Goal: Feedback & Contribution: Contribute content

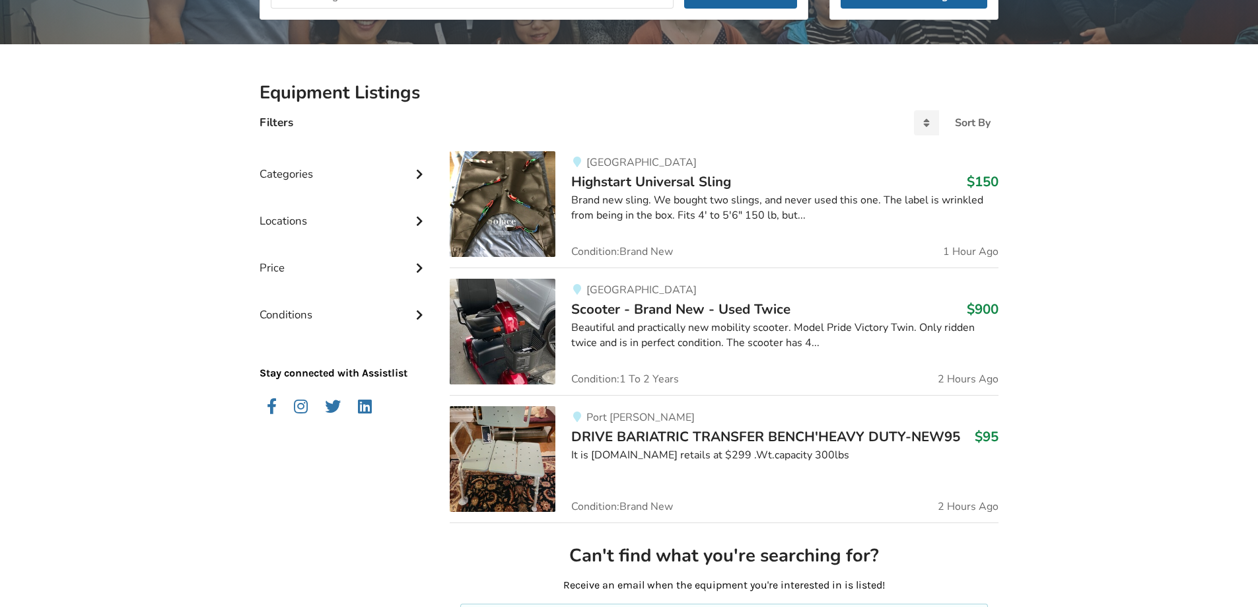
scroll to position [264, 0]
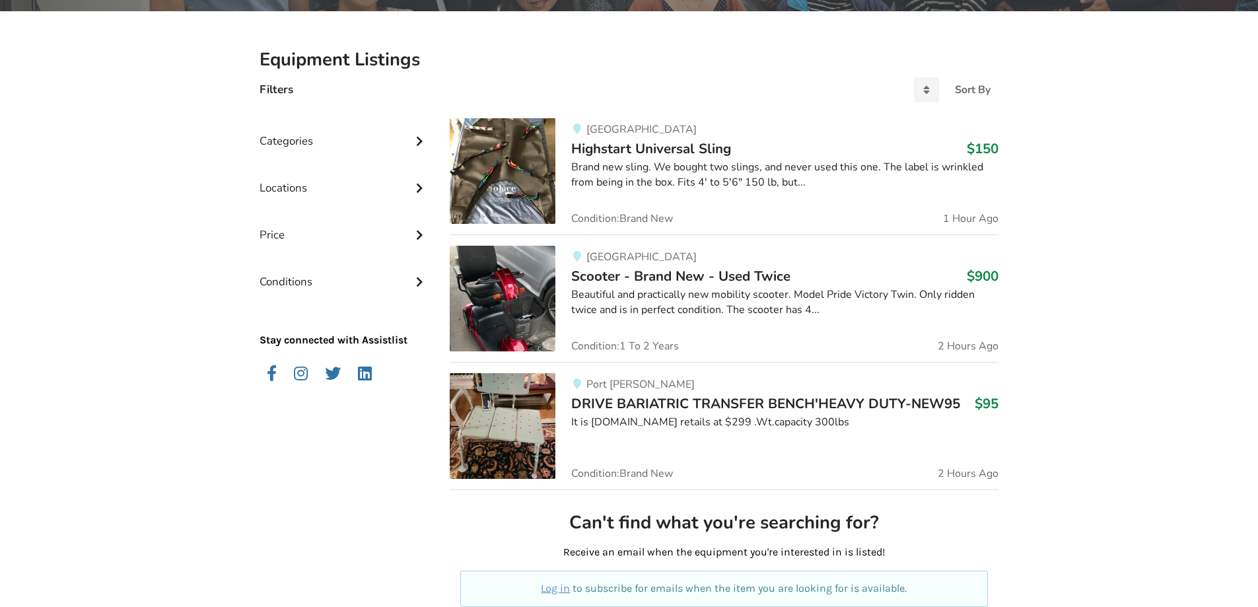
click at [326, 140] on div "Categories" at bounding box center [344, 131] width 169 height 47
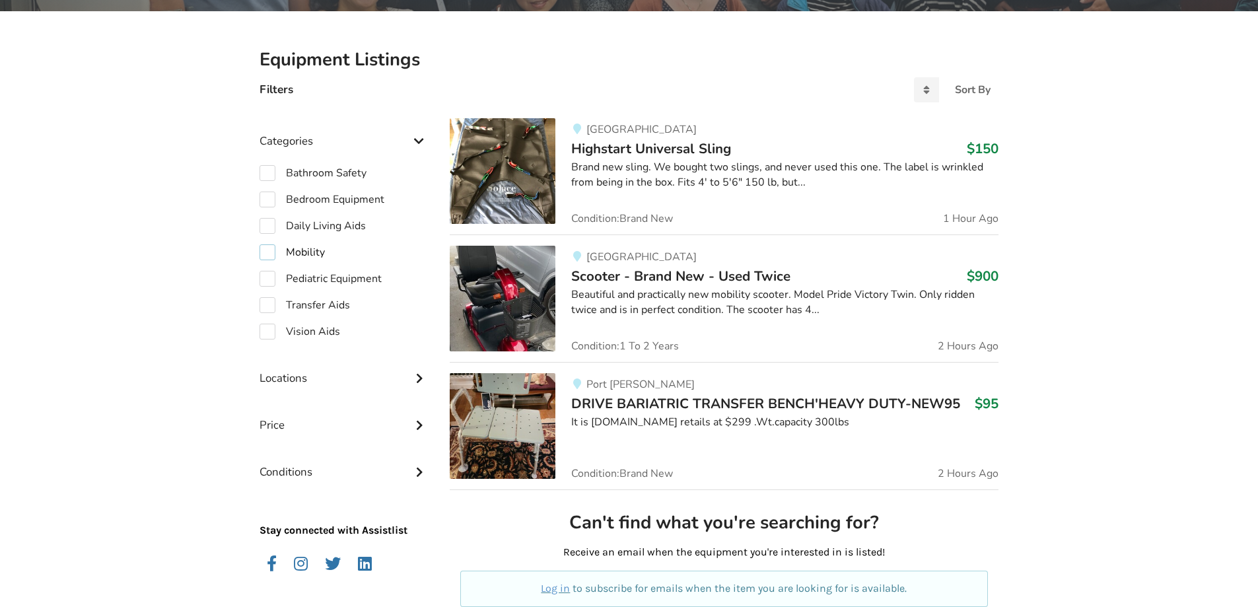
click at [265, 254] on label "Mobility" at bounding box center [292, 252] width 65 height 16
checkbox input "true"
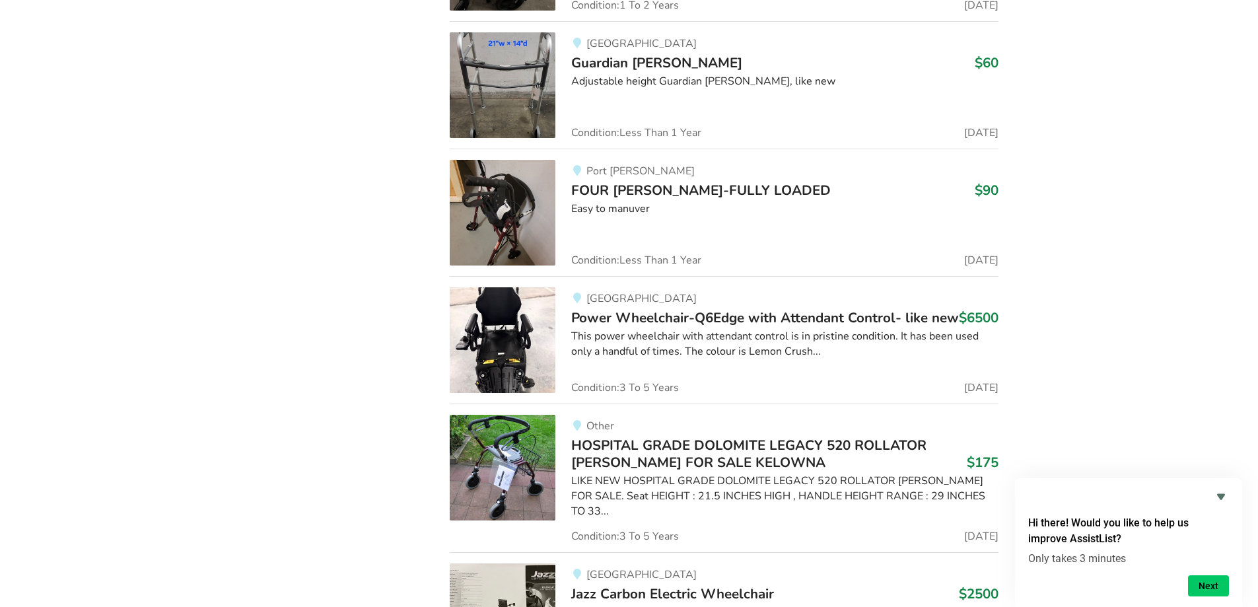
scroll to position [4746, 0]
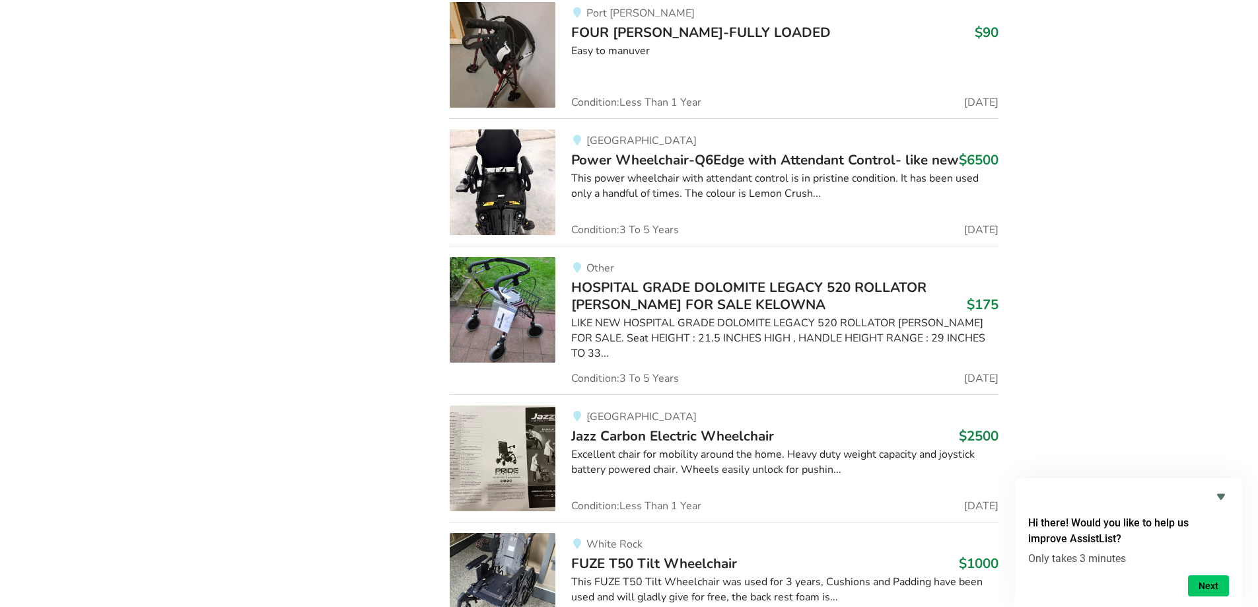
click at [513, 431] on img at bounding box center [503, 459] width 106 height 106
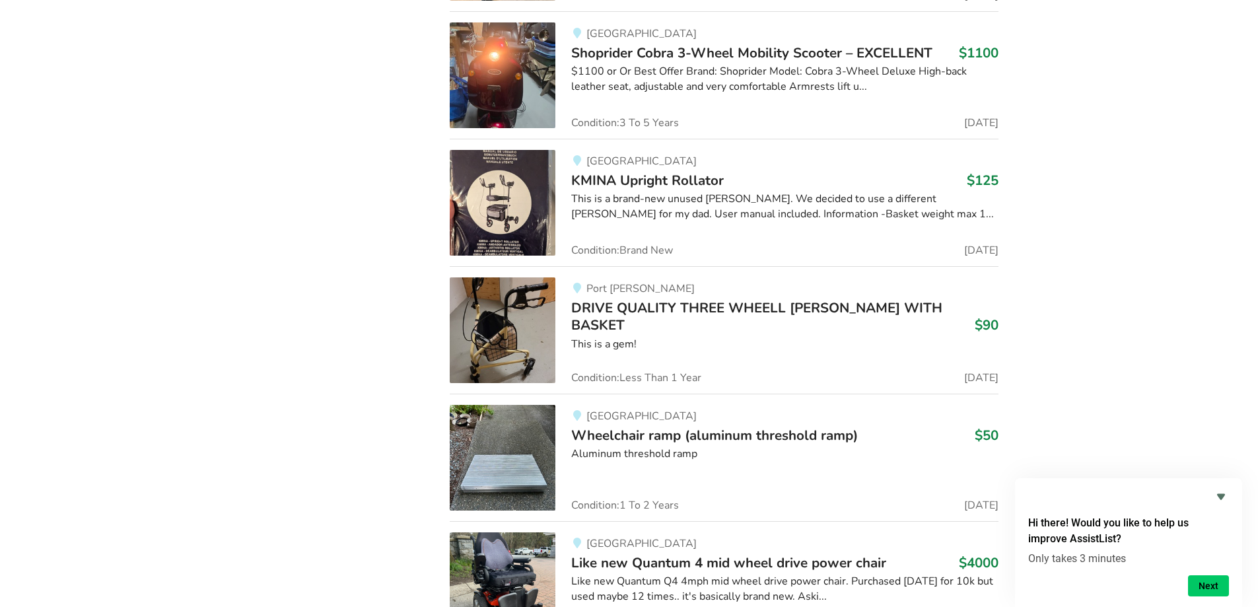
scroll to position [8511, 0]
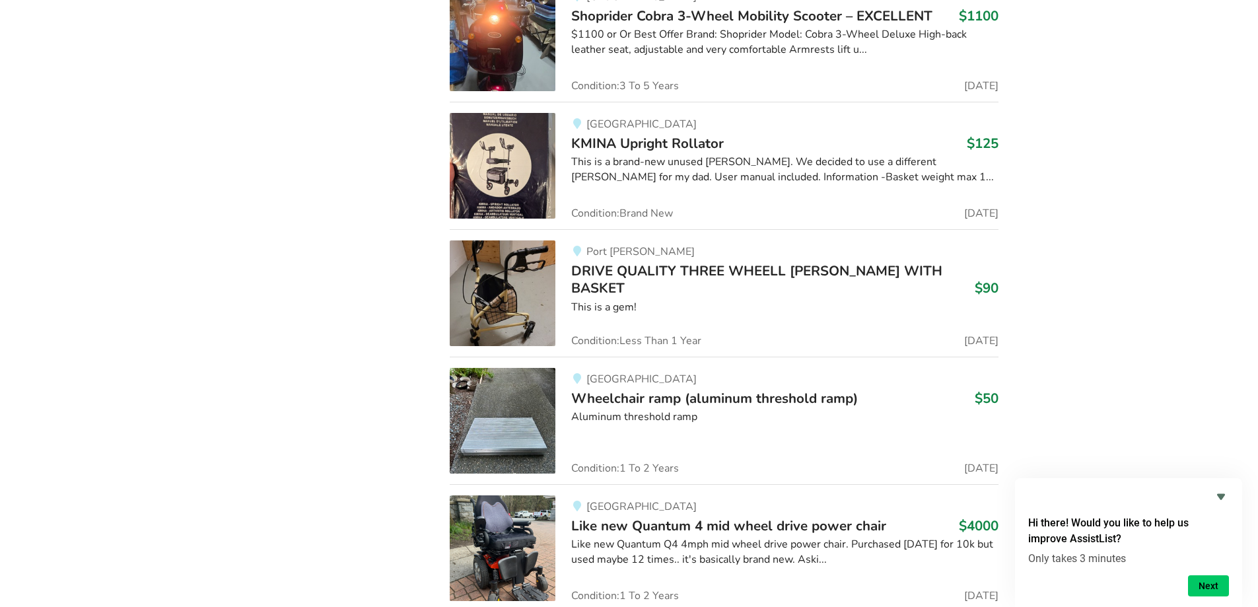
drag, startPoint x: 533, startPoint y: 465, endPoint x: 813, endPoint y: 302, distance: 324.1
click at [813, 302] on div "Port Moody DRIVE QUALITY THREE WHEELL WALKER WITH BASKET $90 This is a gem! Con…" at bounding box center [777, 293] width 443 height 106
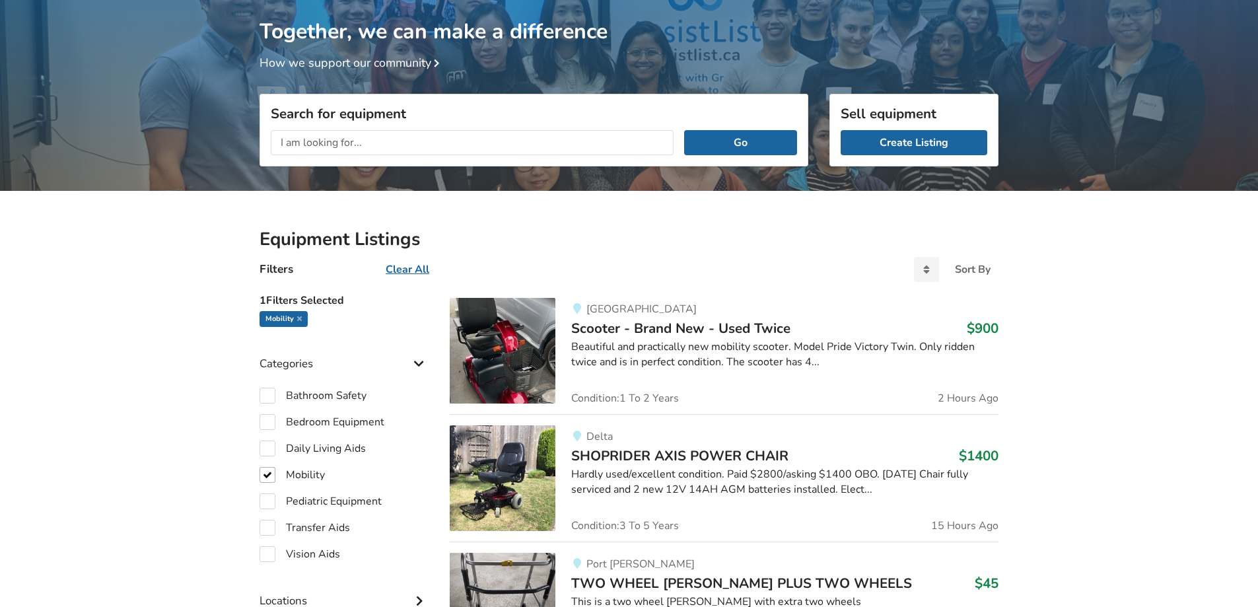
scroll to position [55, 0]
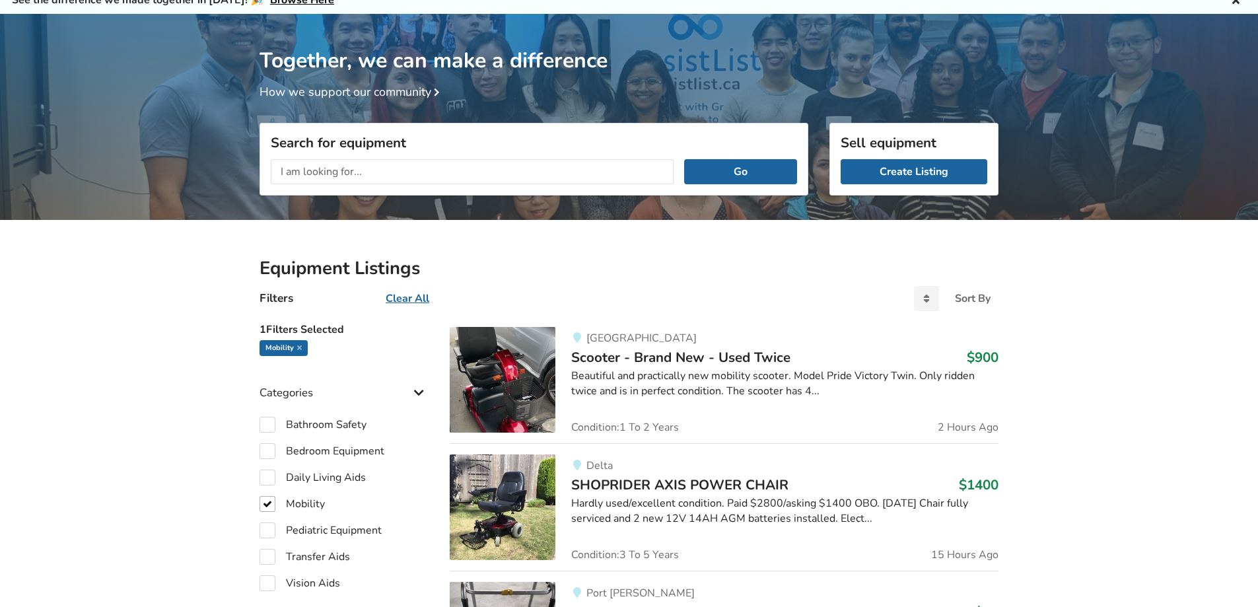
click at [341, 174] on input "text" at bounding box center [472, 171] width 403 height 25
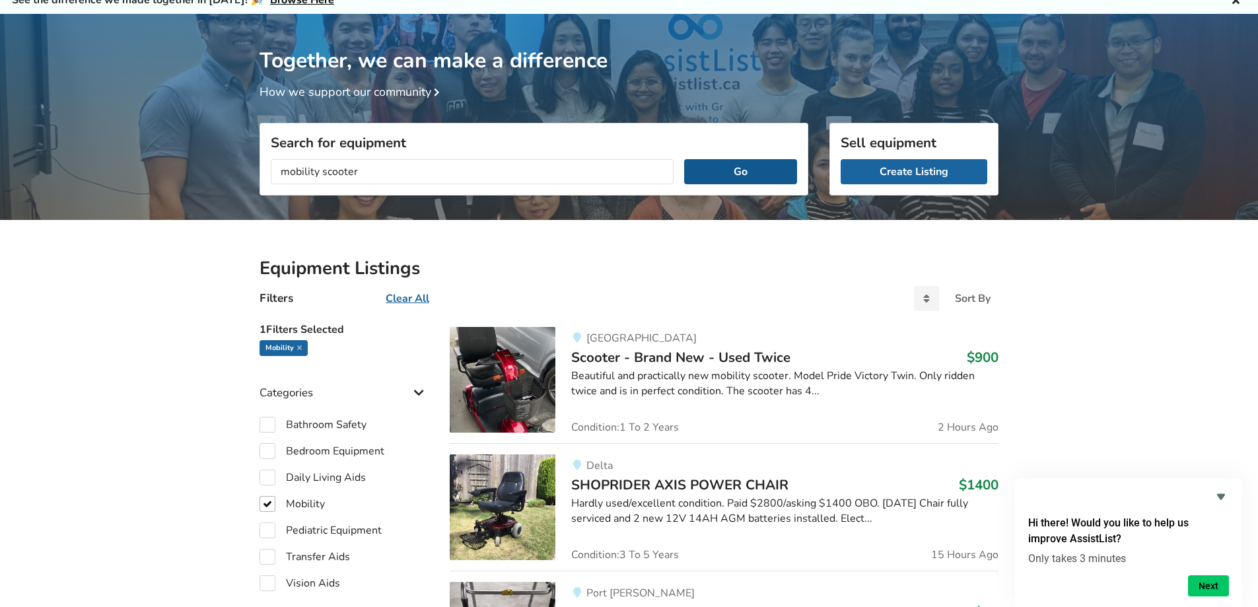
type input "mobility scooter"
click at [747, 177] on button "Go" at bounding box center [740, 171] width 113 height 25
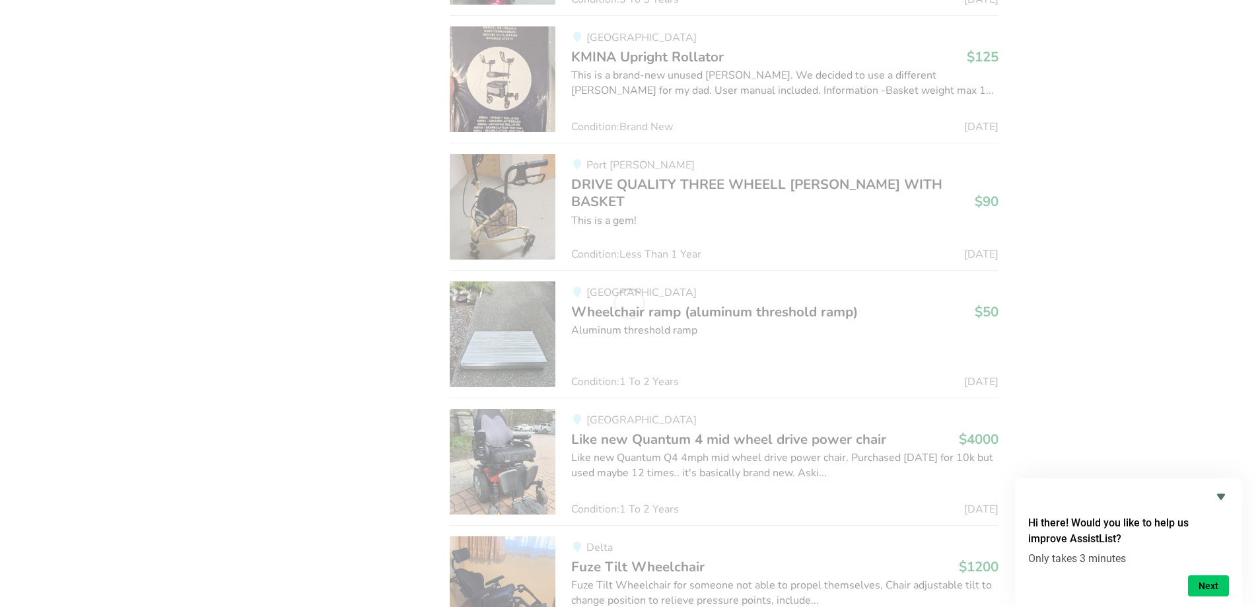
scroll to position [8454, 0]
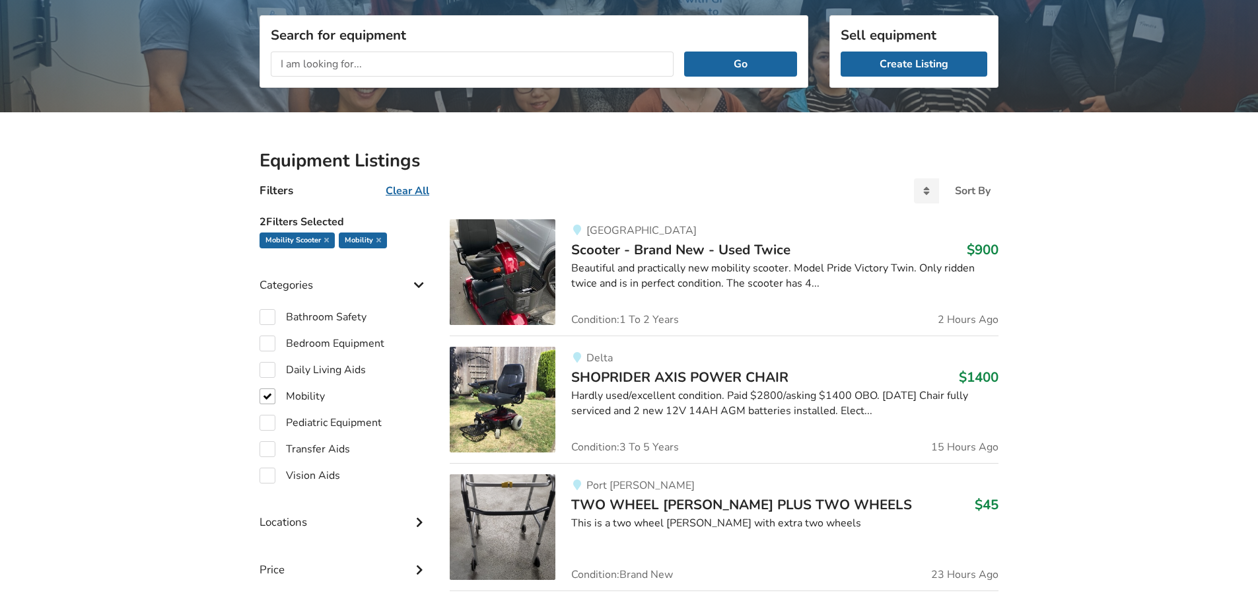
scroll to position [174, 0]
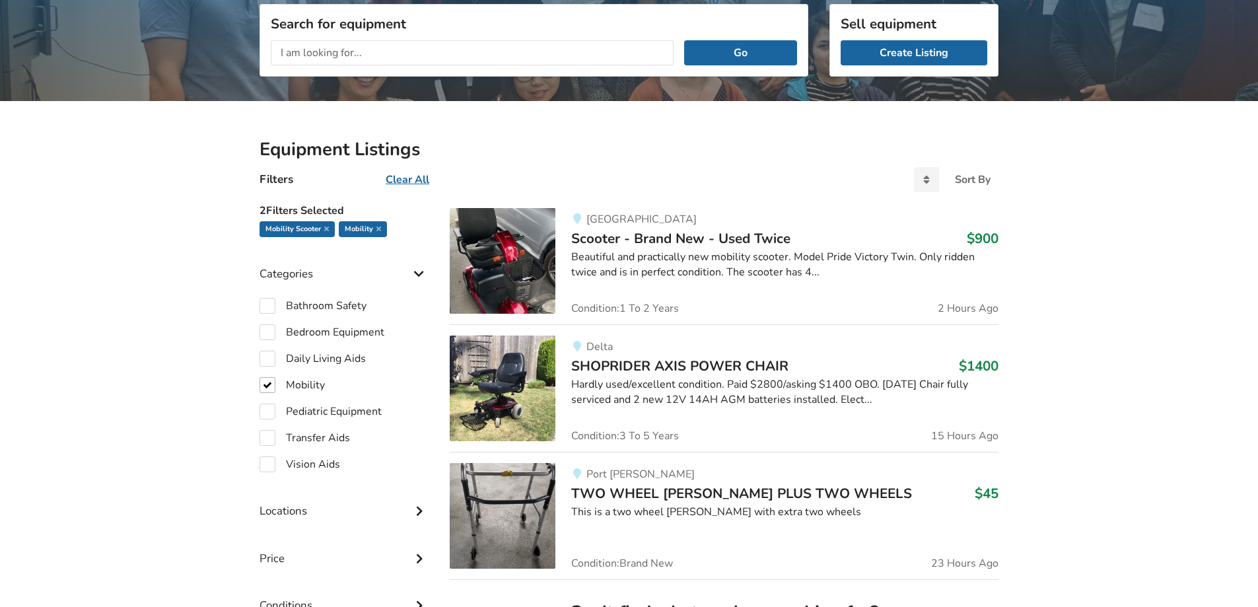
click at [534, 224] on img at bounding box center [503, 261] width 106 height 106
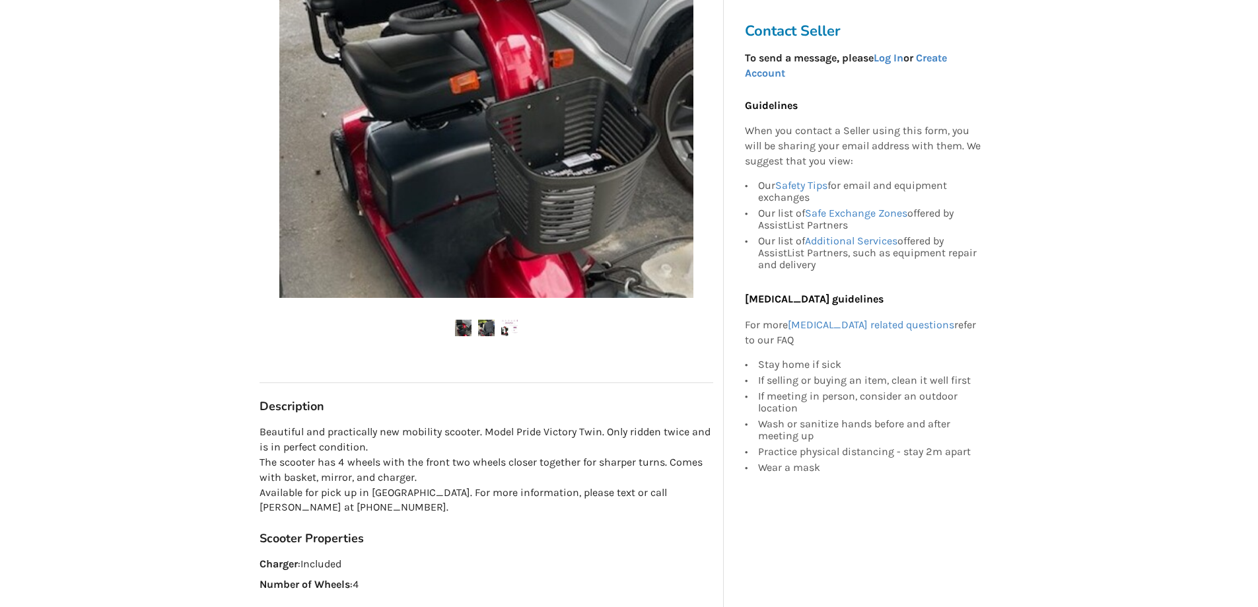
scroll to position [396, 0]
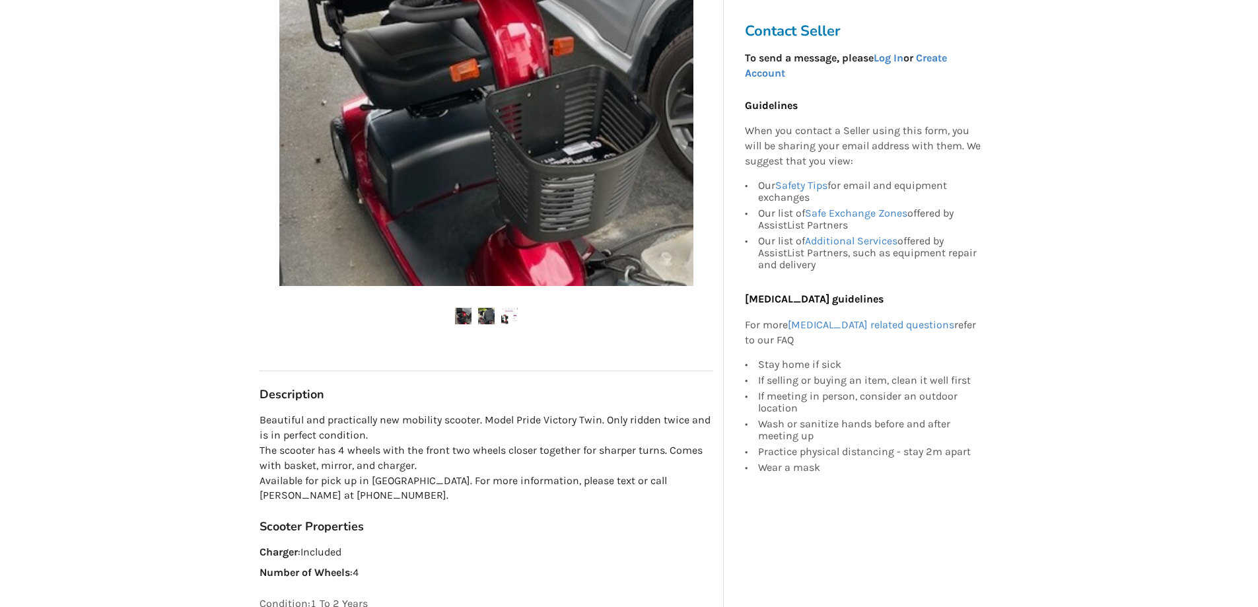
click at [485, 321] on img at bounding box center [486, 316] width 17 height 17
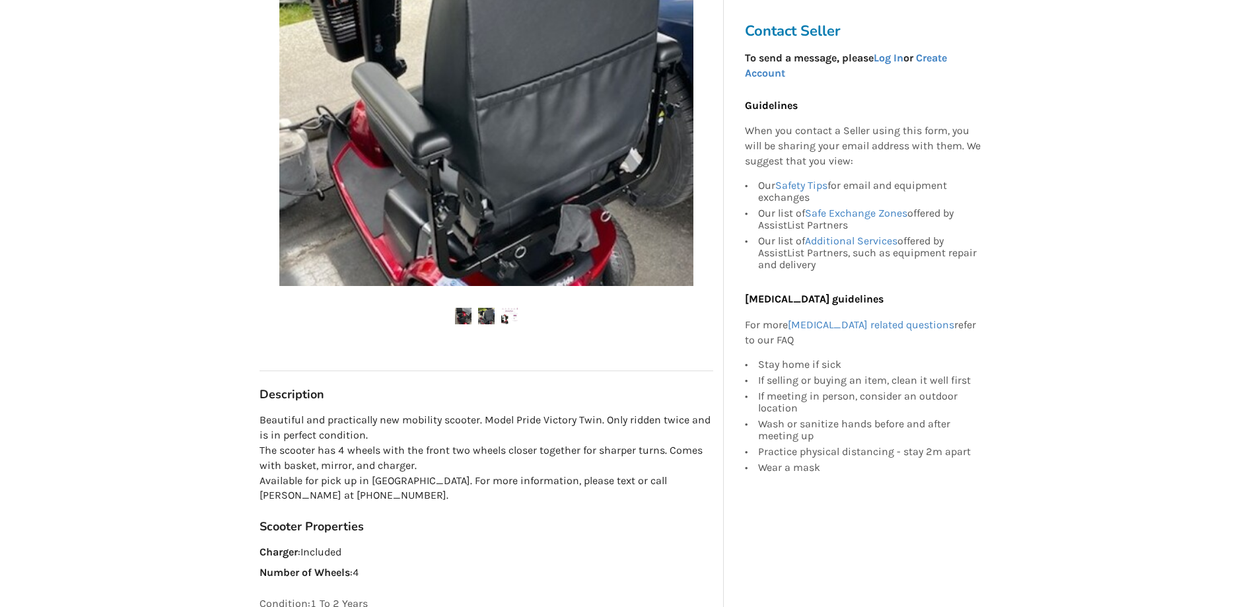
click at [456, 316] on img at bounding box center [463, 316] width 17 height 17
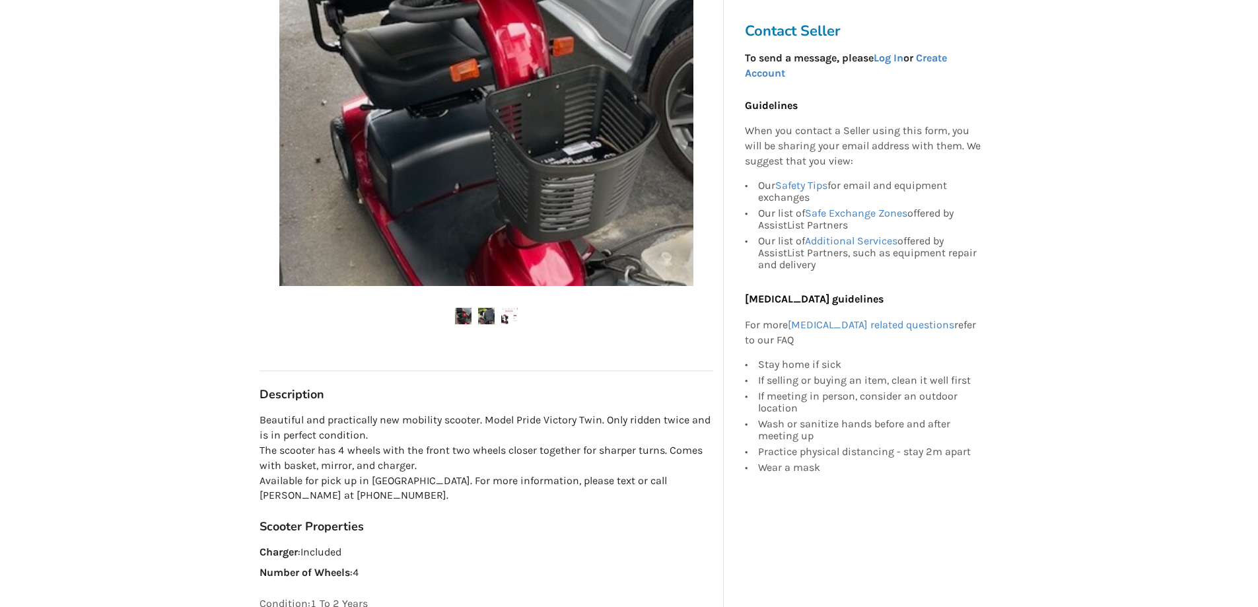
click at [491, 316] on img at bounding box center [486, 316] width 17 height 17
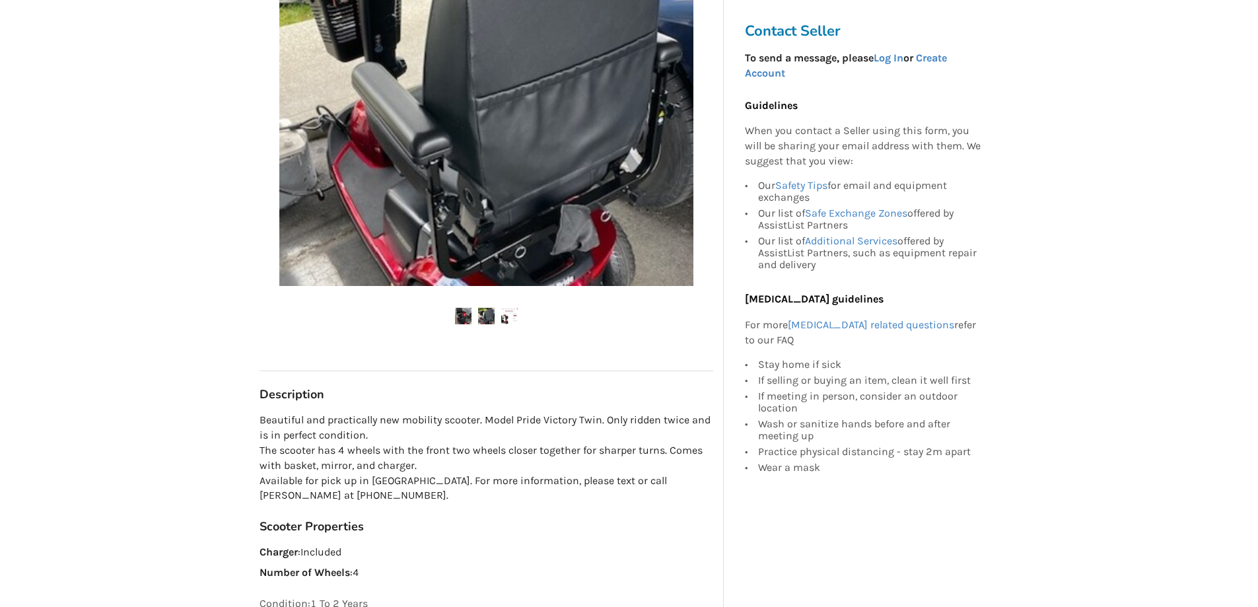
click at [500, 318] on ul at bounding box center [487, 317] width 454 height 18
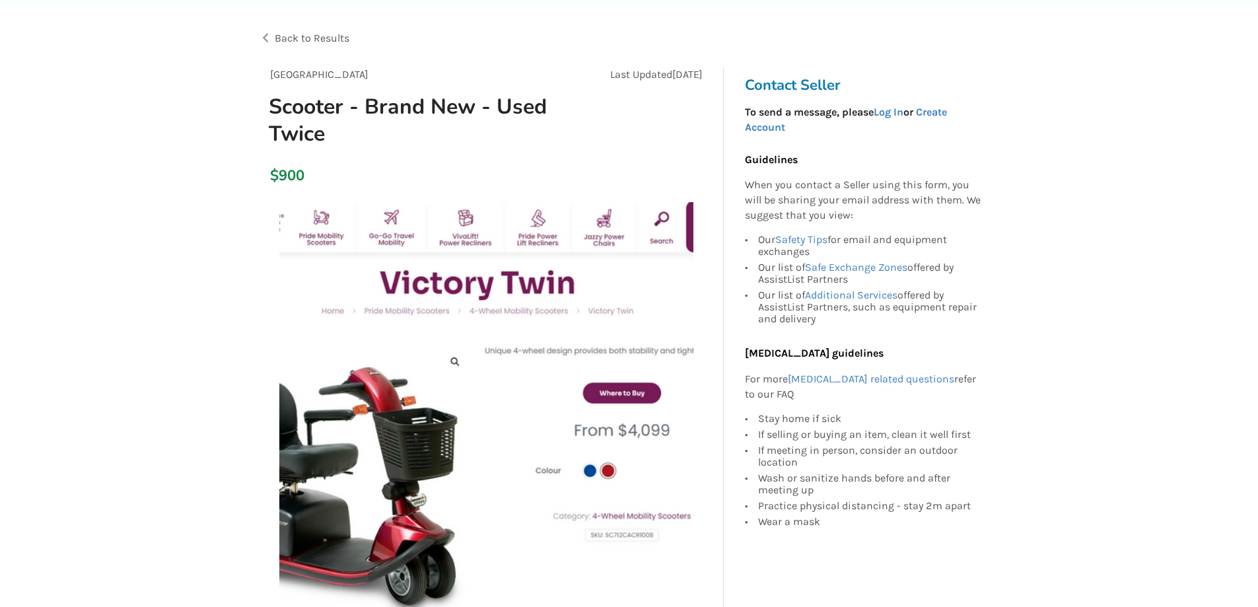
scroll to position [0, 0]
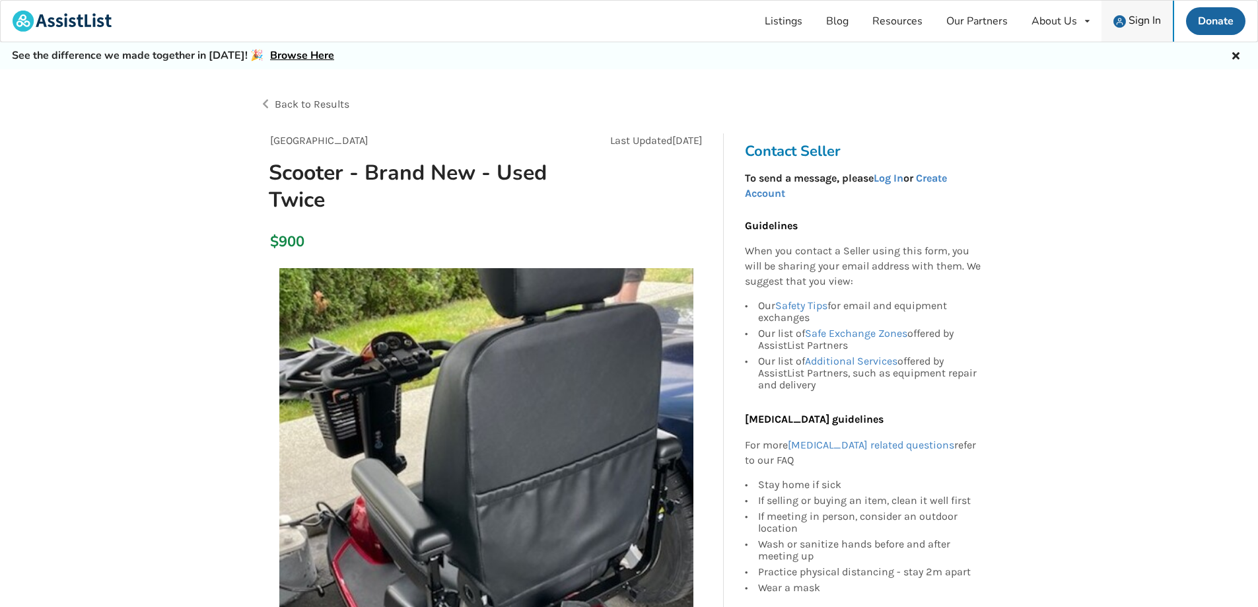
click at [1145, 21] on span "Sign In" at bounding box center [1145, 20] width 32 height 15
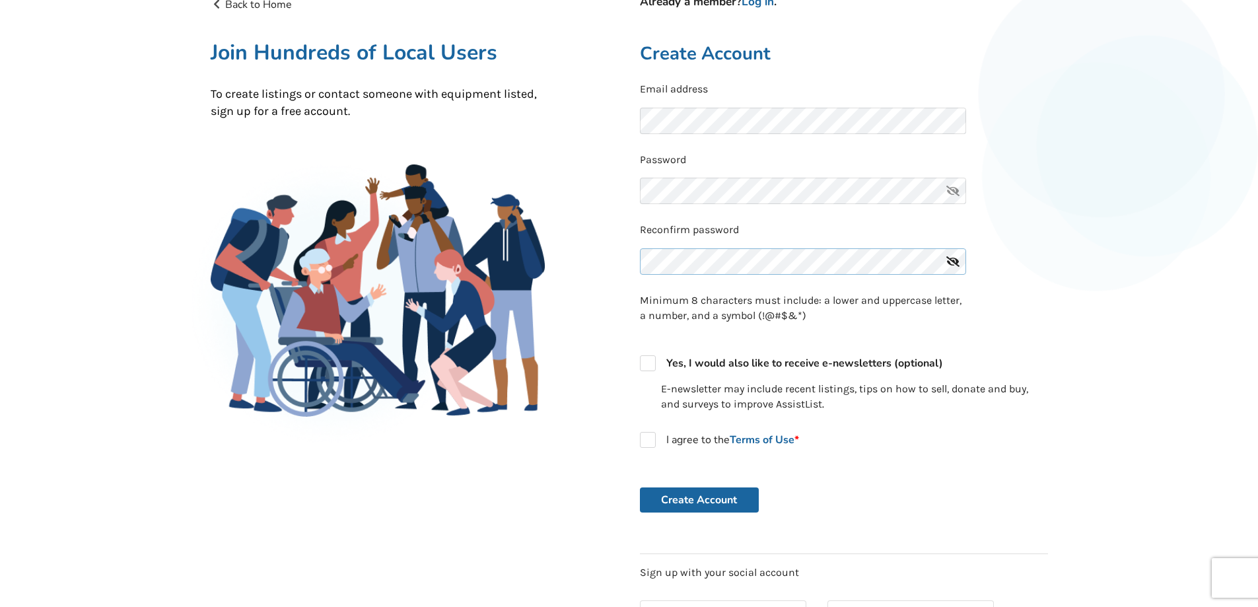
scroll to position [132, 0]
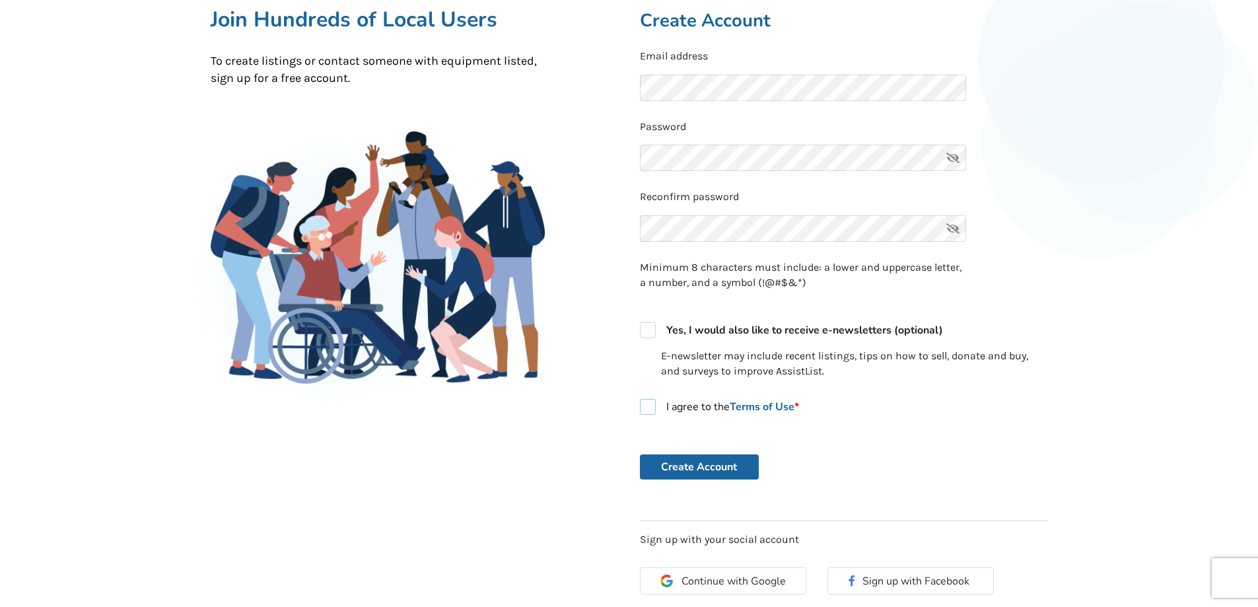
click at [644, 406] on label "I agree to the Terms of Use *" at bounding box center [719, 407] width 159 height 16
click at [649, 405] on label "I agree to the Terms of Use *" at bounding box center [719, 407] width 159 height 16
click at [651, 408] on label "I agree to the Terms of Use *" at bounding box center [719, 407] width 159 height 16
checkbox input "true"
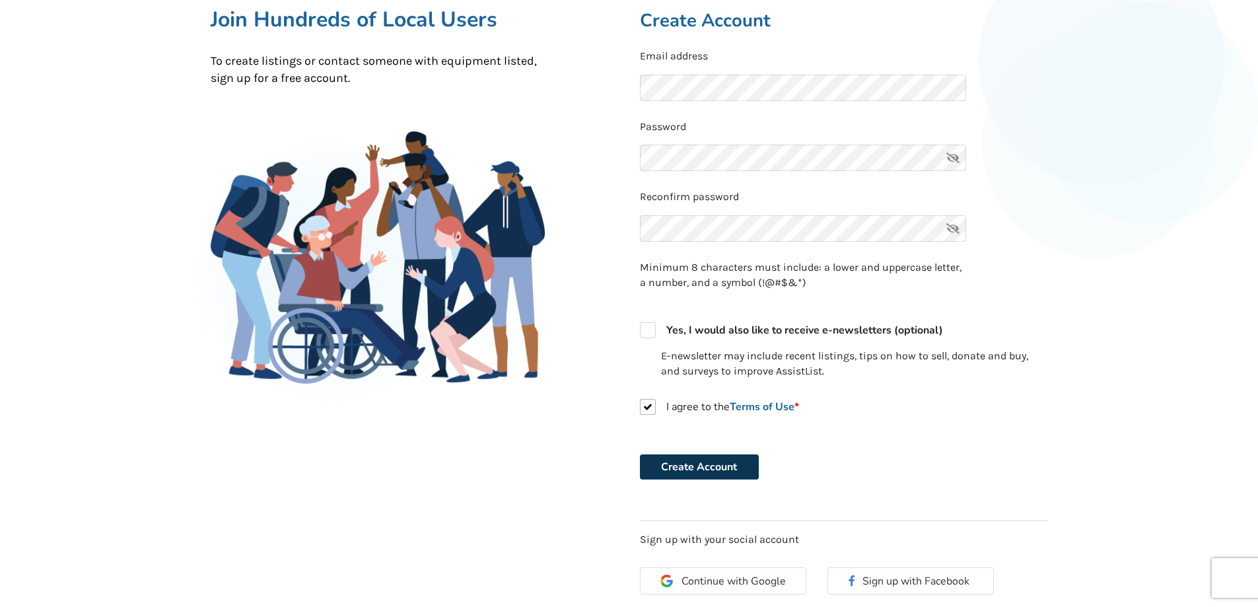
click at [726, 466] on button "Create Account" at bounding box center [699, 466] width 119 height 25
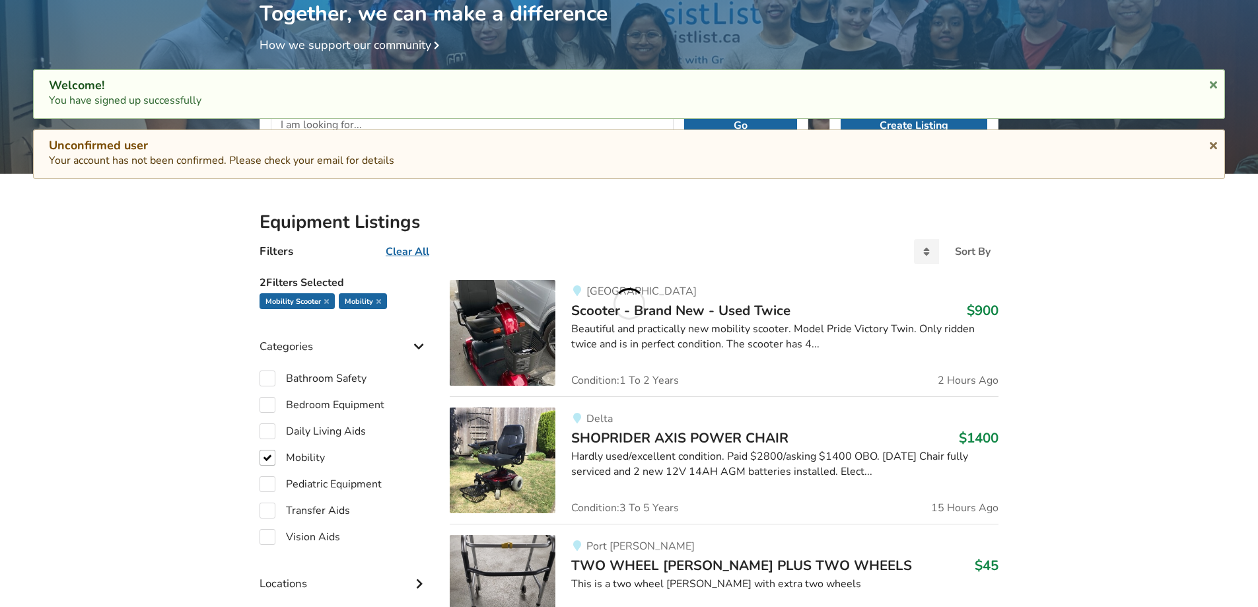
scroll to position [174, 0]
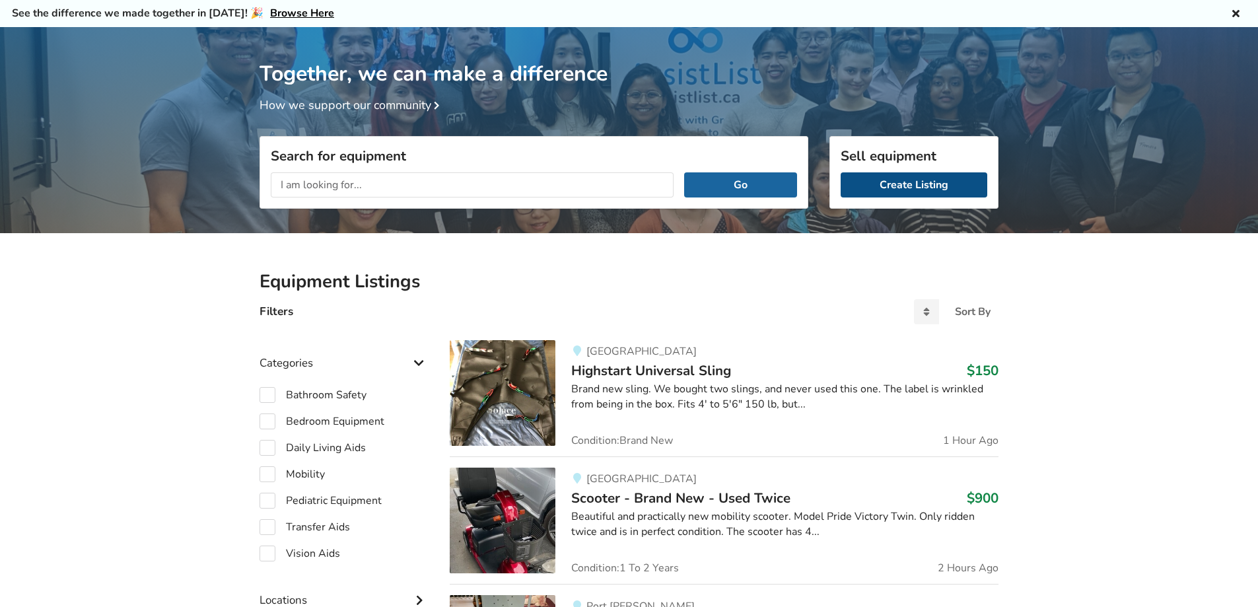
click at [918, 188] on link "Create Listing" at bounding box center [914, 184] width 147 height 25
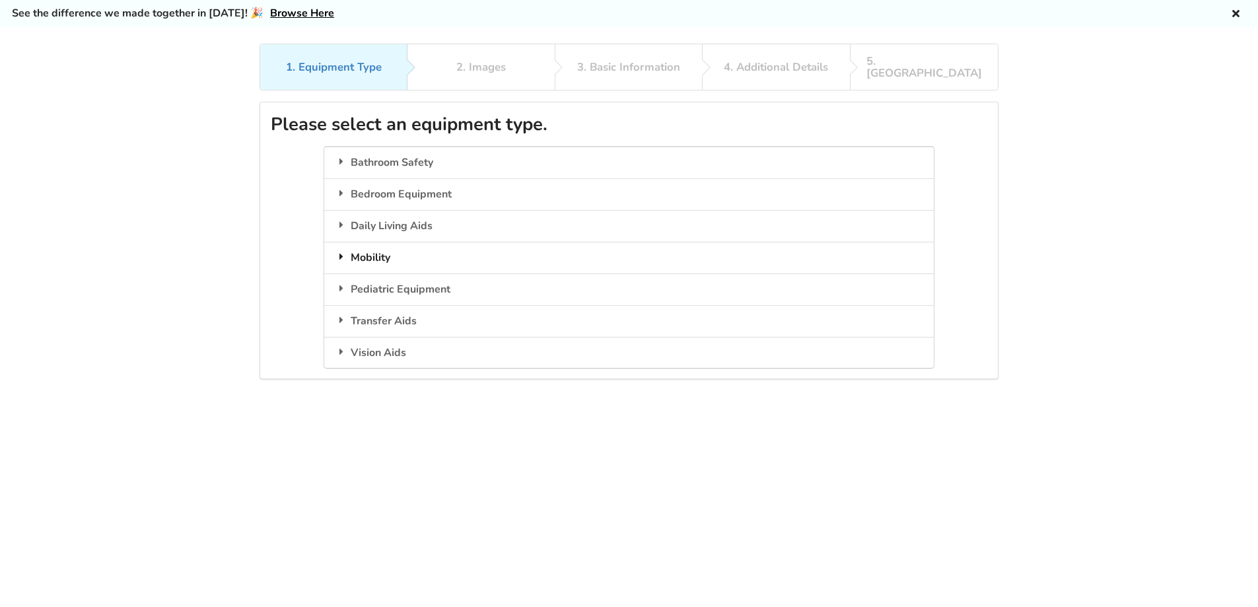
click at [371, 244] on div "Mobility" at bounding box center [628, 258] width 609 height 32
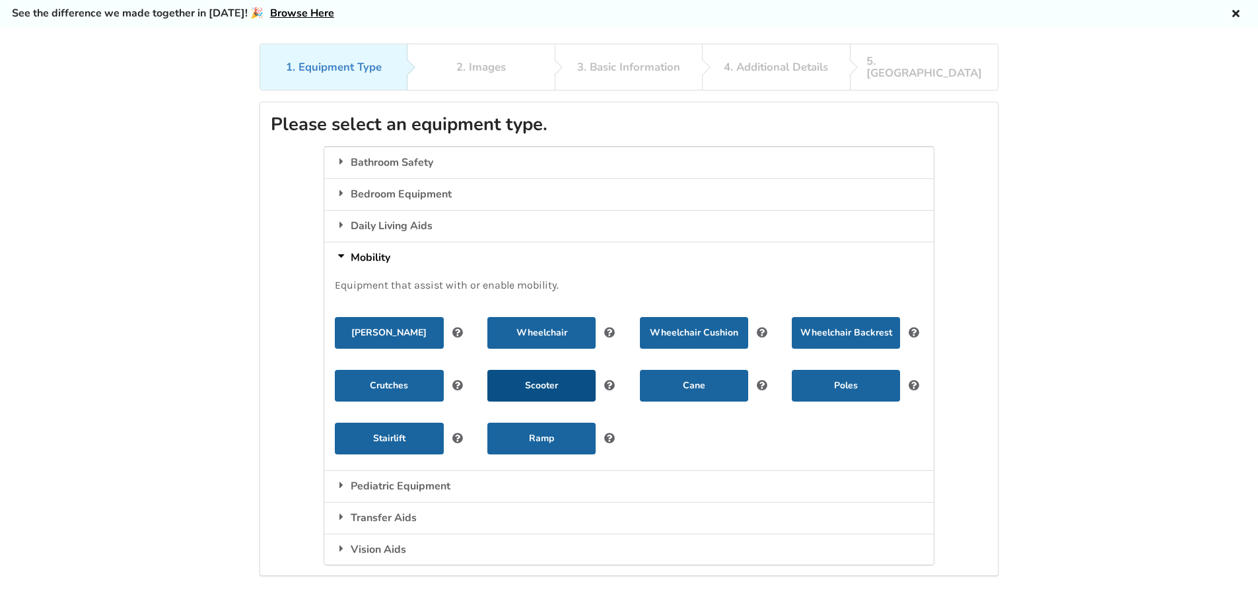
click at [548, 371] on button "Scooter" at bounding box center [542, 386] width 108 height 32
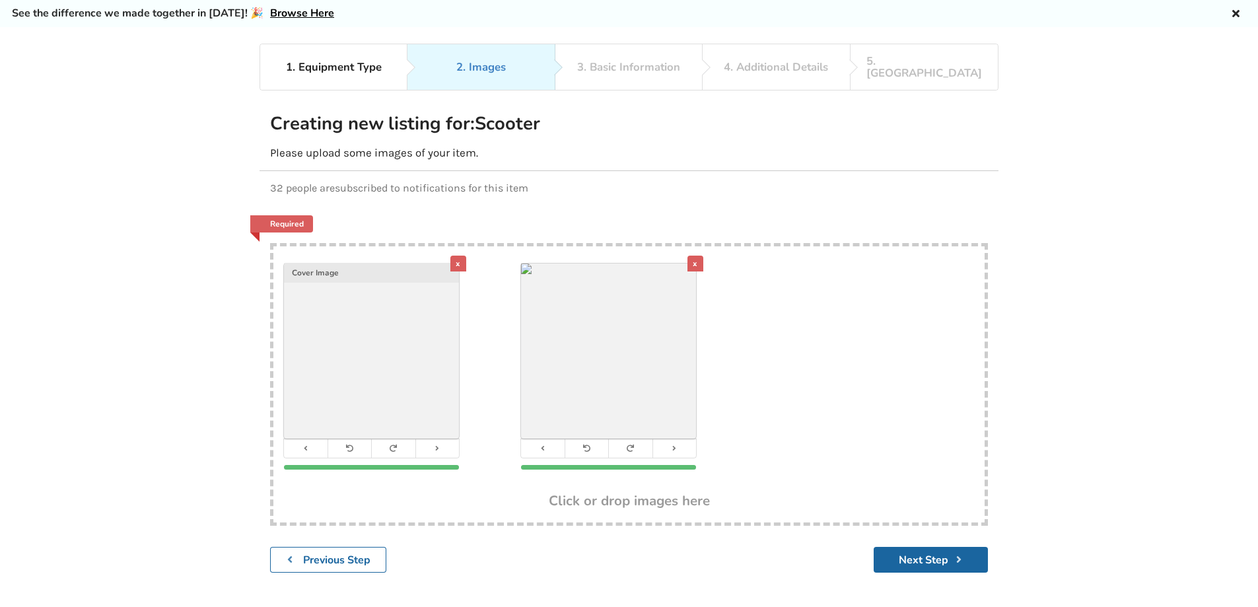
click at [694, 256] on div "x" at bounding box center [696, 264] width 16 height 16
click at [460, 256] on div "x" at bounding box center [459, 264] width 16 height 16
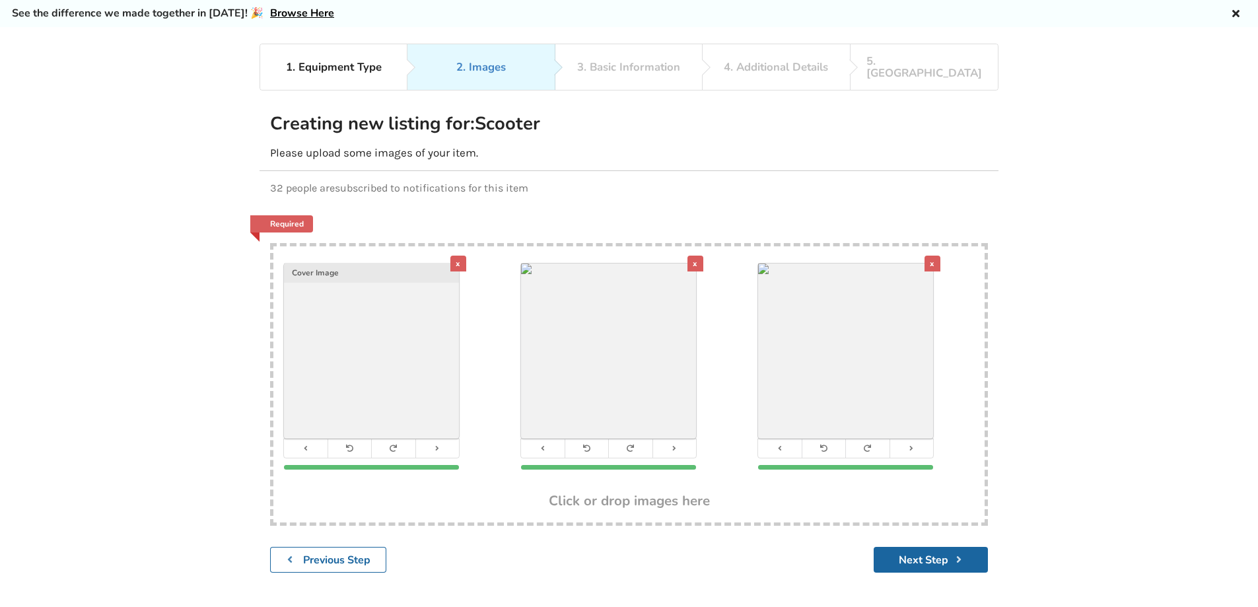
click at [928, 256] on div "x" at bounding box center [933, 264] width 16 height 16
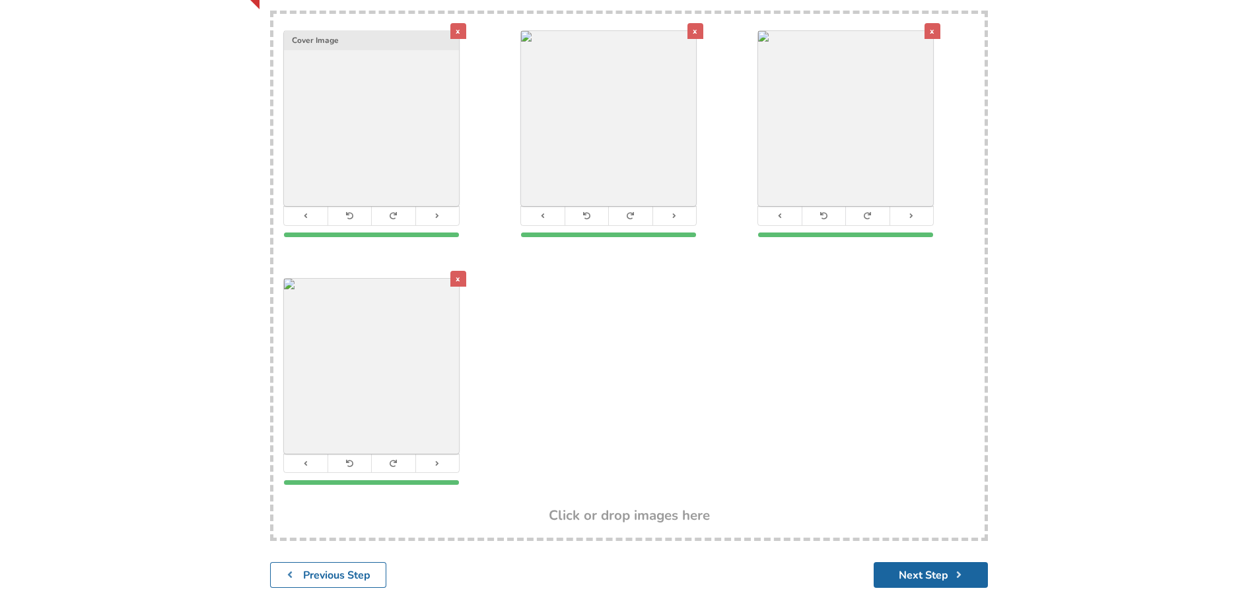
scroll to position [307, 0]
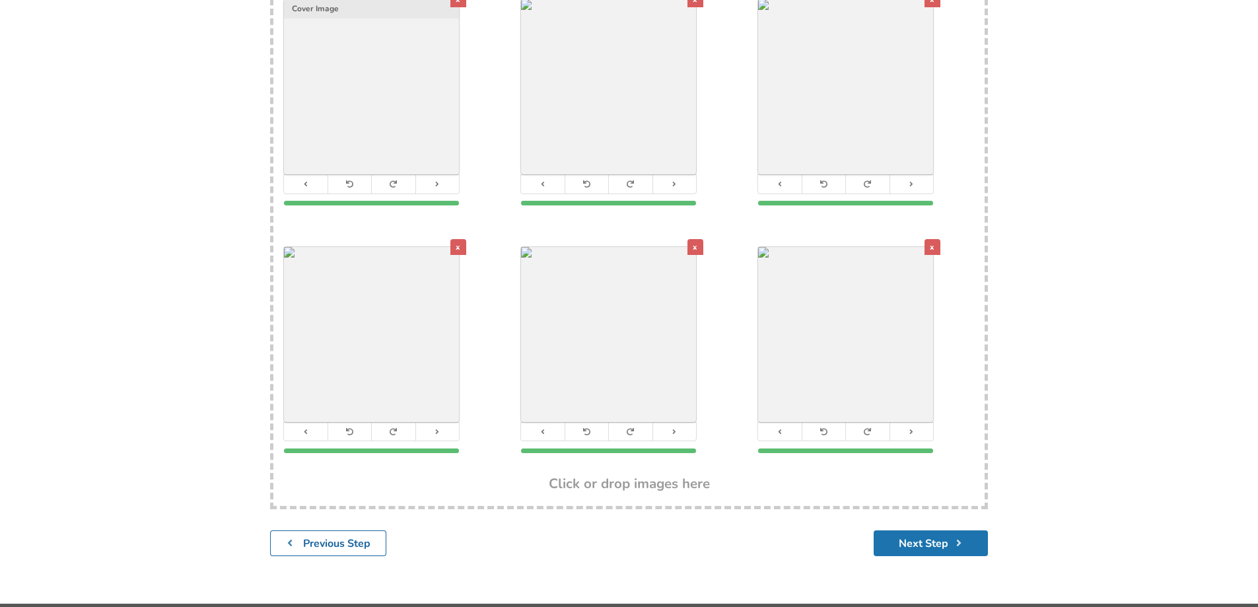
click at [945, 530] on button "Next Step" at bounding box center [931, 543] width 114 height 26
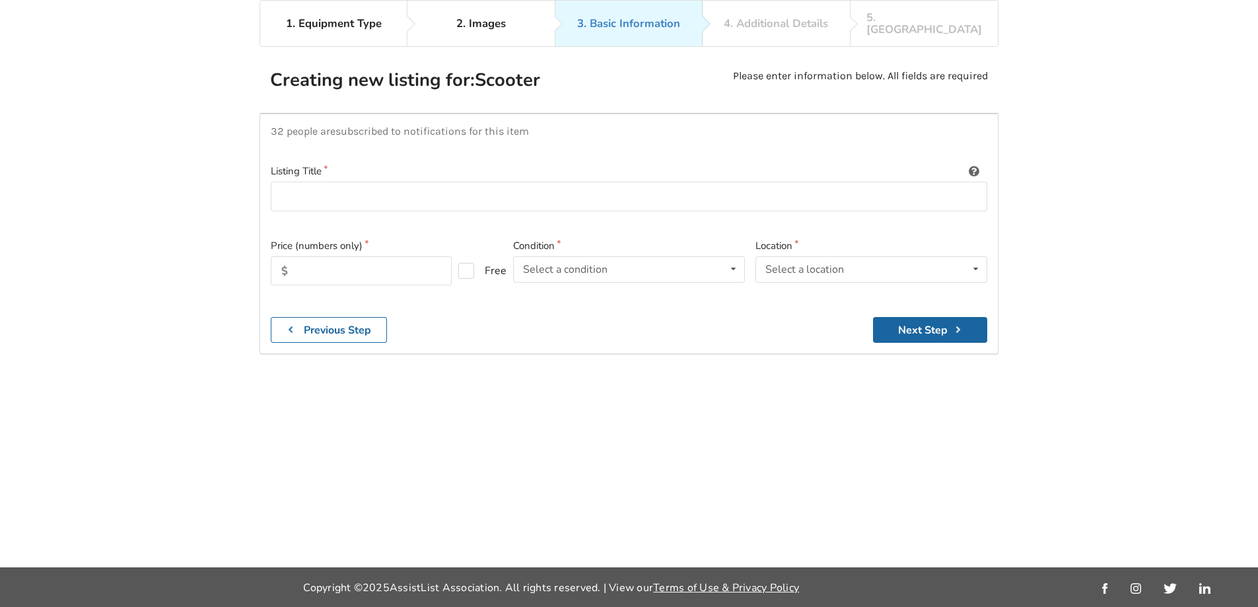
scroll to position [86, 0]
click at [319, 182] on input at bounding box center [629, 197] width 717 height 30
click at [295, 185] on input at bounding box center [629, 197] width 717 height 30
type input "Eclips interceptor XL, used for 2 months, purchased August 2024"
click at [735, 257] on icon at bounding box center [733, 269] width 19 height 24
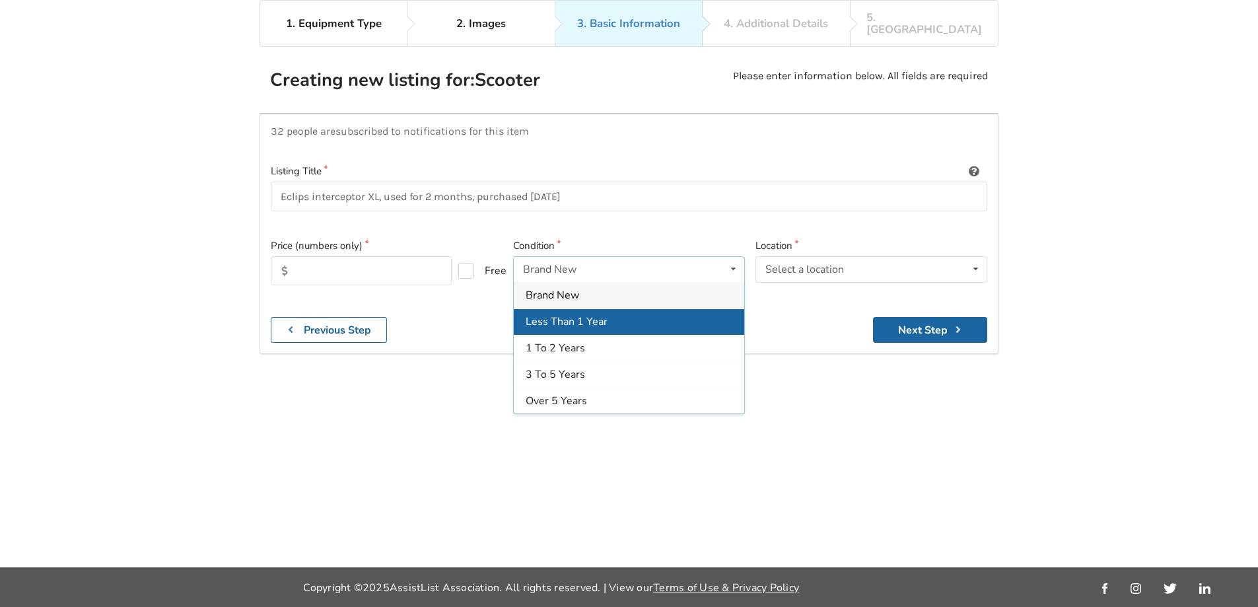
click at [569, 314] on span "Less Than 1 Year" at bounding box center [567, 321] width 82 height 15
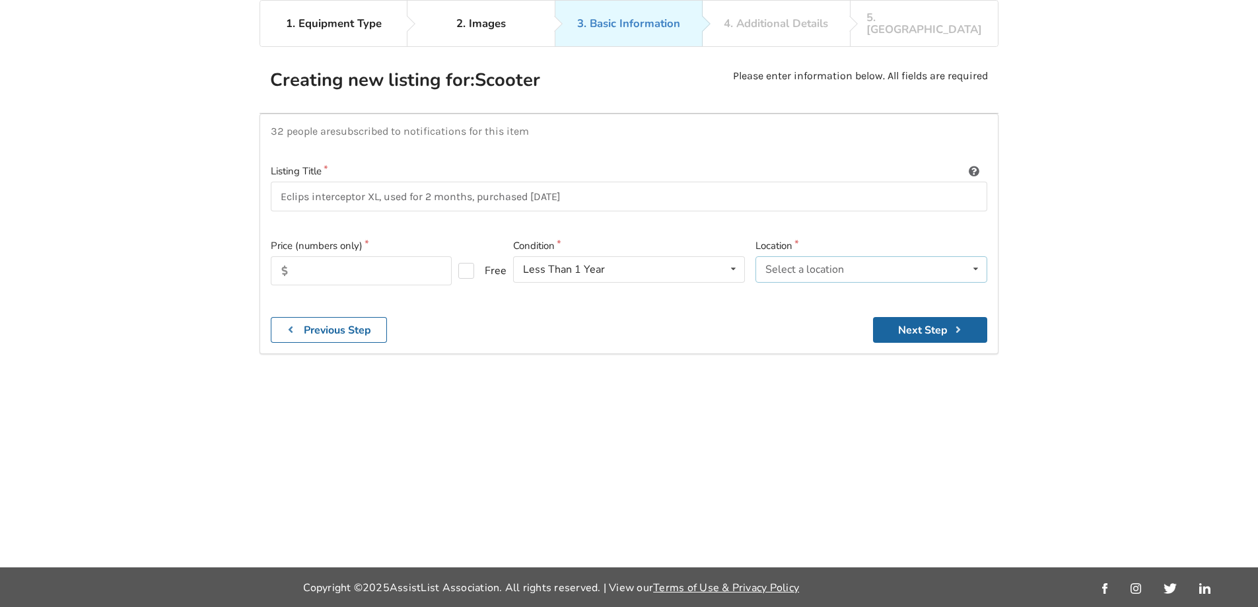
click at [984, 257] on icon at bounding box center [975, 269] width 19 height 24
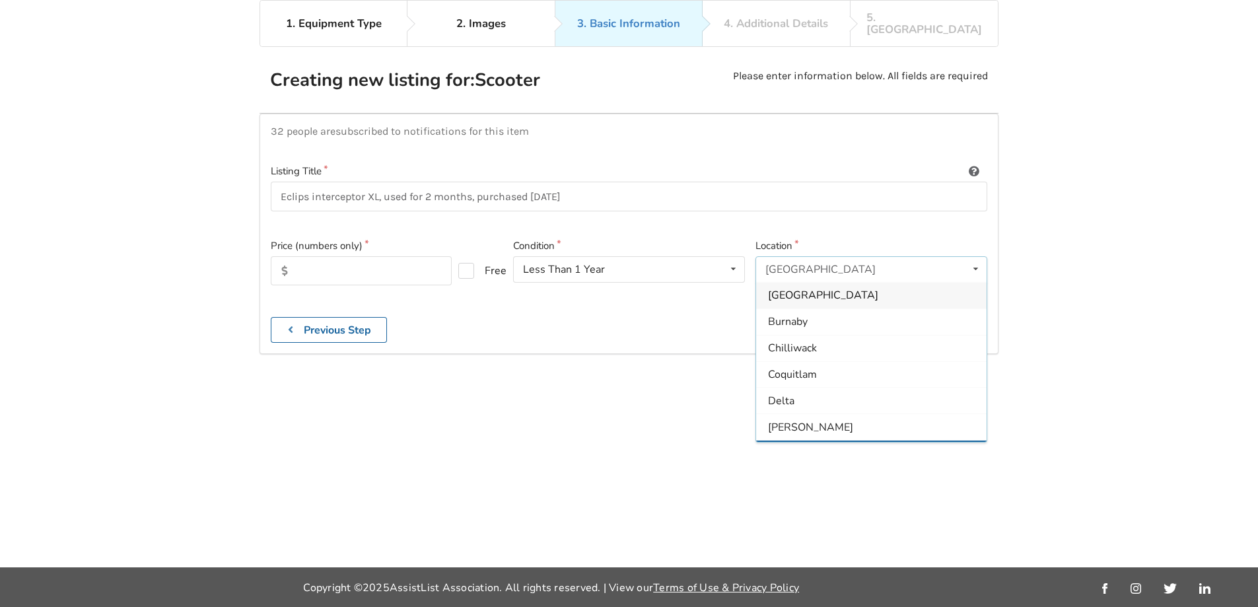
click at [811, 448] on span "[GEOGRAPHIC_DATA]" at bounding box center [823, 454] width 110 height 15
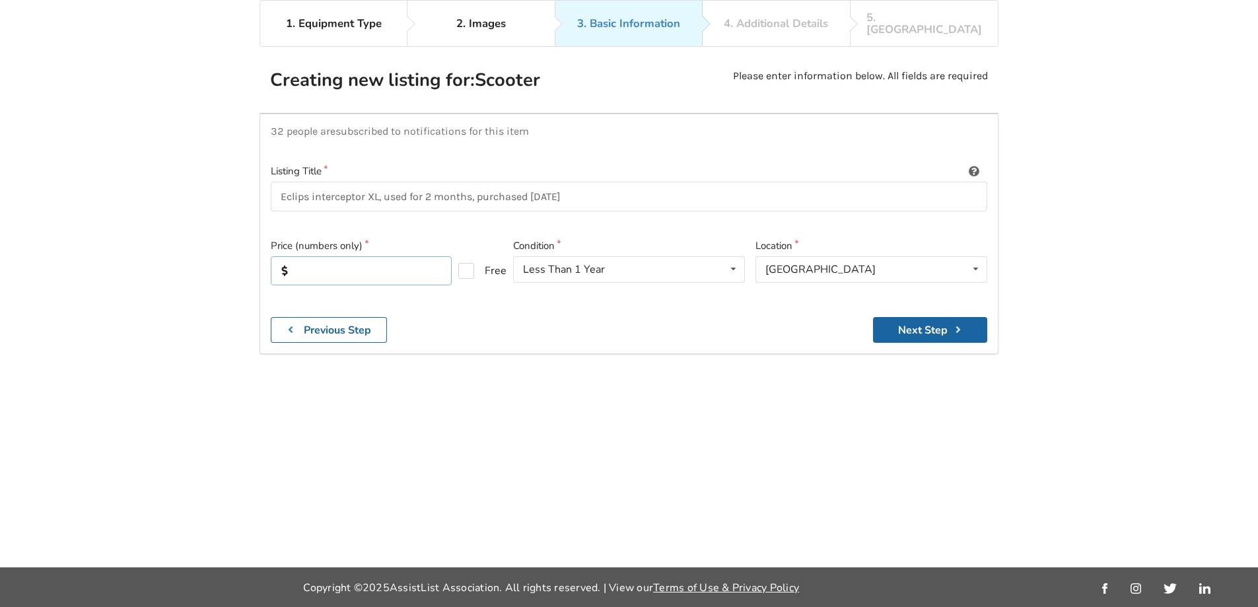
click at [326, 258] on input "text" at bounding box center [361, 270] width 181 height 29
type input "2500.00"
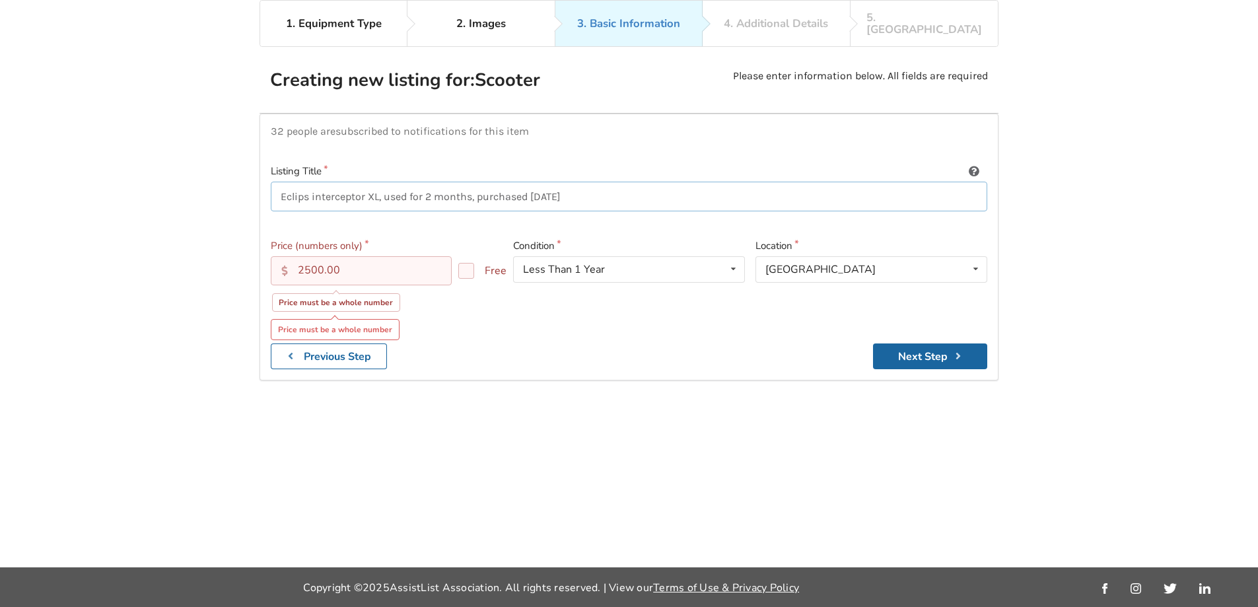
click at [282, 184] on input "Eclips interceptor XL, used for 2 months, purchased August 2024" at bounding box center [629, 197] width 717 height 30
type input "Mobility scooterEclips interceptor XL, used for 2 months, purchased August 2024"
click at [345, 262] on input "2500.00" at bounding box center [361, 270] width 181 height 29
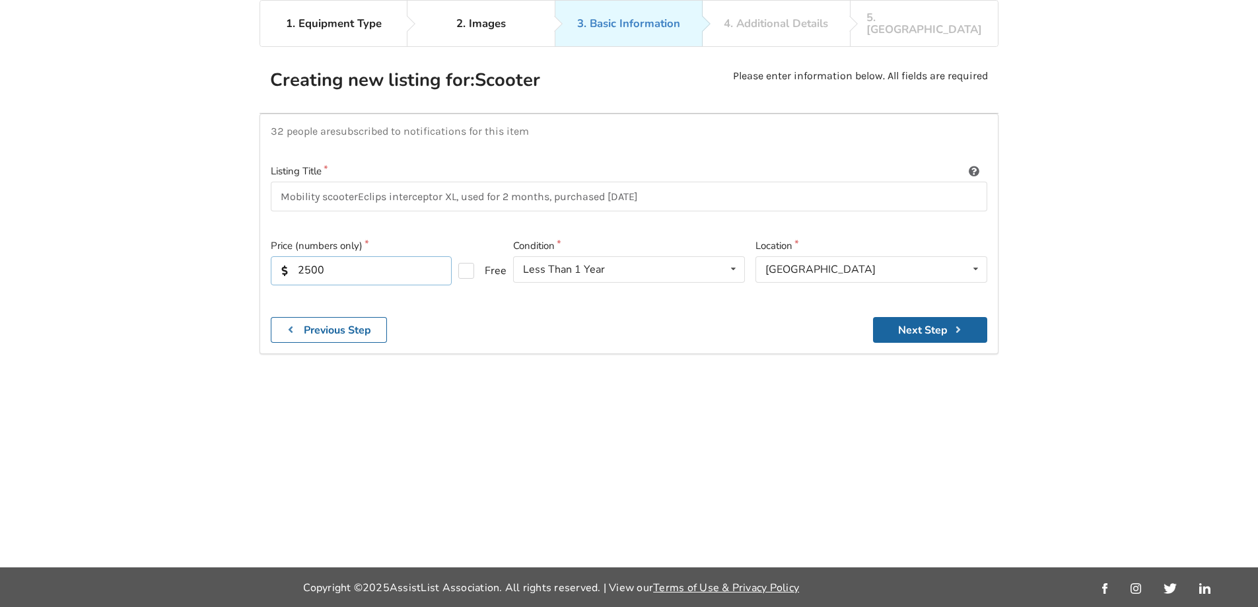
type input "2500"
click at [357, 190] on input "Mobility scooterEclips interceptor XL, used for 2 months, purchased August 2024" at bounding box center [629, 197] width 717 height 30
click at [676, 184] on input "Mobility scooter, Eclips interceptor XL, used for 2 months, purchased August 20…" at bounding box center [629, 197] width 717 height 30
type input "Mobility scooter, Eclips interceptor XL, used for 2 months, purchased August 20…"
click at [944, 329] on button "Next Step" at bounding box center [930, 330] width 114 height 26
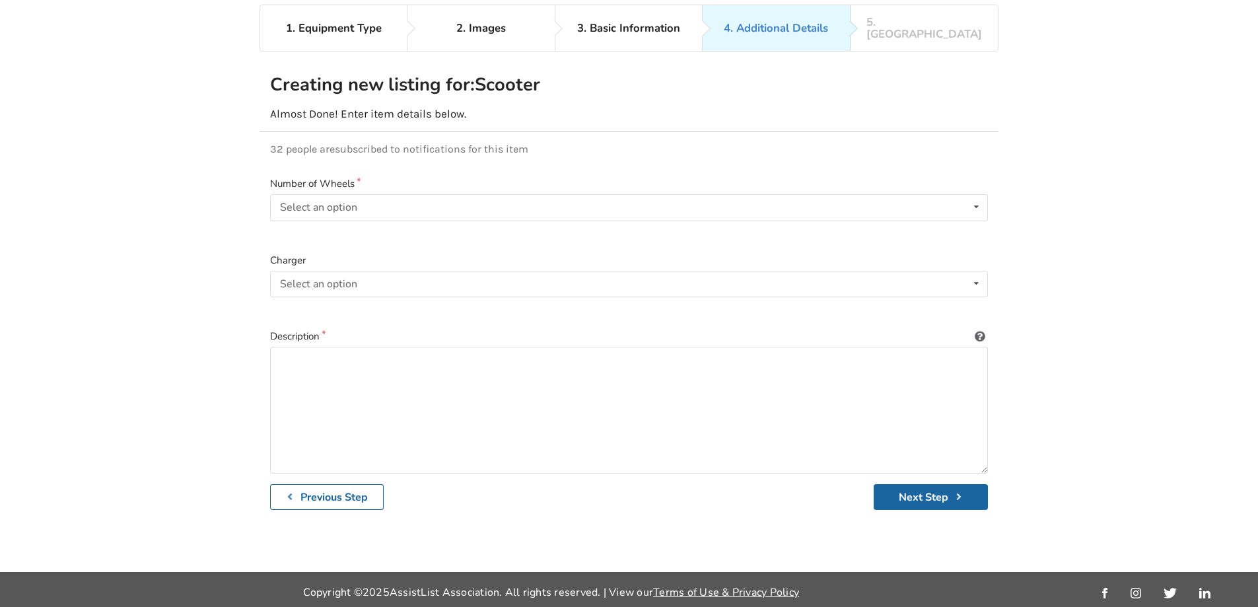
scroll to position [86, 0]
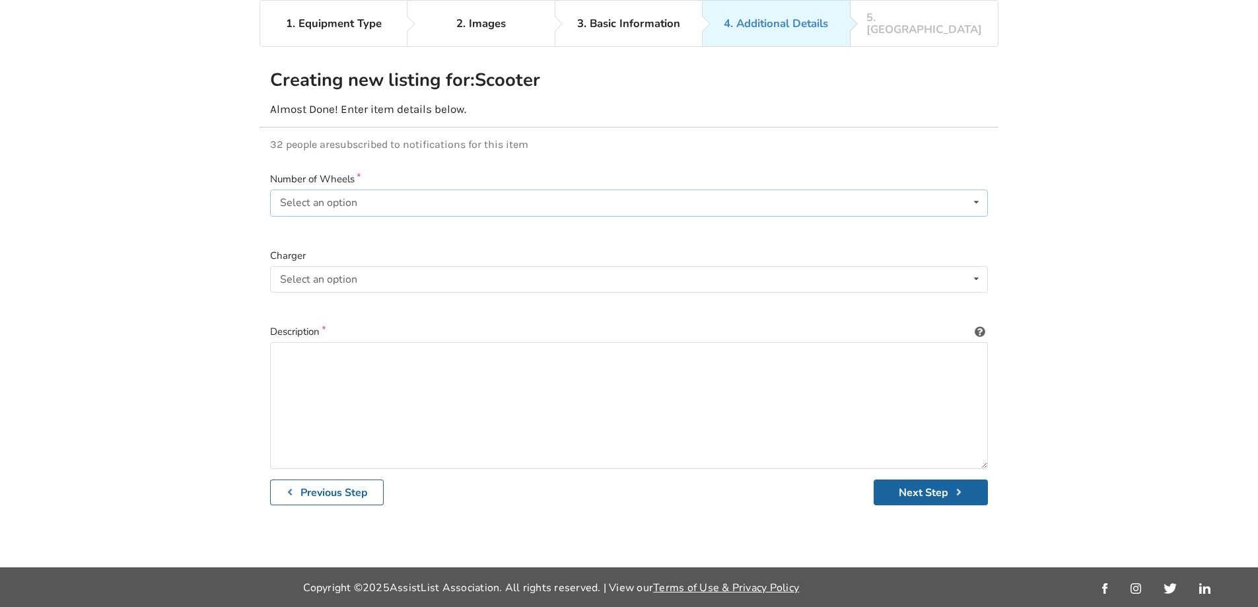
click at [331, 198] on div "Select an option" at bounding box center [318, 203] width 77 height 11
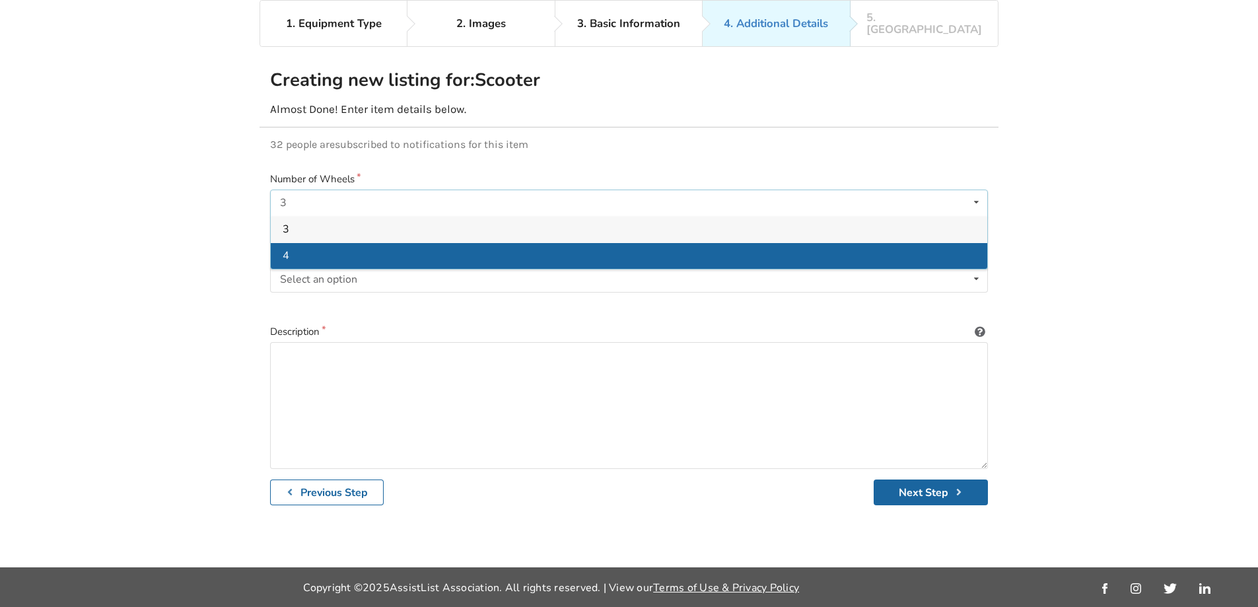
click at [300, 242] on div "4" at bounding box center [629, 255] width 717 height 26
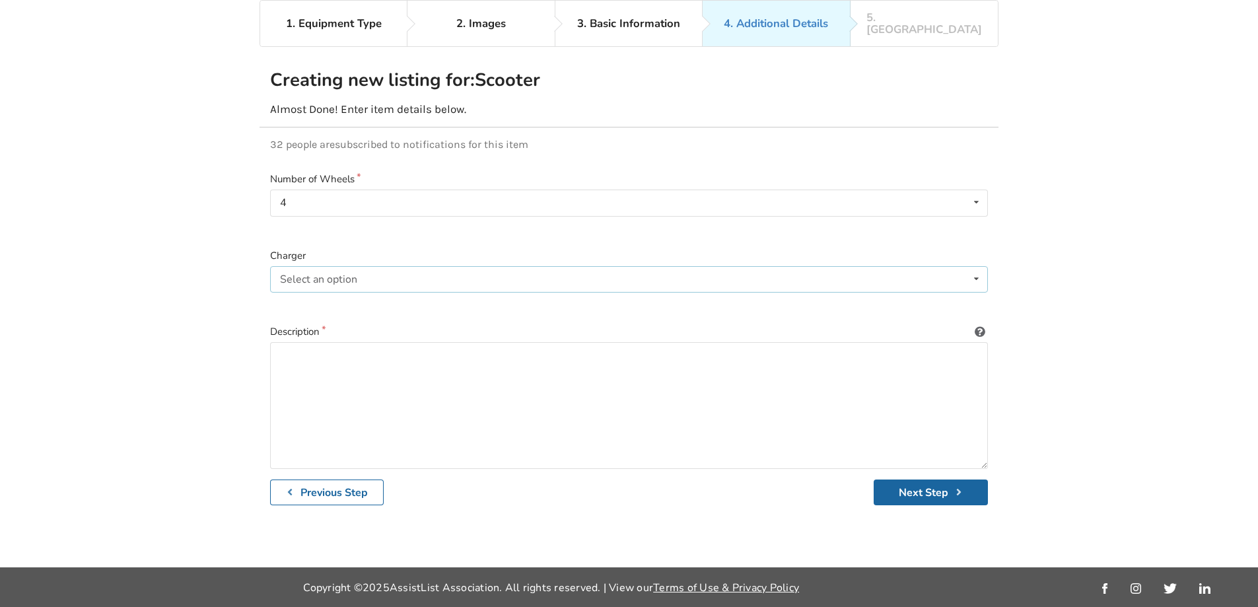
click at [328, 274] on div "Select an option" at bounding box center [318, 279] width 77 height 11
click at [312, 298] on span "Included" at bounding box center [303, 305] width 40 height 15
click at [307, 346] on textarea at bounding box center [629, 405] width 718 height 127
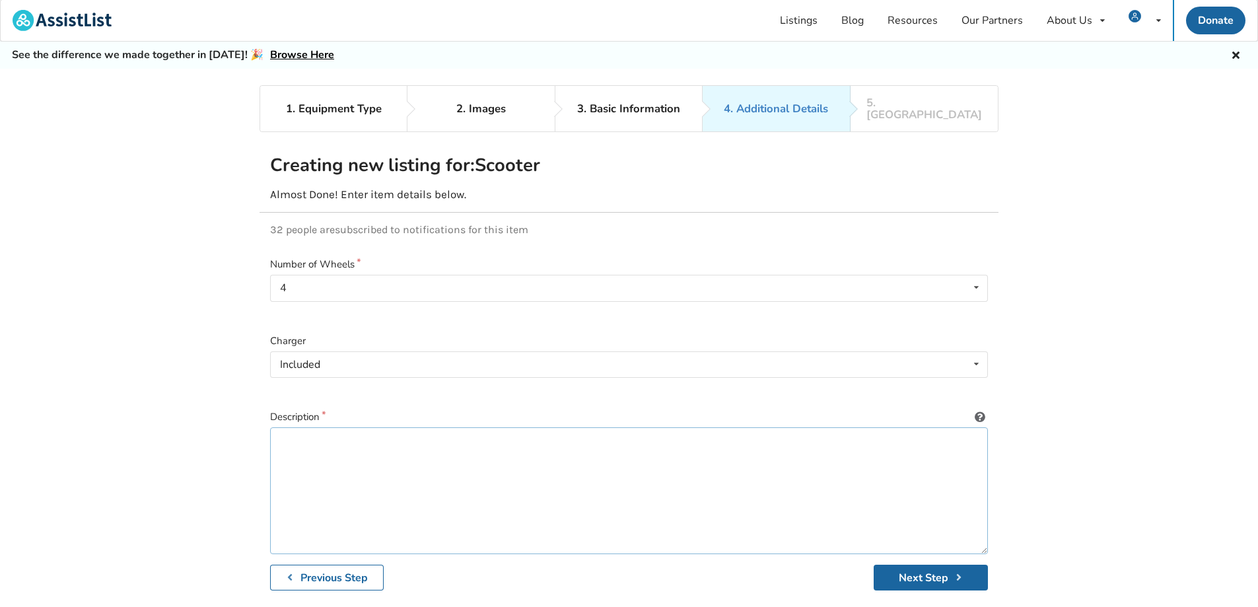
scroll to position [0, 0]
type textarea "This unit was purchase from tri city"
click at [503, 104] on div "2. Images" at bounding box center [481, 110] width 50 height 12
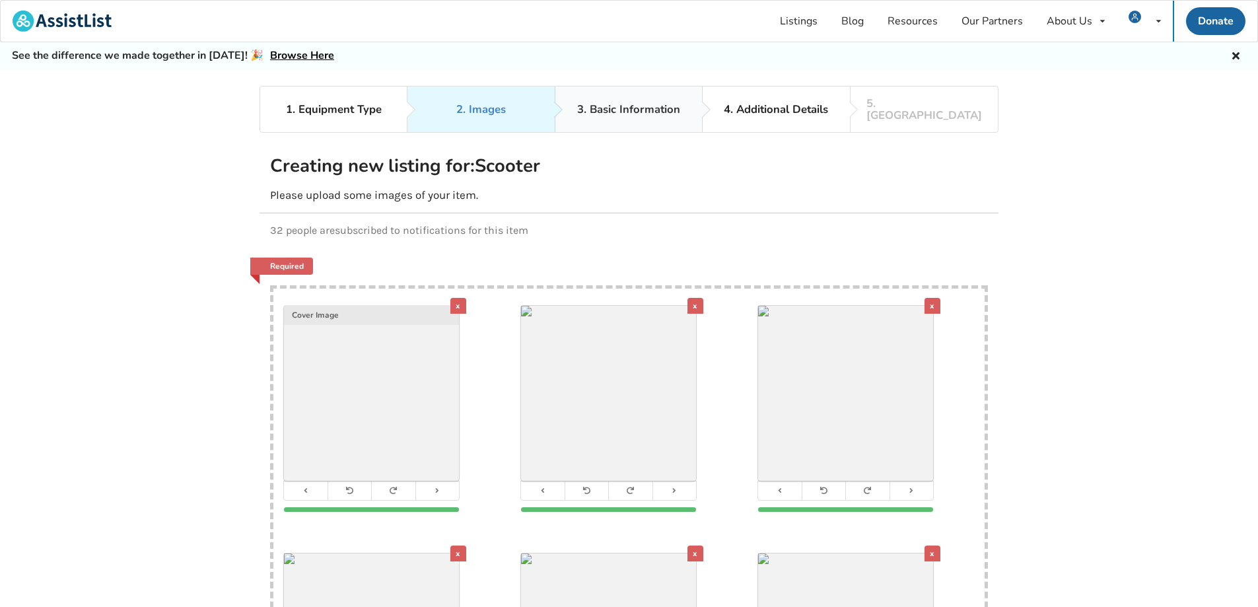
click at [653, 104] on div "3. Basic Information" at bounding box center [628, 110] width 103 height 12
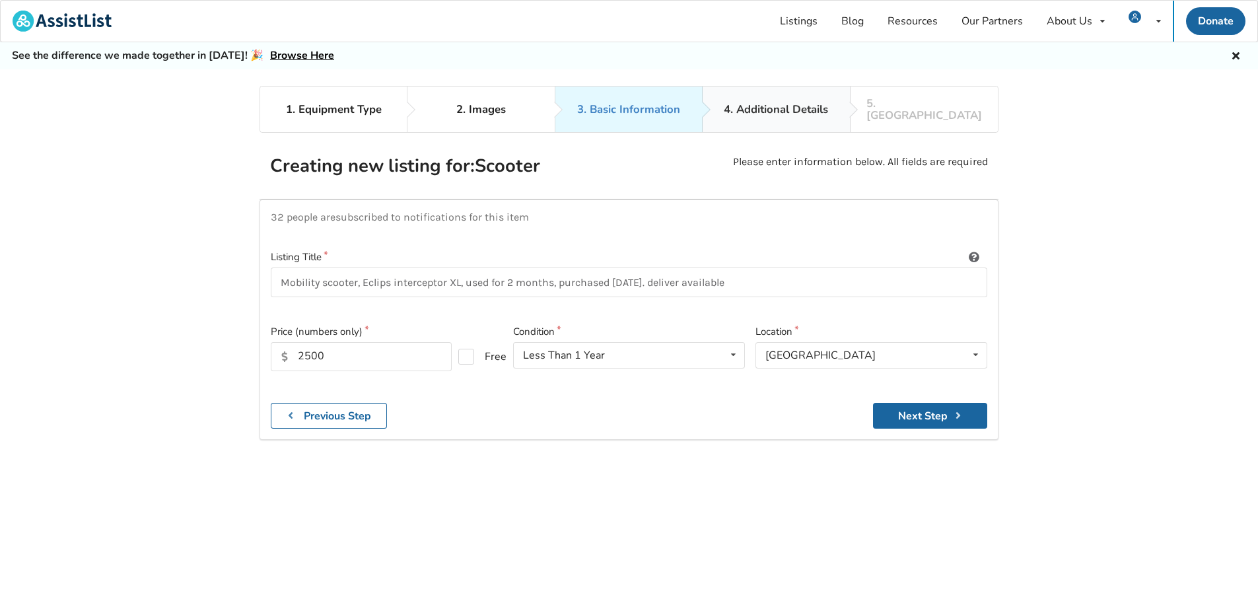
click at [762, 104] on div "4. Additional Details" at bounding box center [776, 110] width 104 height 12
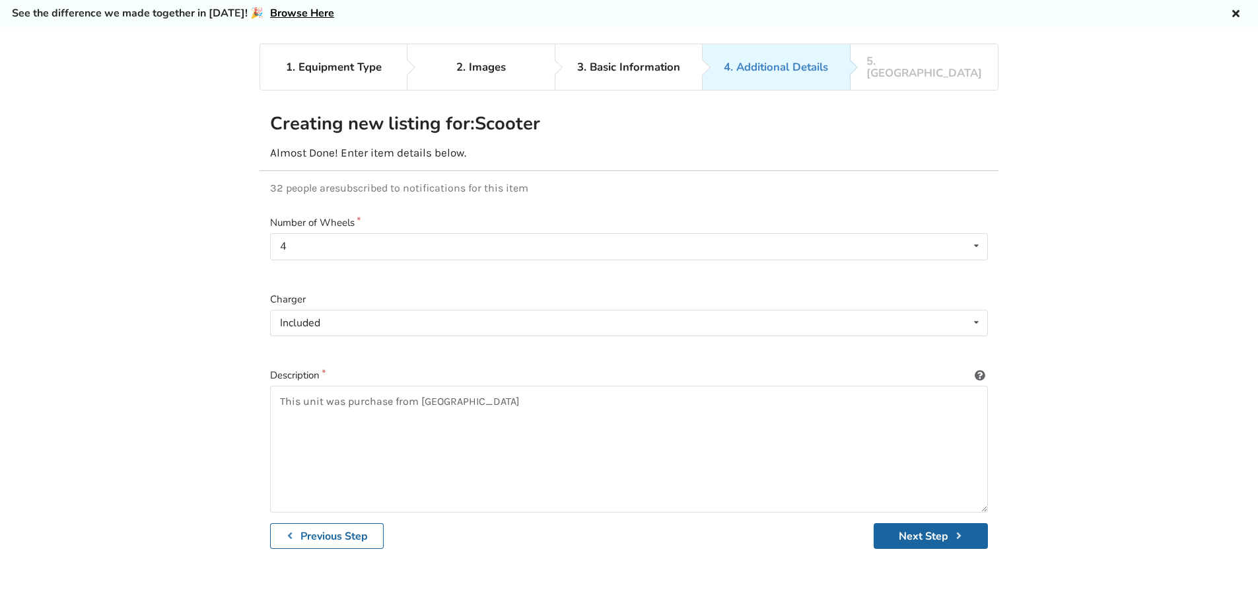
scroll to position [66, 0]
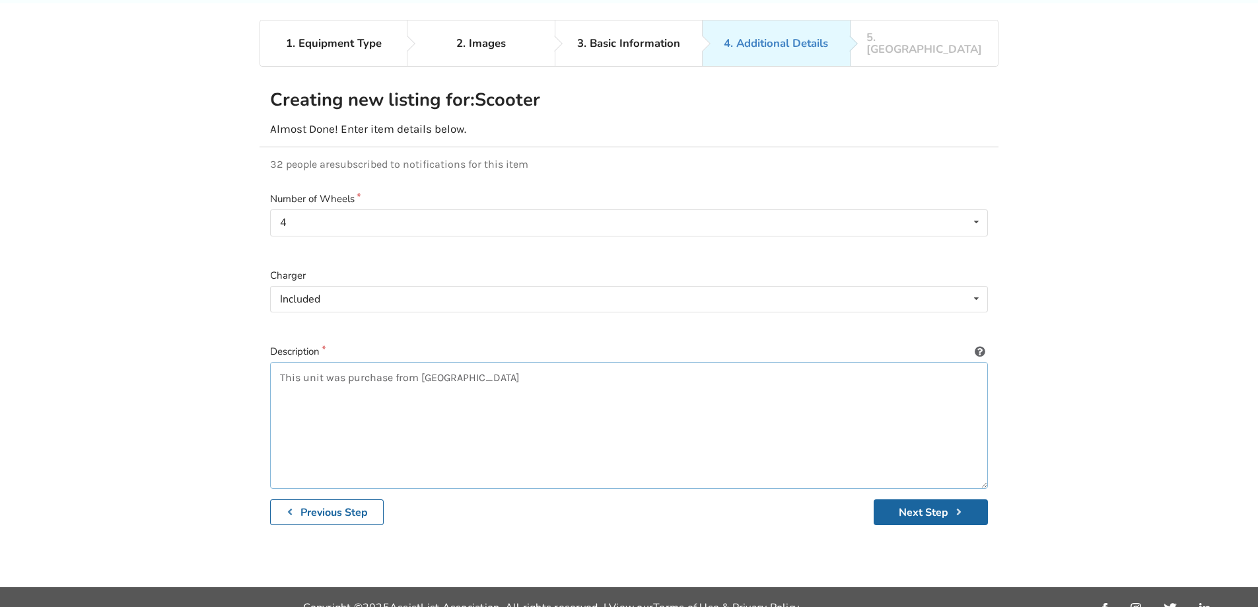
click at [460, 362] on textarea "This unit was purchase from tri city" at bounding box center [629, 425] width 718 height 127
click at [392, 367] on textarea "This unit was purchase from tri city home" at bounding box center [629, 425] width 718 height 127
click at [512, 367] on textarea "This unit was purchased new from tri city home" at bounding box center [629, 425] width 718 height 127
drag, startPoint x: 701, startPoint y: 367, endPoint x: 685, endPoint y: 370, distance: 16.1
click at [685, 370] on textarea "This unit was purchased new from tri city home medical equipment August 2025, i…" at bounding box center [629, 425] width 718 height 127
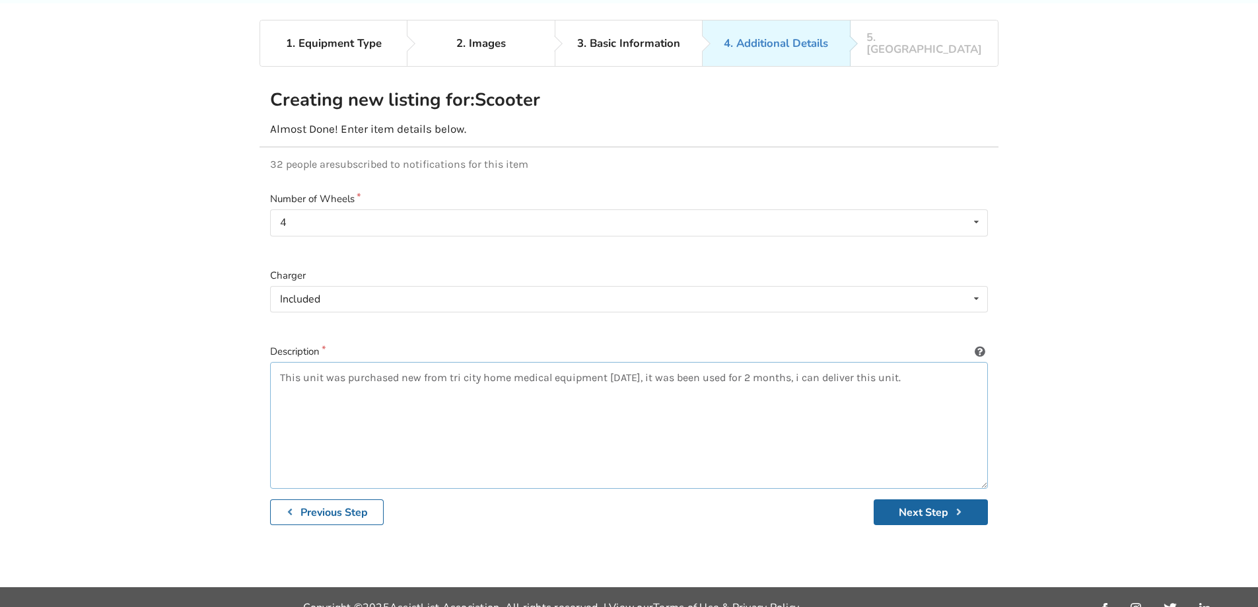
click at [937, 368] on textarea "This unit was purchased new from tri city home medical equipment August 2025, i…" at bounding box center [629, 425] width 718 height 127
drag, startPoint x: 927, startPoint y: 365, endPoint x: 912, endPoint y: 367, distance: 14.7
click at [912, 367] on textarea "This unit was purchased new from tri city home medical equipment August 2025, i…" at bounding box center [629, 425] width 718 height 127
click at [929, 363] on textarea "This unit was purchased new from tri city home medical equipment August 2025, i…" at bounding box center [629, 425] width 718 height 127
drag, startPoint x: 929, startPoint y: 363, endPoint x: 885, endPoint y: 365, distance: 44.3
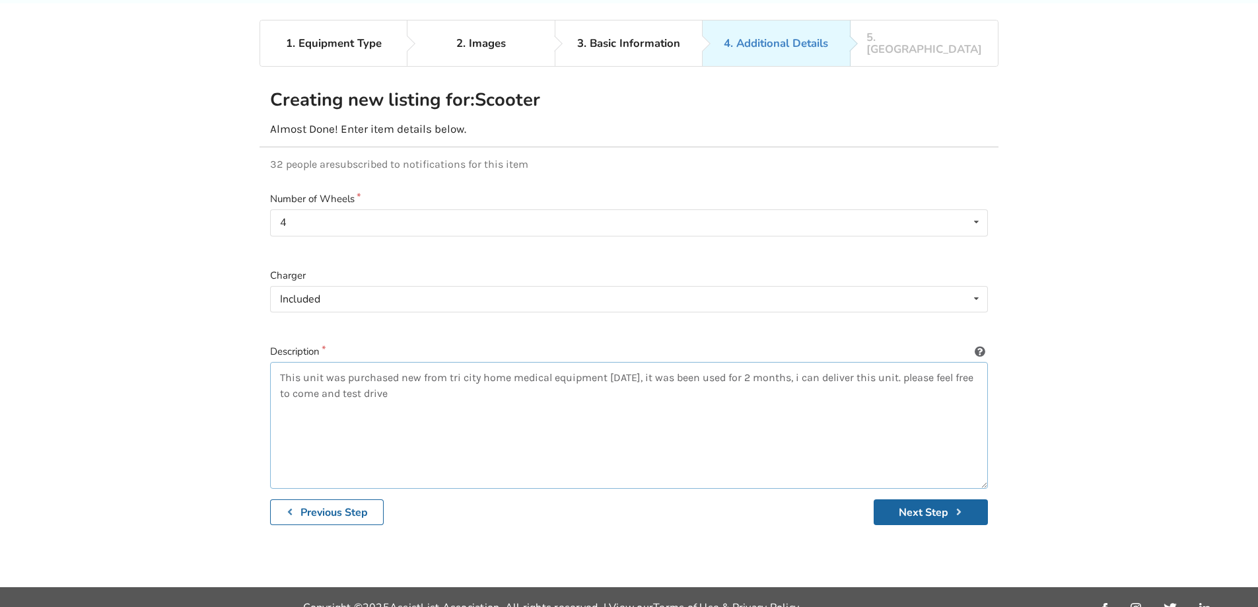
click at [885, 365] on textarea "This unit was purchased new from tri city home medical equipment August 2025, i…" at bounding box center [629, 425] width 718 height 127
click at [408, 382] on textarea "This unit was purchased new from tri city home medical equipment August 2025, i…" at bounding box center [629, 425] width 718 height 127
drag, startPoint x: 919, startPoint y: 365, endPoint x: 886, endPoint y: 369, distance: 32.6
click at [886, 369] on textarea "This unit was purchased new from tri city home medical equipment August 2025, i…" at bounding box center [629, 425] width 718 height 127
type textarea "This unit was purchased new from tri city home medical equipment August 2025, i…"
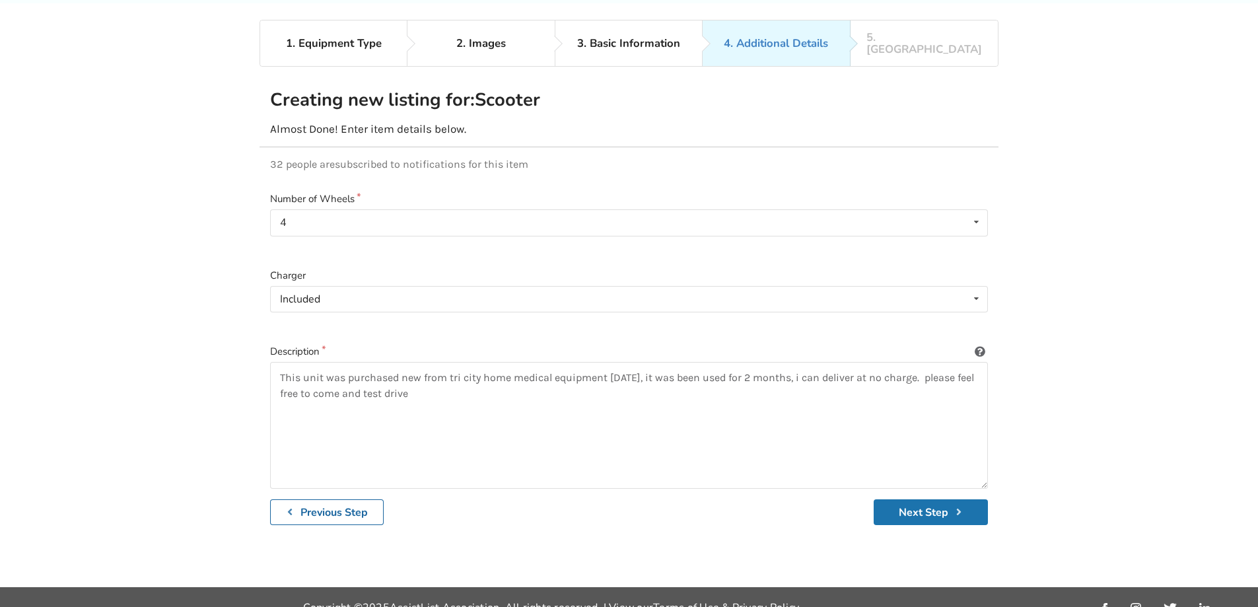
click at [944, 499] on button "Next Step" at bounding box center [931, 512] width 114 height 26
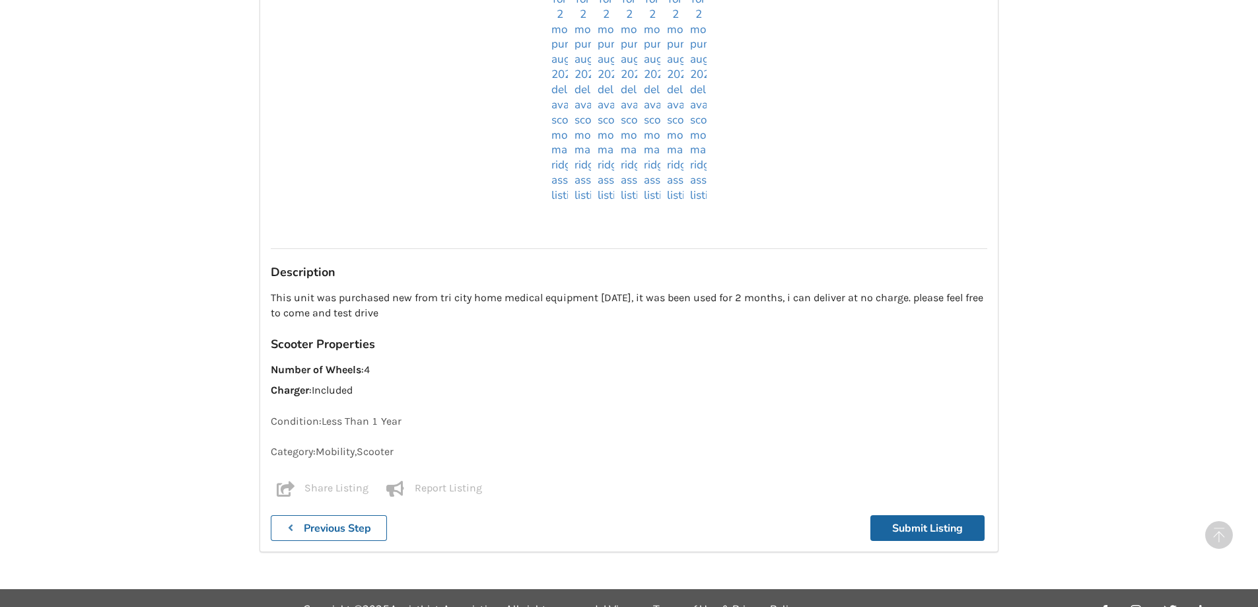
scroll to position [1136, 0]
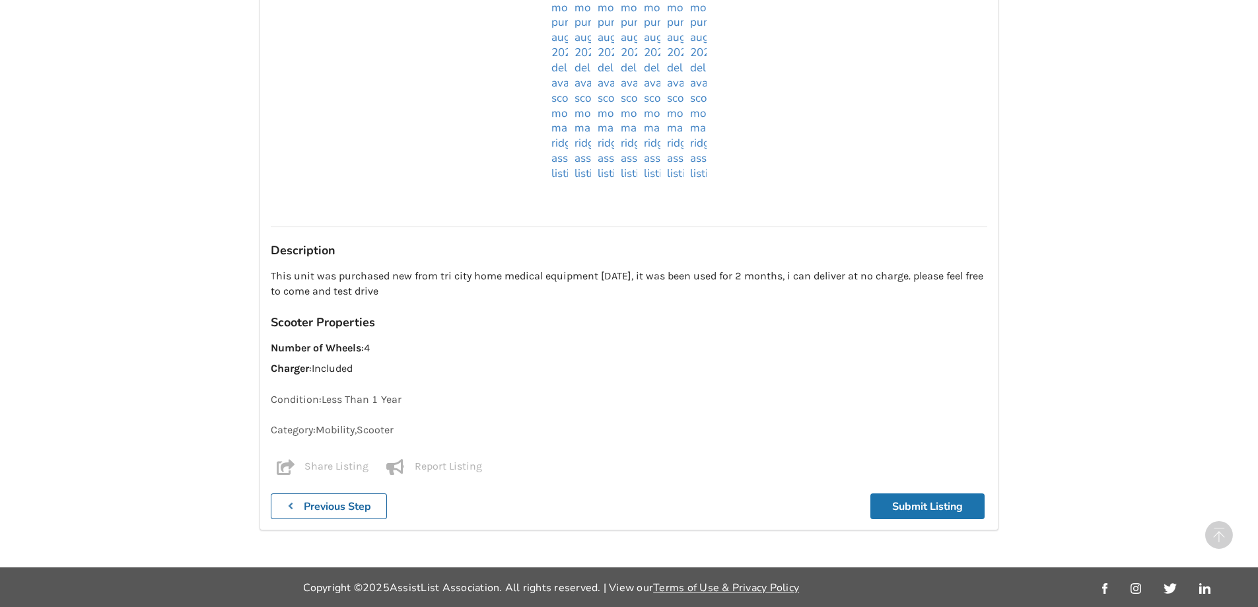
click at [936, 509] on button "Submit Listing" at bounding box center [928, 506] width 114 height 26
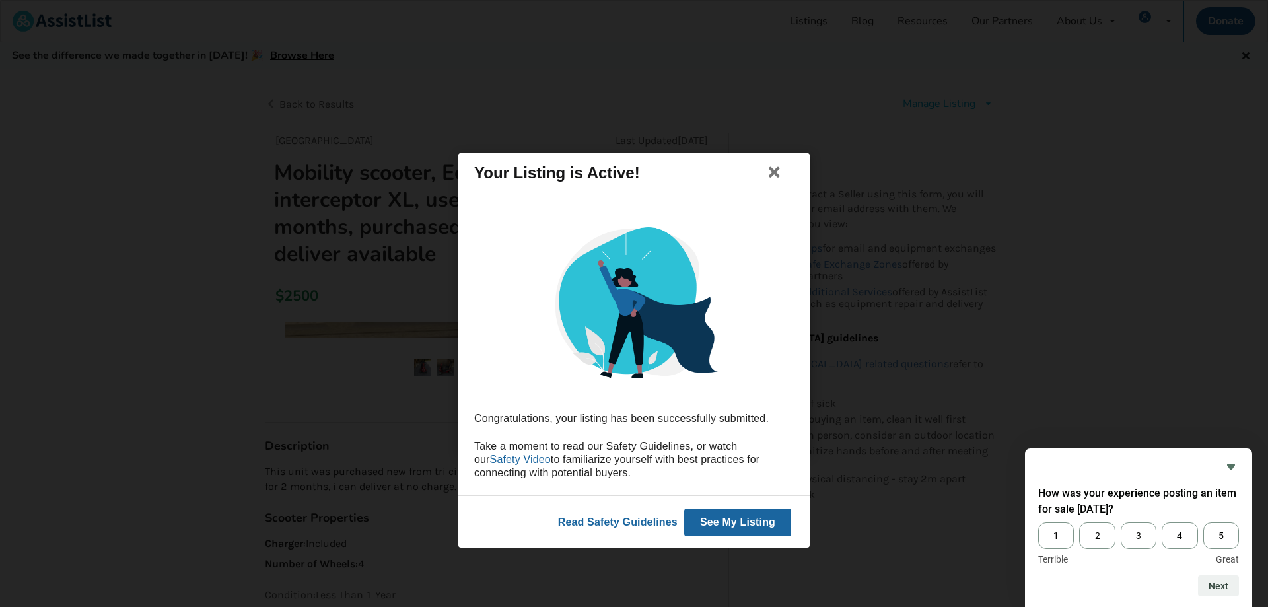
click at [721, 523] on button "See My Listing" at bounding box center [737, 522] width 107 height 28
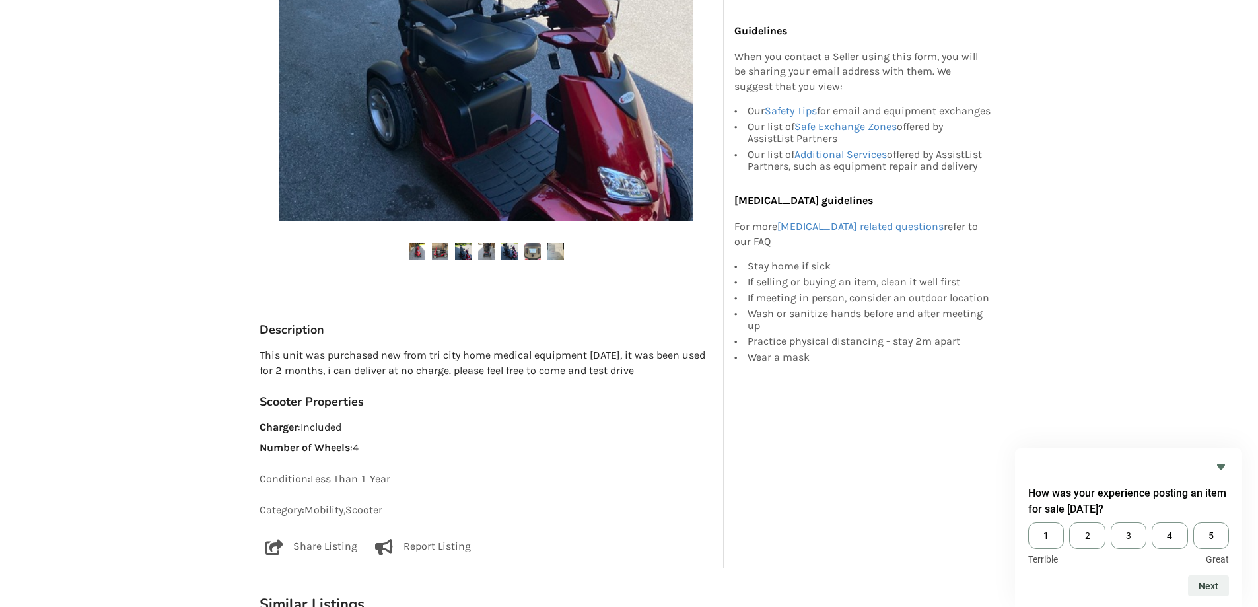
scroll to position [528, 0]
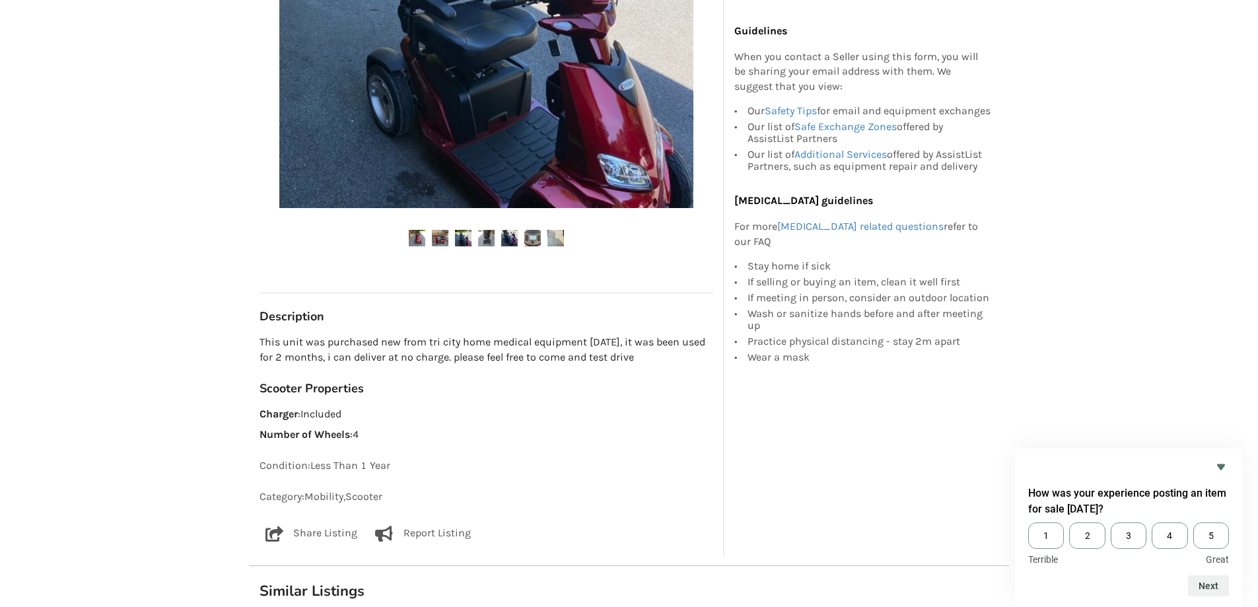
click at [443, 236] on img at bounding box center [440, 238] width 17 height 17
click at [463, 238] on img at bounding box center [463, 238] width 17 height 17
click at [550, 236] on img at bounding box center [556, 238] width 17 height 17
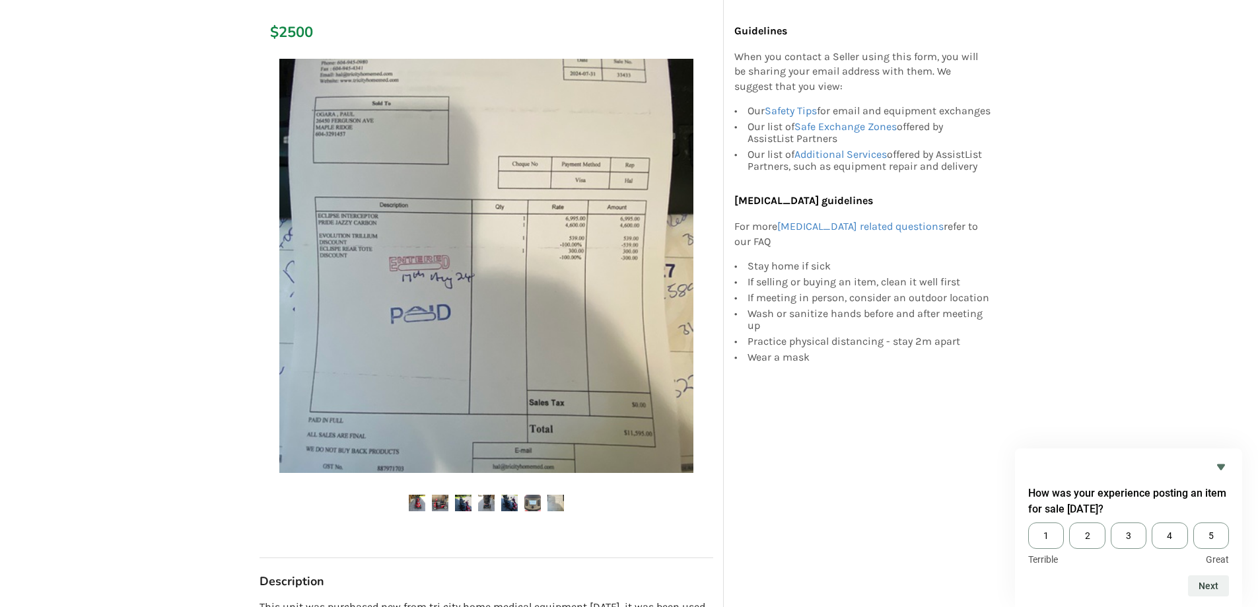
scroll to position [198, 0]
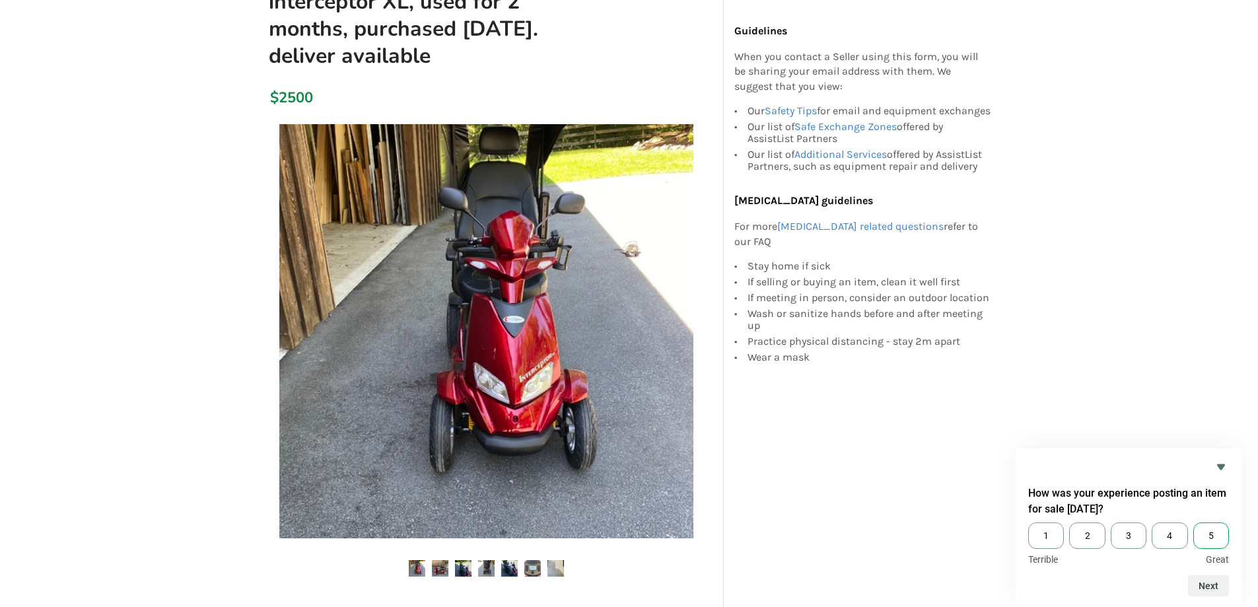
click at [1215, 534] on span "5" at bounding box center [1212, 536] width 36 height 26
click at [1194, 523] on input "5" at bounding box center [1194, 523] width 0 height 0
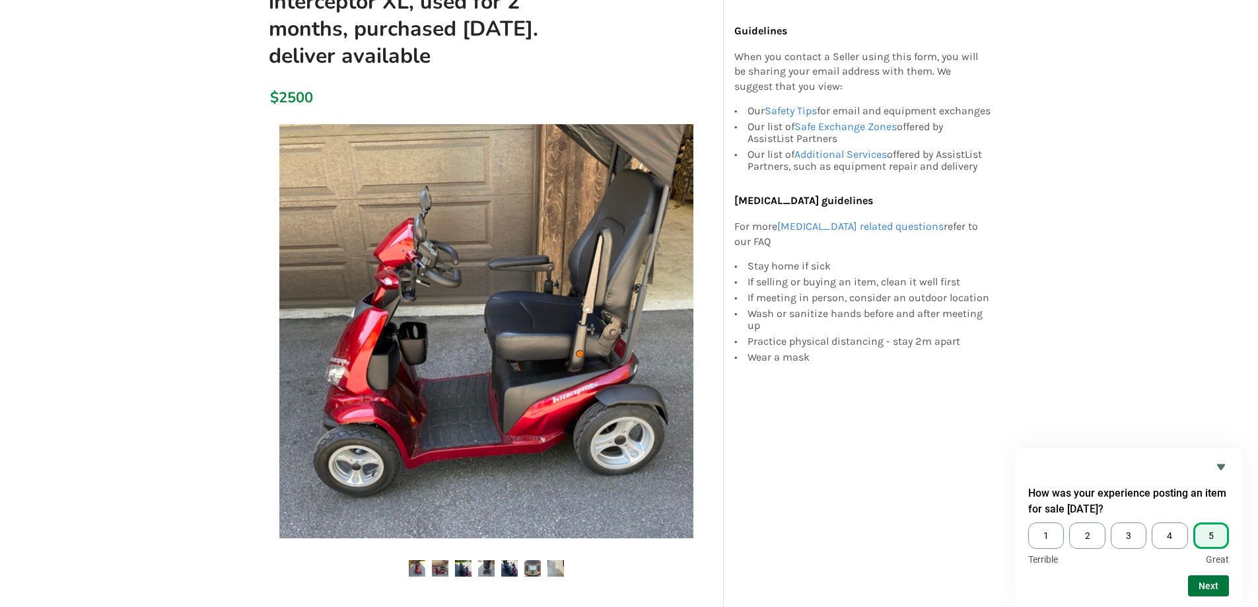
click at [1212, 586] on button "Next" at bounding box center [1208, 585] width 41 height 21
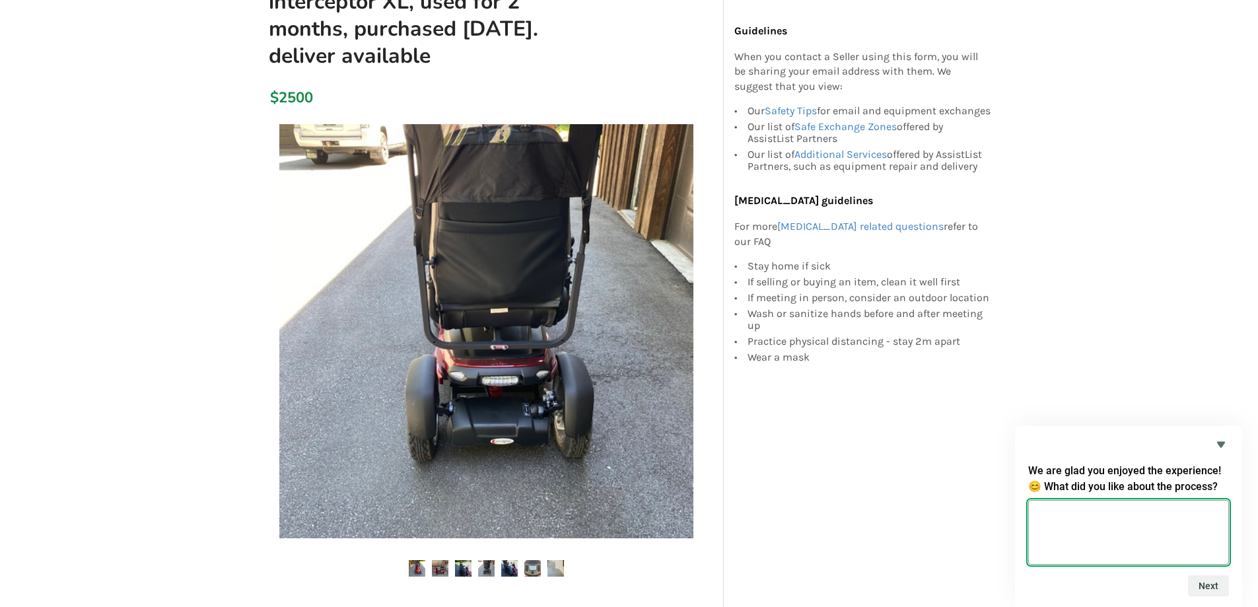
click at [1099, 510] on textarea at bounding box center [1129, 532] width 201 height 65
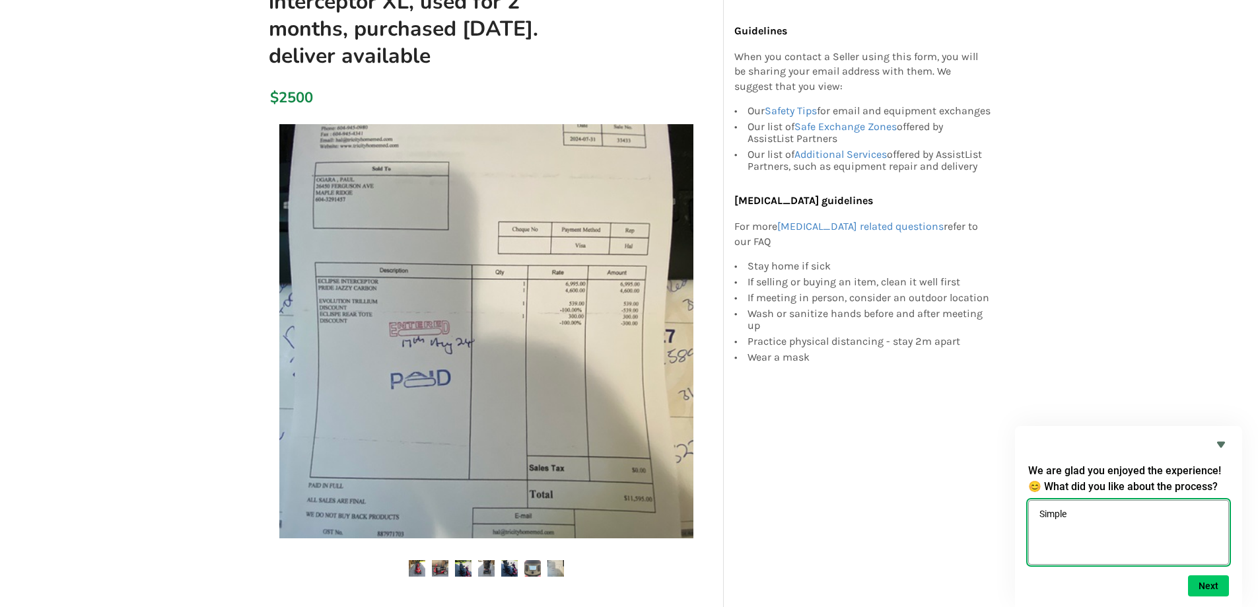
type textarea "Simple"
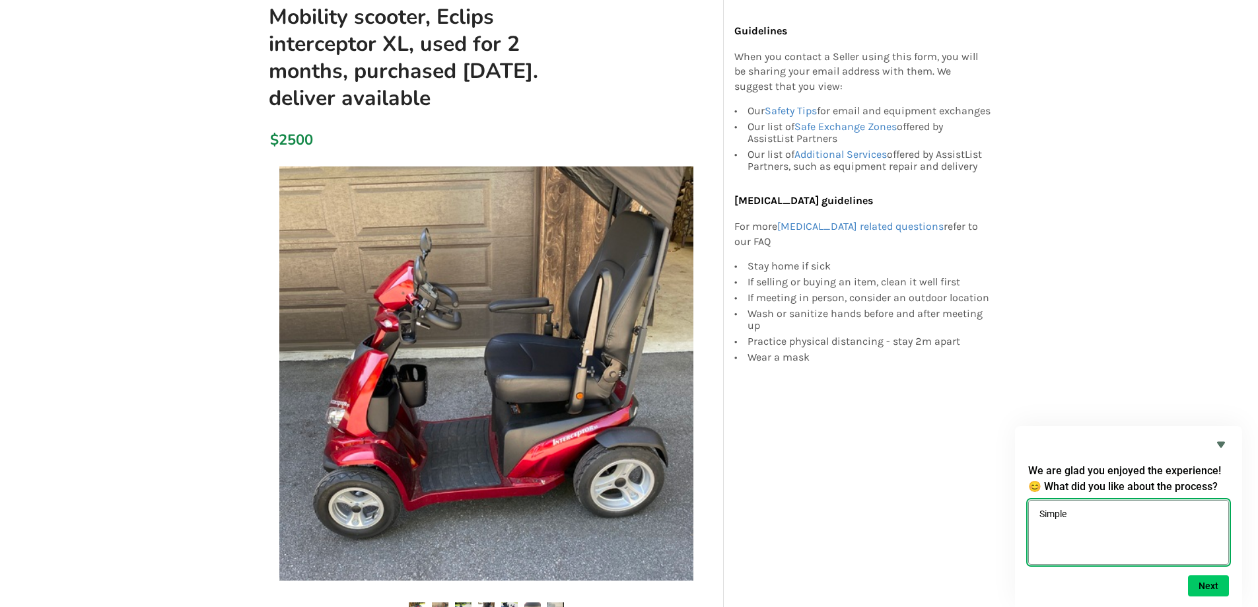
scroll to position [132, 0]
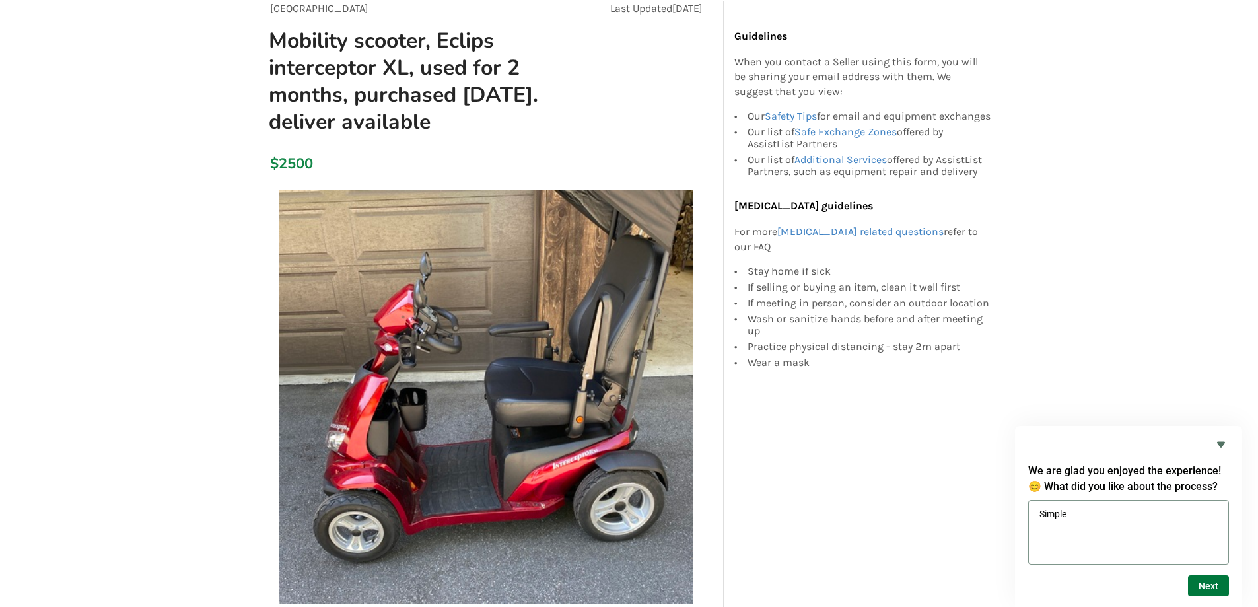
click at [1198, 587] on button "Next" at bounding box center [1208, 585] width 41 height 21
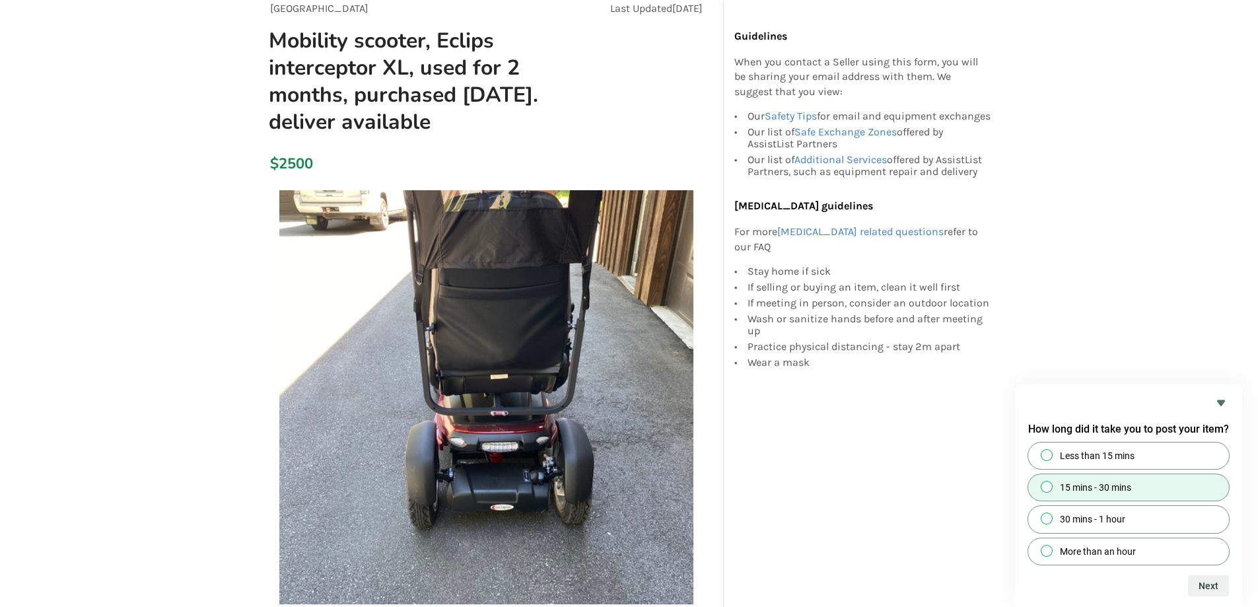
click at [1045, 491] on input "15 mins - 30 mins" at bounding box center [1047, 487] width 9 height 9
radio input "true"
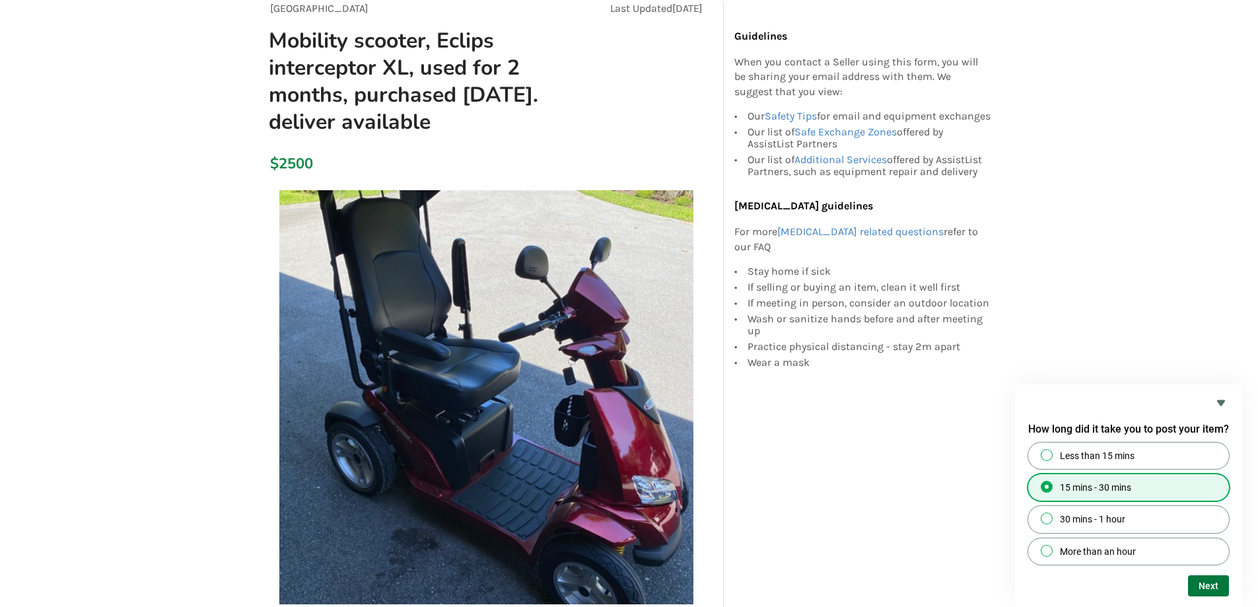
click at [1211, 579] on button "Next" at bounding box center [1208, 585] width 41 height 21
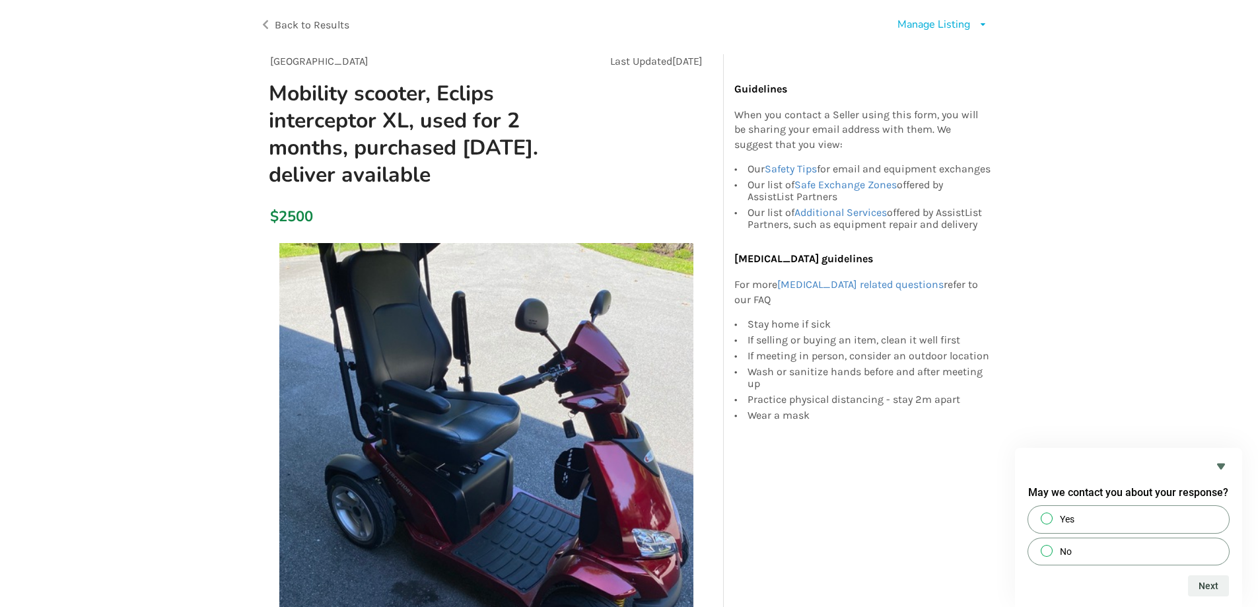
scroll to position [0, 0]
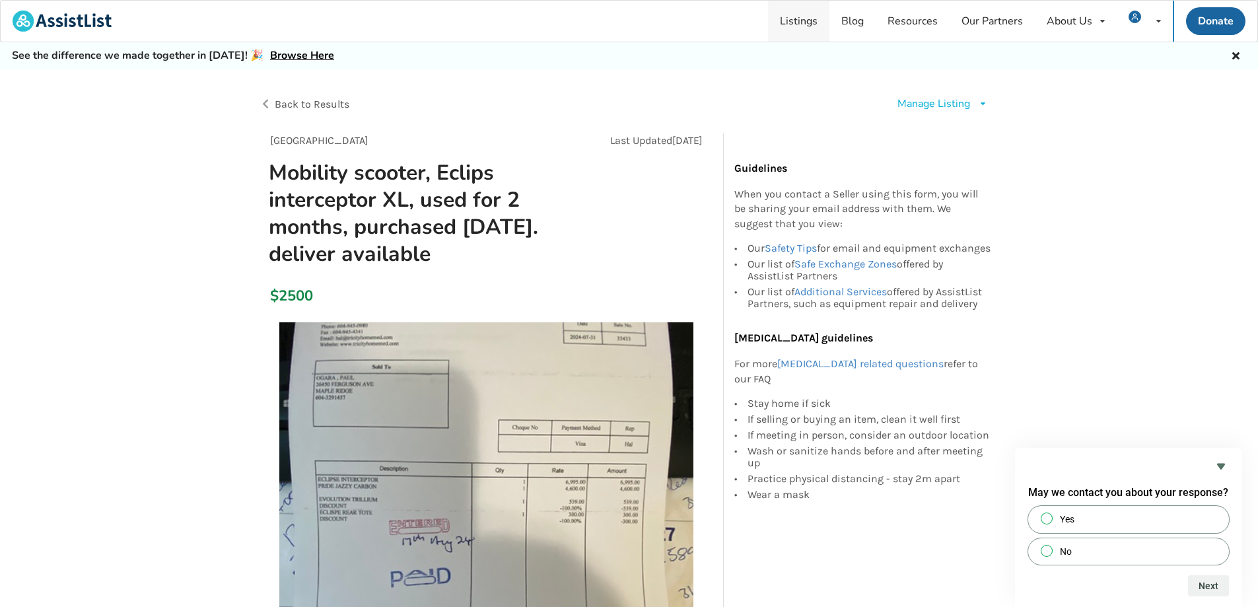
click at [802, 22] on link "Listings" at bounding box center [798, 21] width 61 height 41
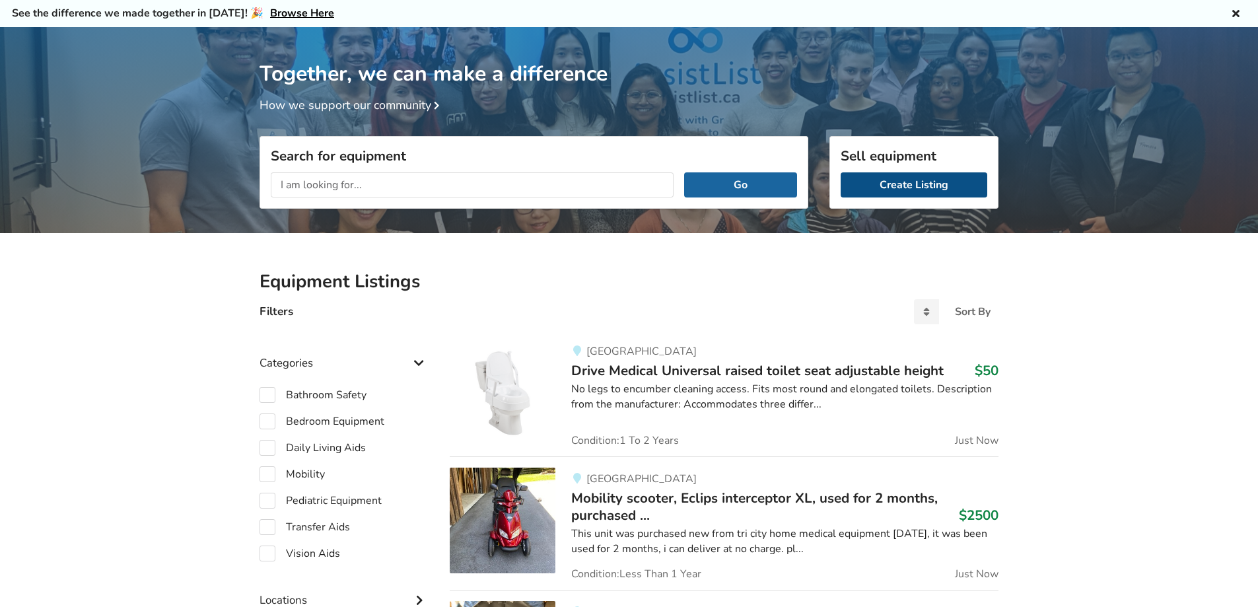
click at [926, 186] on link "Create Listing" at bounding box center [914, 184] width 147 height 25
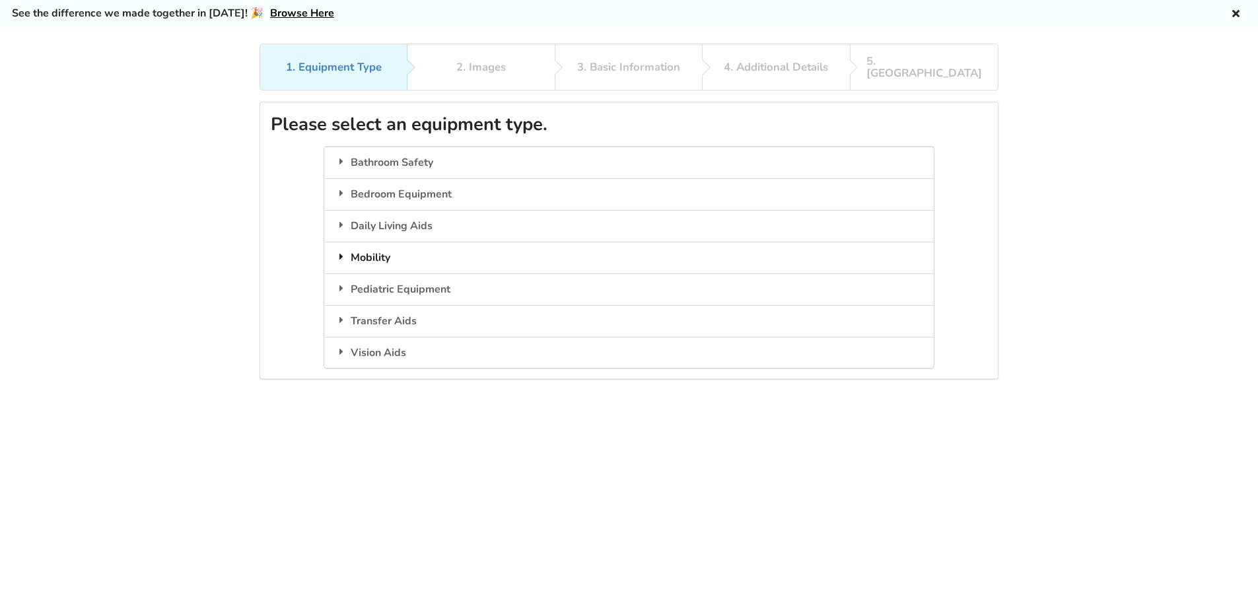
click at [385, 248] on div "Mobility" at bounding box center [628, 258] width 609 height 32
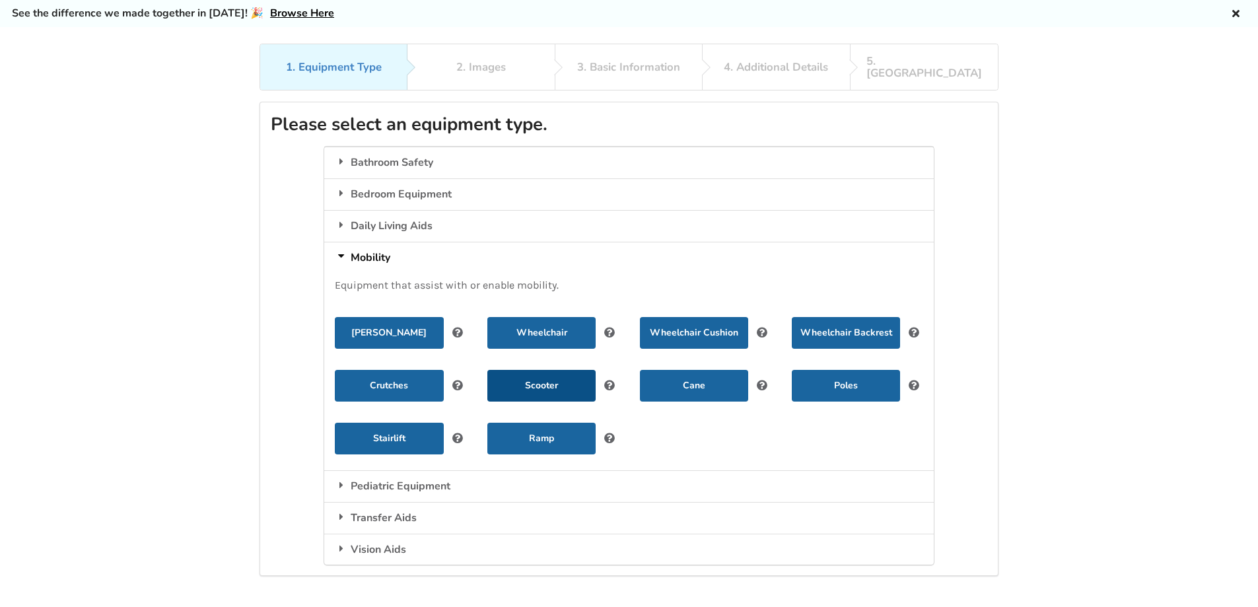
click at [541, 373] on button "Scooter" at bounding box center [542, 386] width 108 height 32
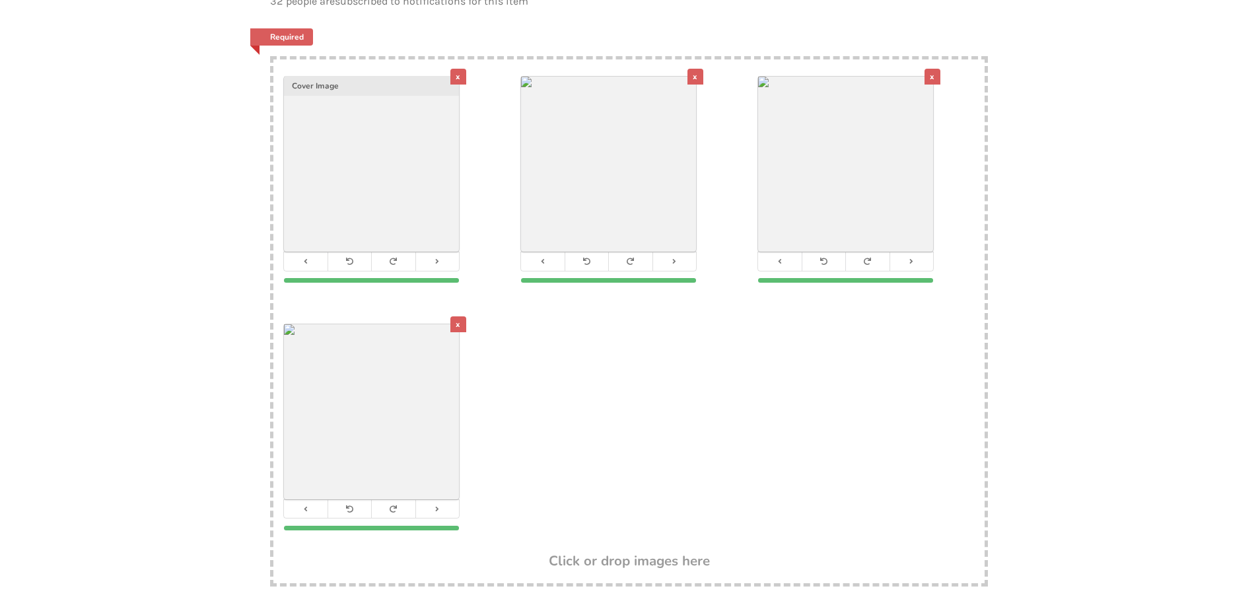
scroll to position [240, 0]
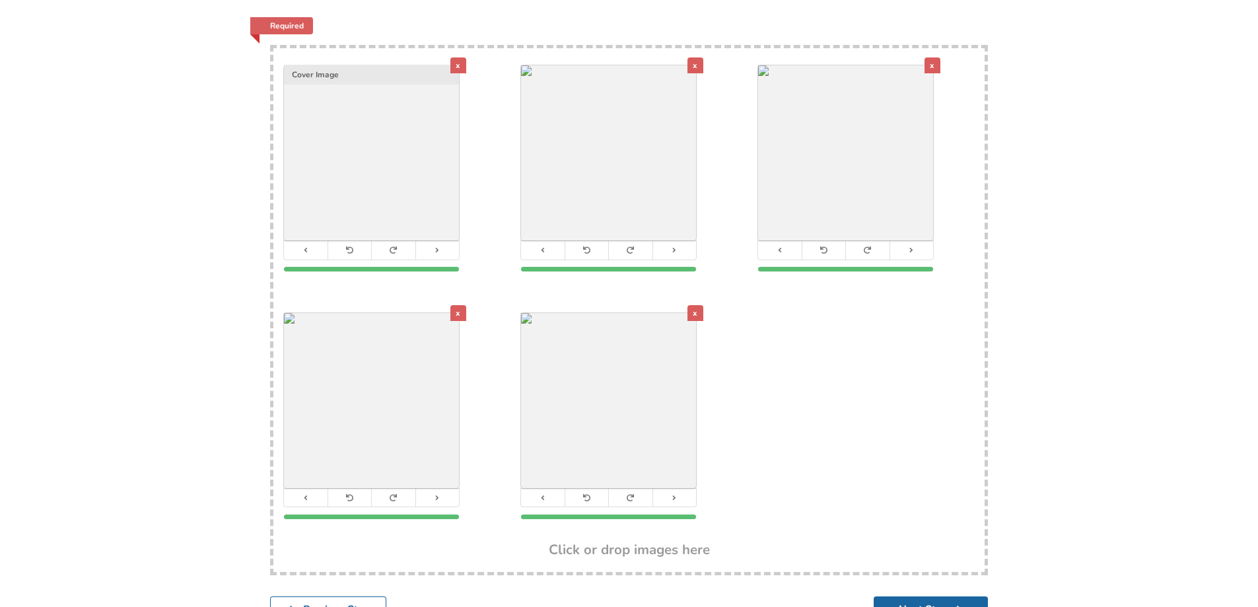
click at [692, 305] on div "x" at bounding box center [696, 313] width 16 height 16
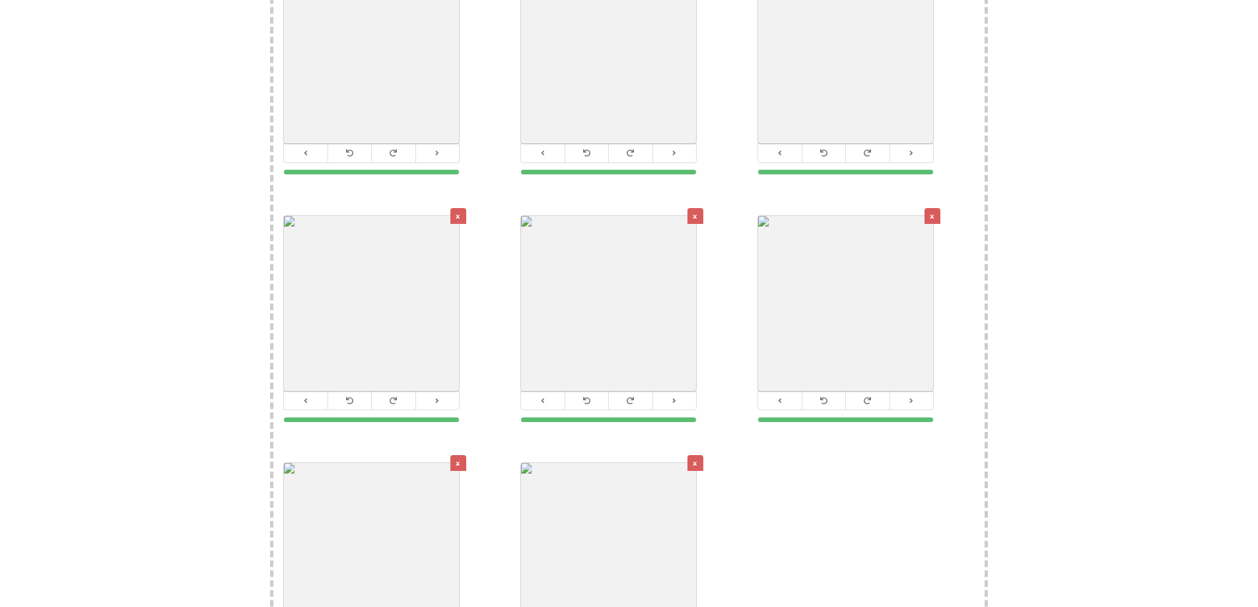
scroll to position [373, 0]
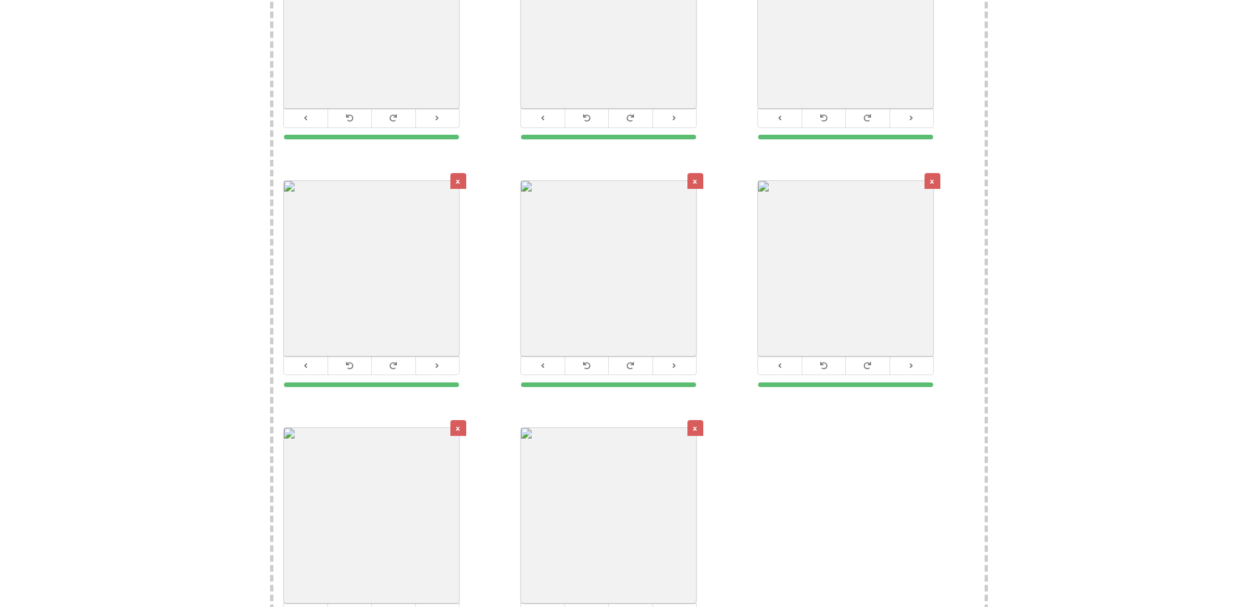
click at [693, 420] on div "x" at bounding box center [696, 428] width 16 height 16
click at [698, 420] on div "x" at bounding box center [696, 428] width 16 height 16
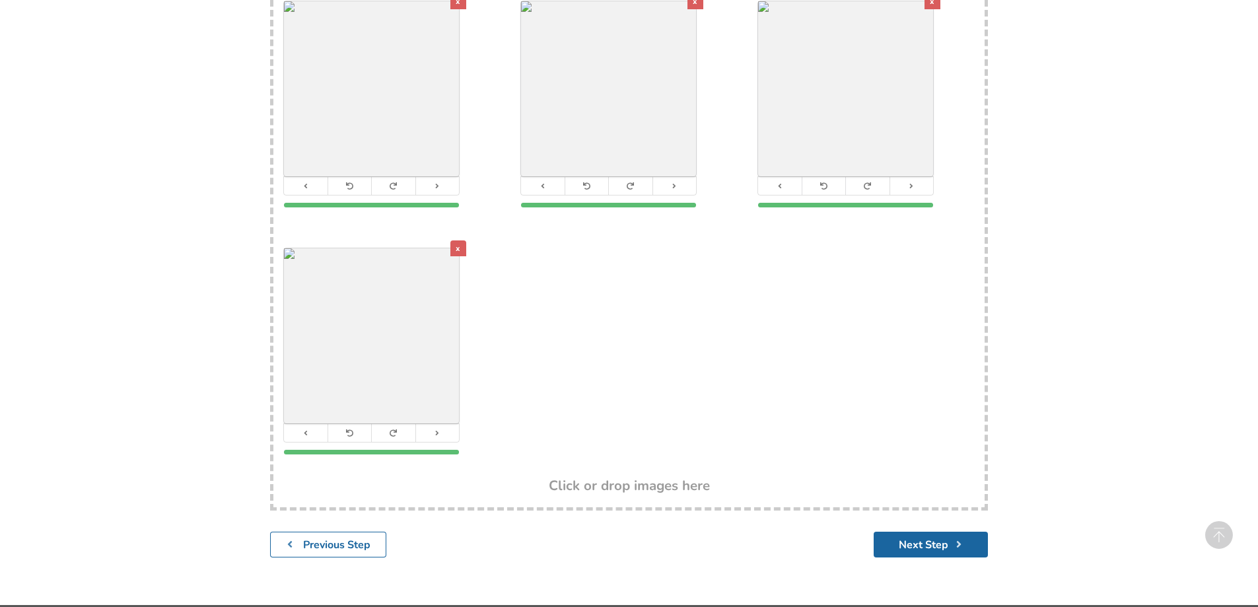
scroll to position [578, 0]
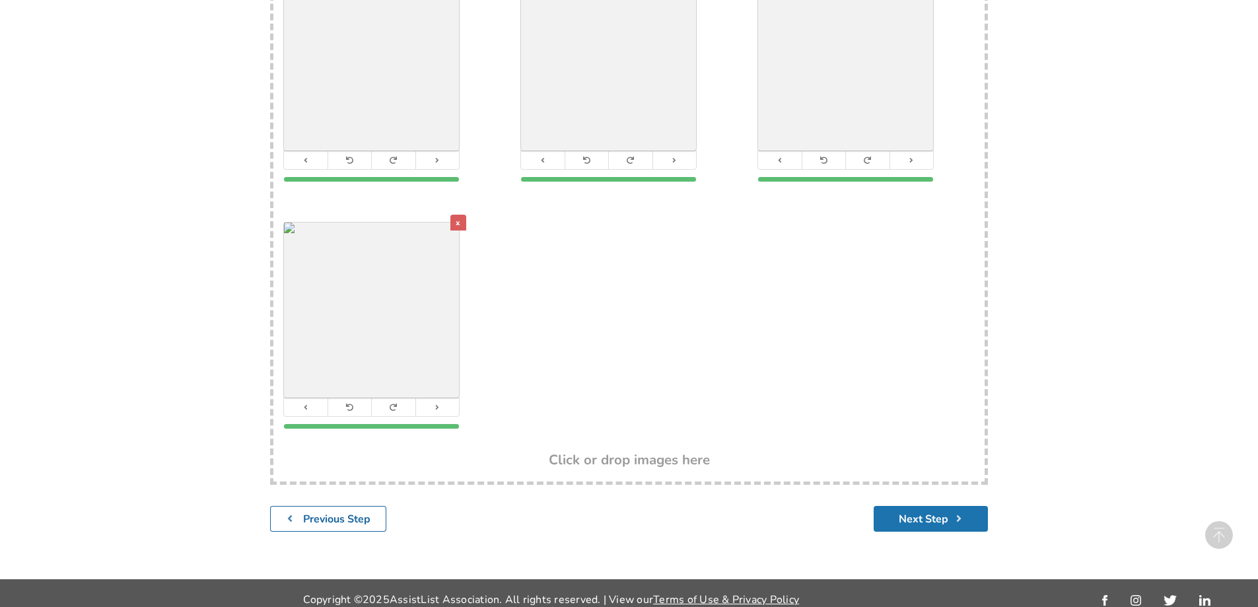
click at [938, 507] on button "Next Step" at bounding box center [931, 519] width 114 height 26
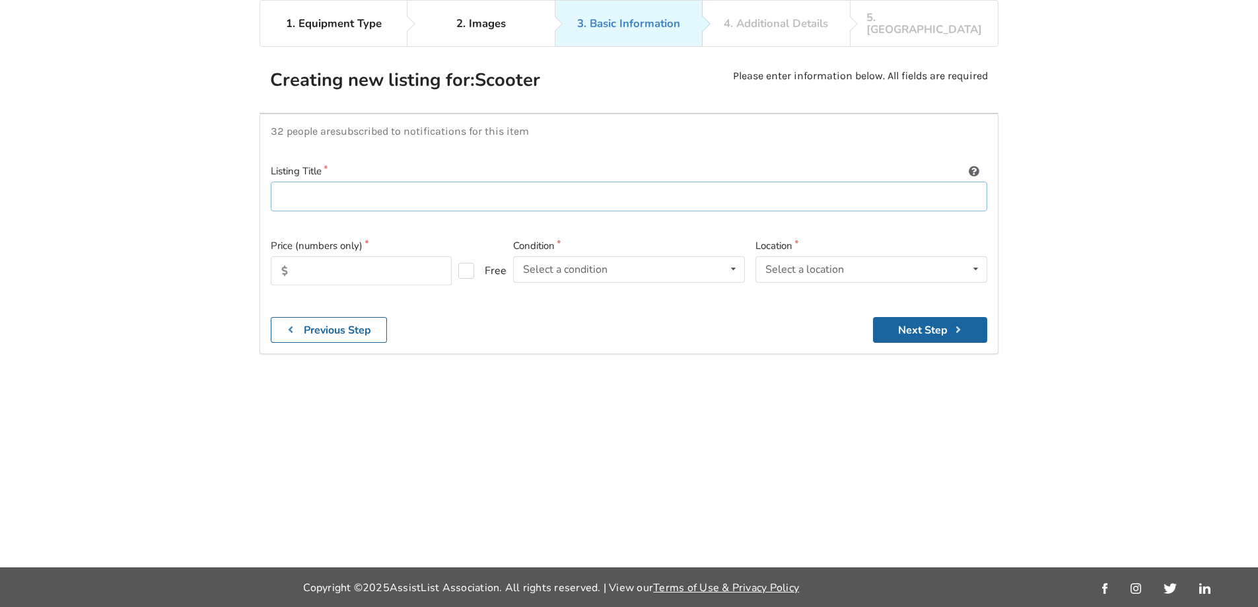
click at [296, 182] on input at bounding box center [629, 197] width 717 height 30
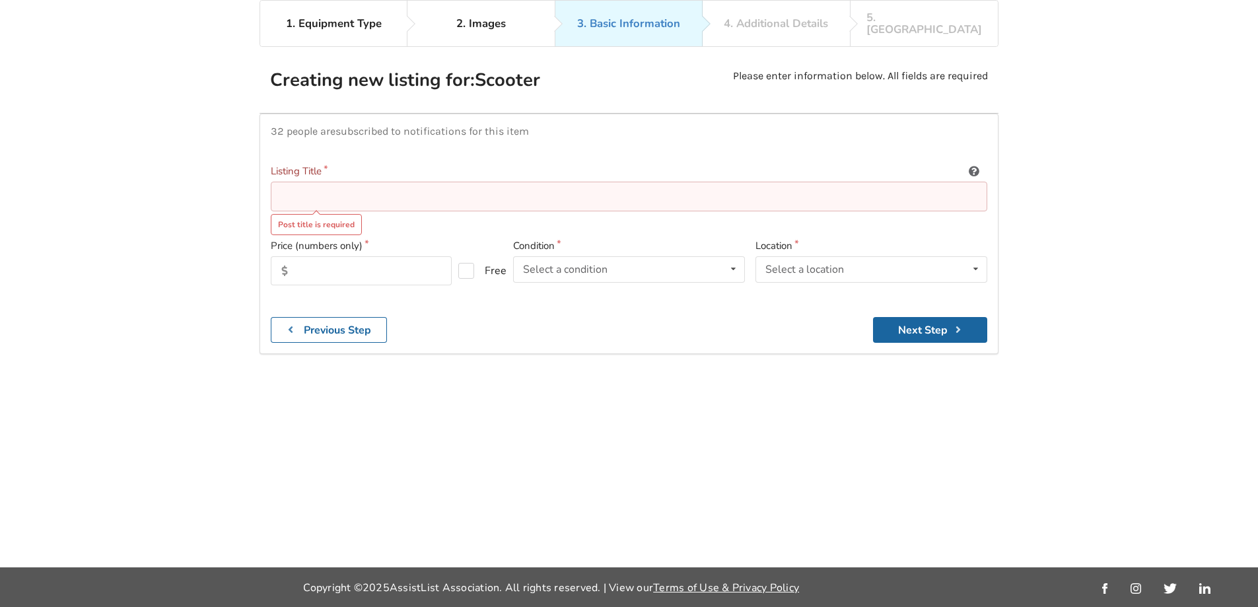
click at [316, 185] on input at bounding box center [629, 197] width 717 height 30
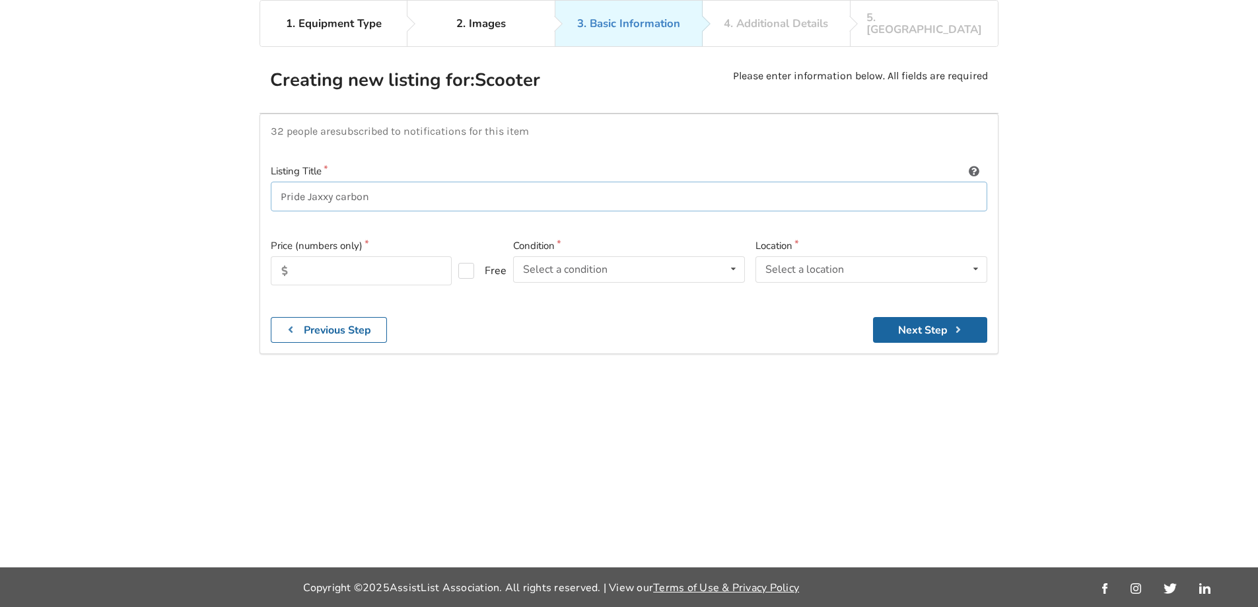
click at [326, 184] on input "Pride Jaxxy carbon" at bounding box center [629, 197] width 717 height 30
type input "Pride Jazzy carbon"
click at [332, 260] on input "text" at bounding box center [361, 270] width 181 height 29
type input "1900"
click at [739, 257] on icon at bounding box center [733, 269] width 19 height 24
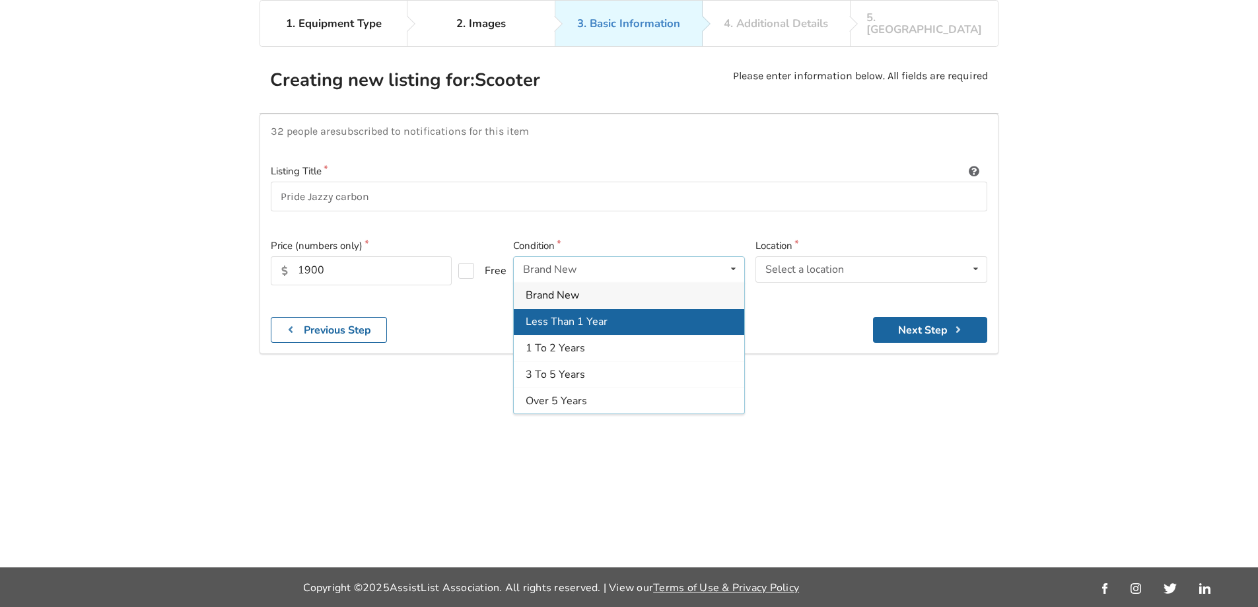
click at [569, 314] on span "Less Than 1 Year" at bounding box center [567, 321] width 82 height 15
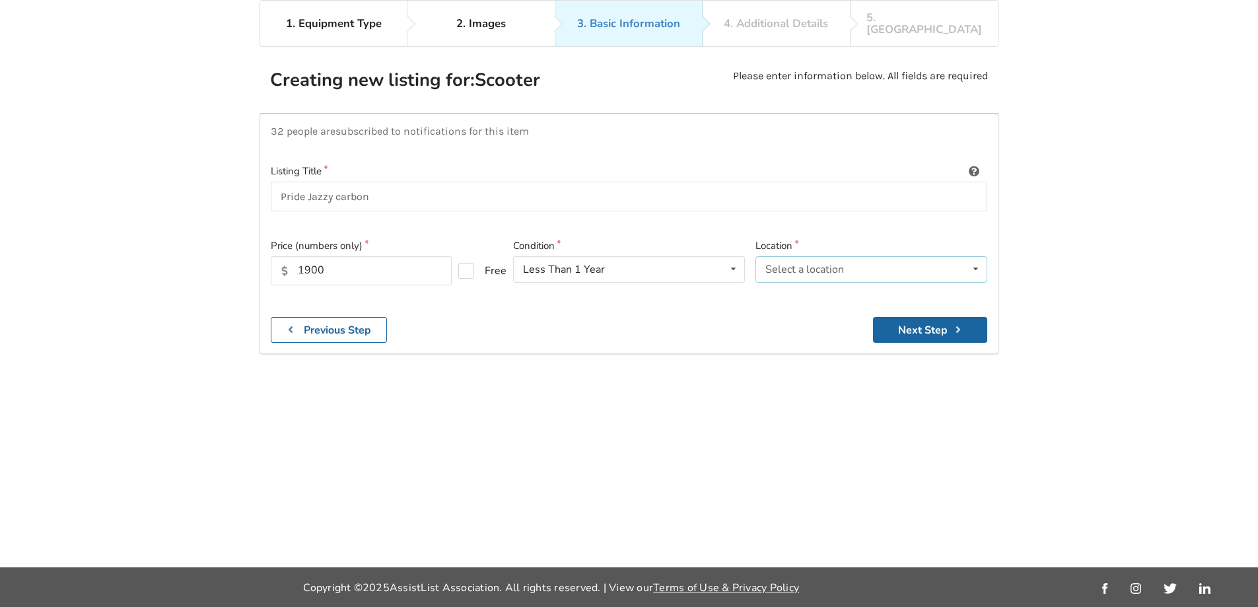
click at [849, 256] on div "Select a location Abbotsford Burnaby Chilliwack Coquitlam Delta Langley Maple R…" at bounding box center [872, 269] width 232 height 26
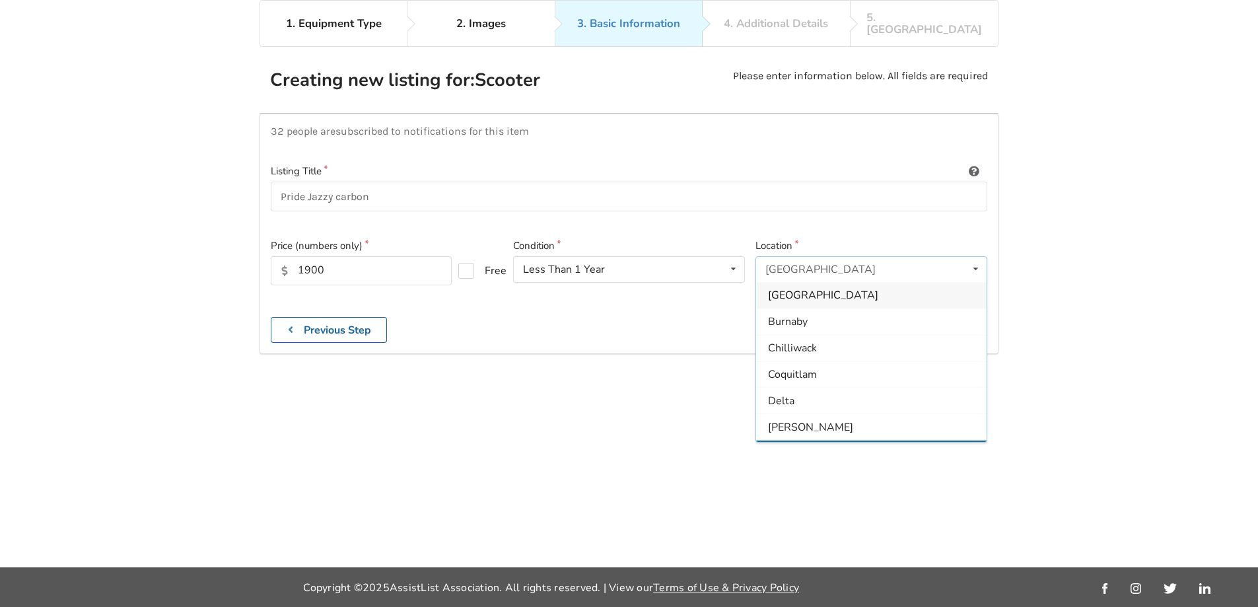
click at [820, 447] on span "[GEOGRAPHIC_DATA]" at bounding box center [823, 454] width 110 height 15
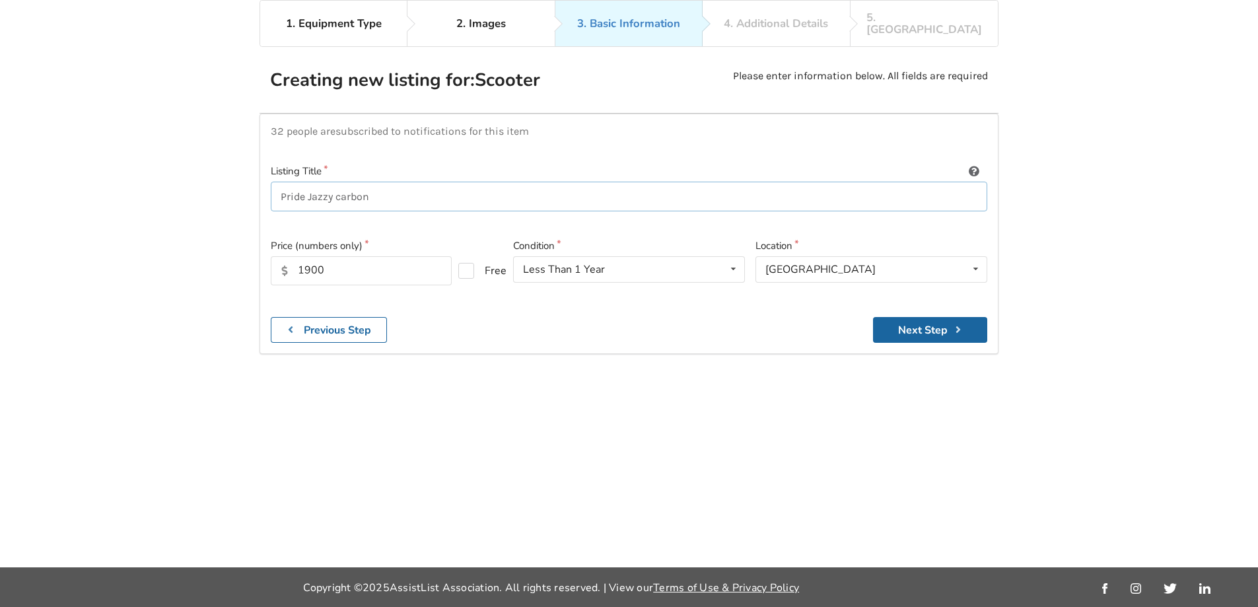
click at [386, 182] on input "Pride Jazzy carbon" at bounding box center [629, 197] width 717 height 30
click at [277, 184] on input "Pride Jazzy carbon, only used once" at bounding box center [629, 197] width 717 height 30
type input "Foldable, light wieght, Pride Jazzy carbon, only used once"
click at [932, 319] on button "Next Step" at bounding box center [930, 330] width 114 height 26
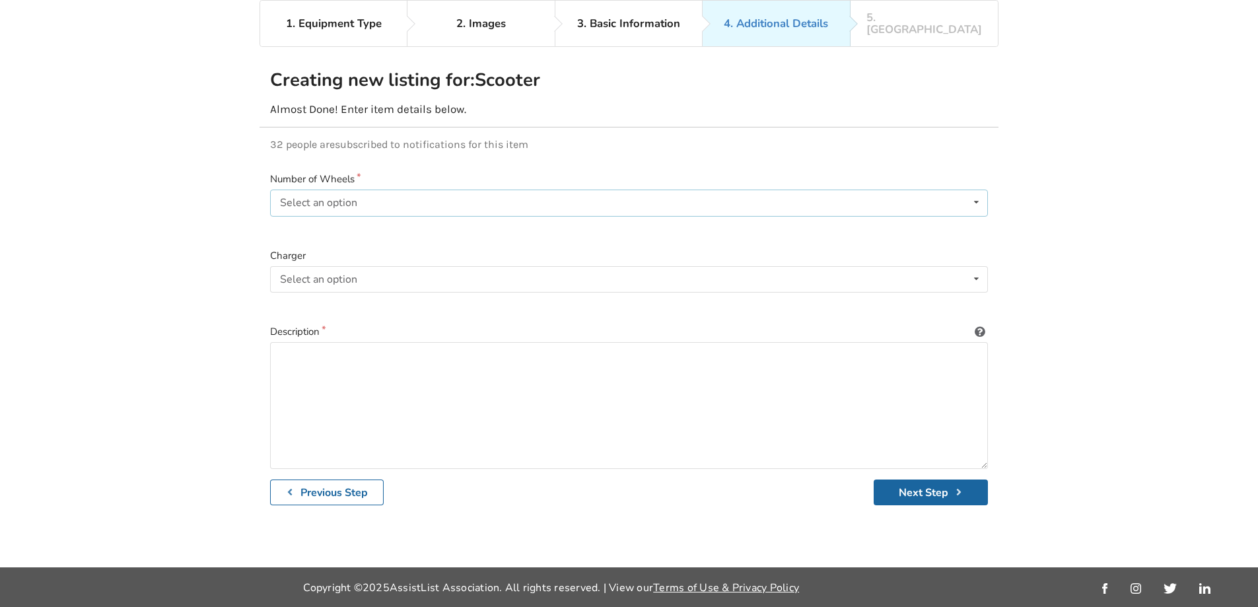
click at [364, 191] on div "Select an option 3 4" at bounding box center [629, 203] width 718 height 26
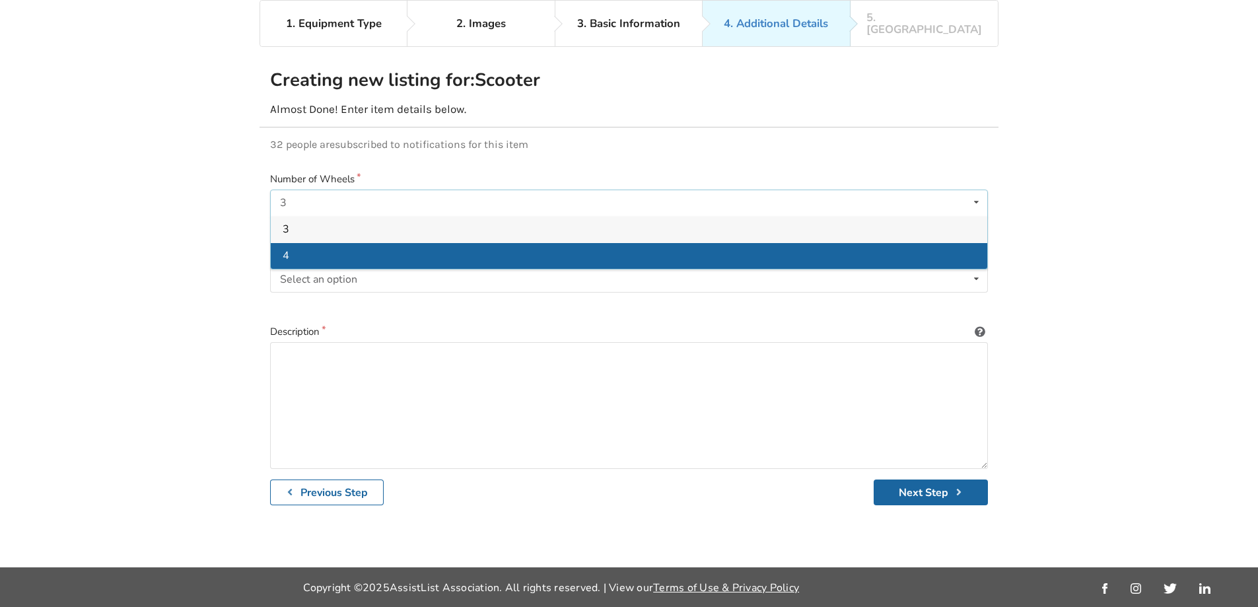
click at [314, 244] on div "4" at bounding box center [629, 255] width 717 height 26
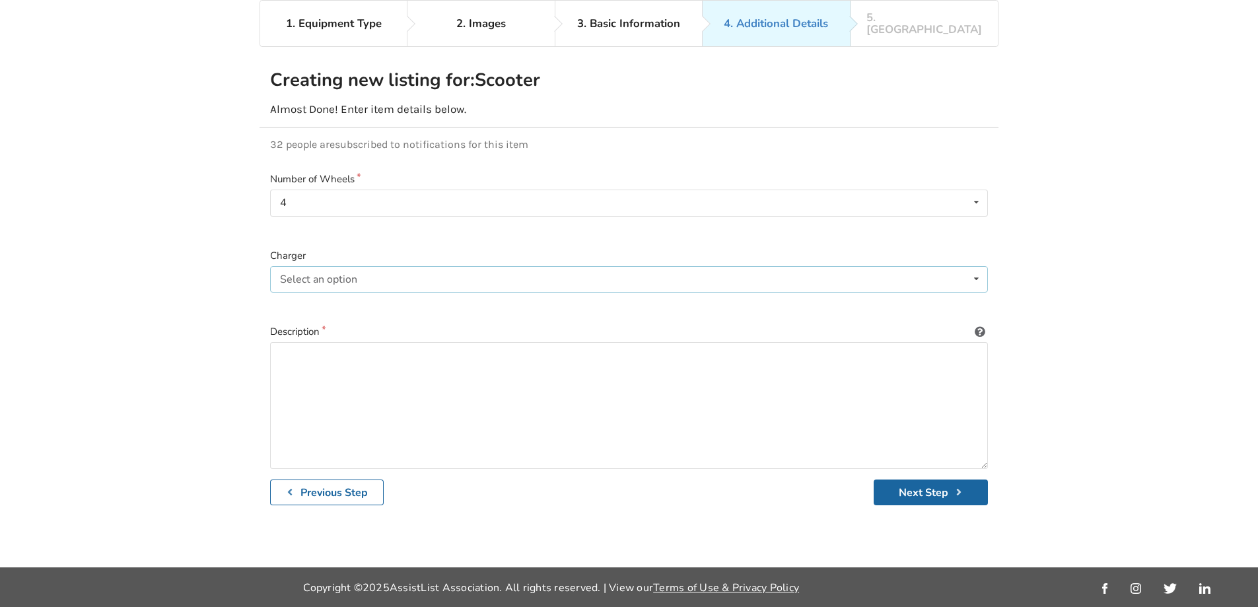
click at [325, 276] on div "Select an option Included Not included" at bounding box center [629, 279] width 718 height 26
click at [326, 292] on div "Included" at bounding box center [629, 305] width 717 height 26
click at [330, 266] on div "Included Included Not included" at bounding box center [629, 279] width 718 height 26
click at [341, 267] on div "Included Included Not included" at bounding box center [629, 279] width 718 height 26
click at [310, 350] on textarea at bounding box center [629, 405] width 718 height 127
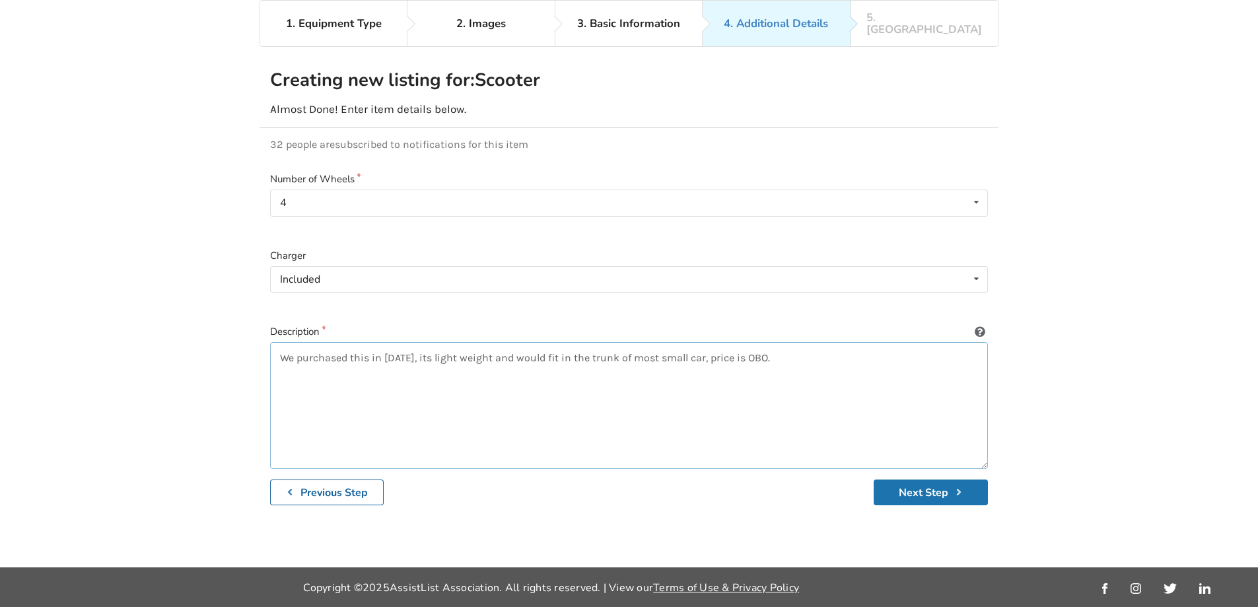
type textarea "We purchased this in [DATE], its light weight and would fit in the trunk of mos…"
click at [933, 481] on button "Next Step" at bounding box center [931, 493] width 114 height 26
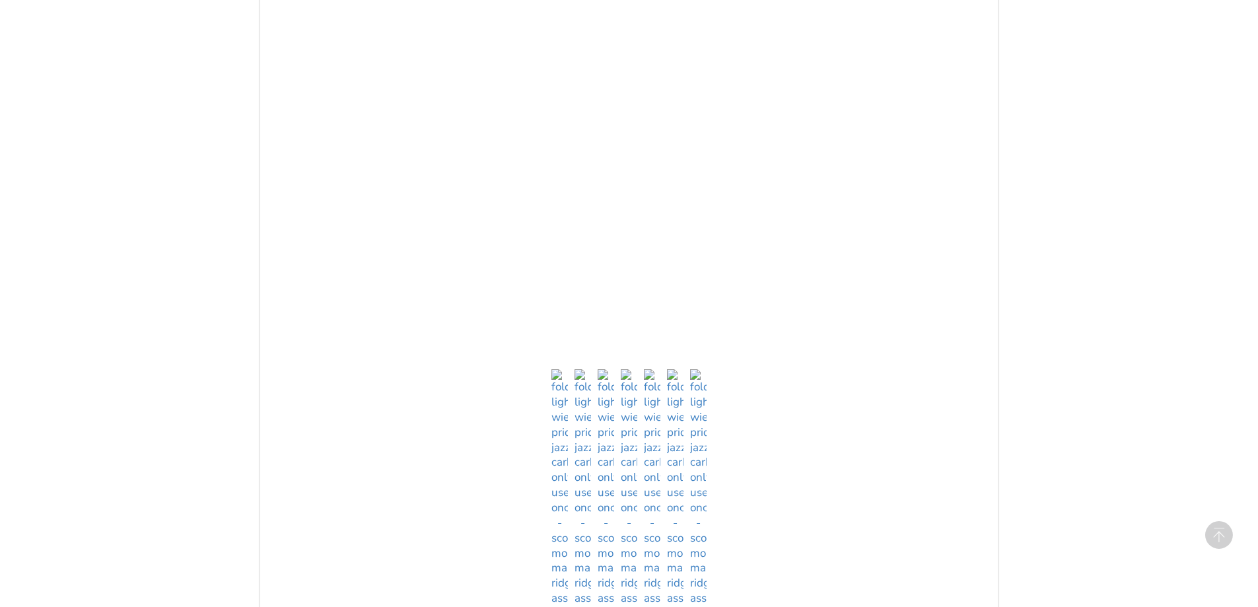
scroll to position [680, 0]
click at [585, 598] on img at bounding box center [583, 496] width 17 height 252
click at [604, 595] on img at bounding box center [606, 496] width 17 height 252
click at [629, 597] on img at bounding box center [629, 496] width 17 height 252
click at [646, 599] on img at bounding box center [652, 496] width 17 height 252
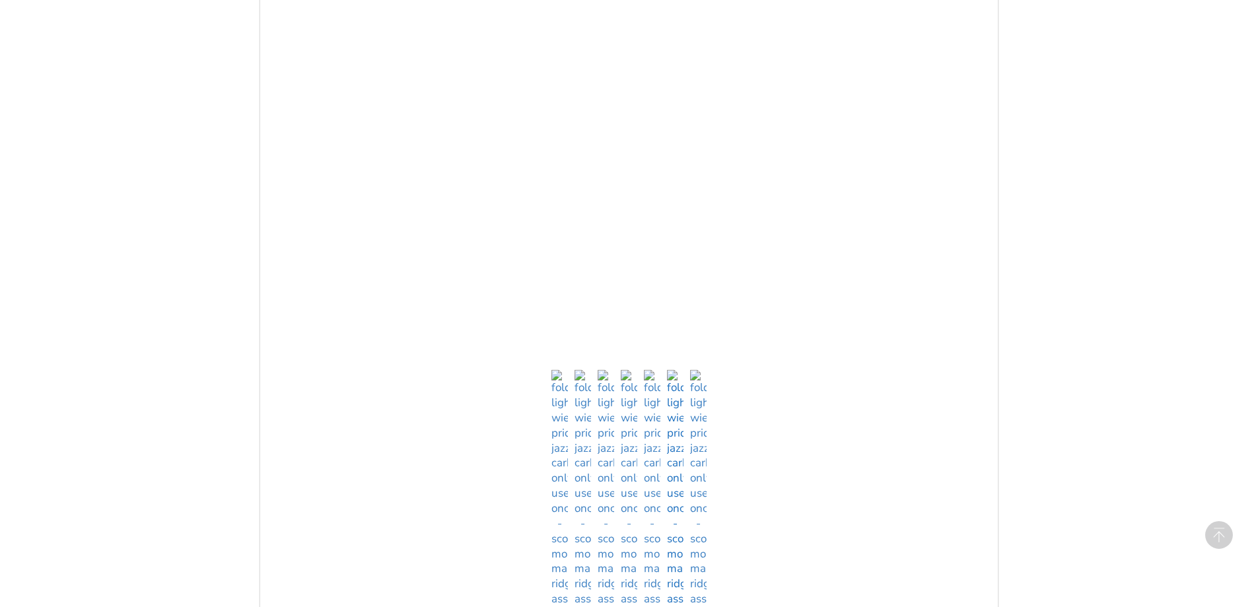
click at [676, 604] on img at bounding box center [675, 496] width 17 height 252
click at [688, 604] on ul at bounding box center [629, 496] width 717 height 252
click at [694, 602] on img at bounding box center [698, 496] width 17 height 252
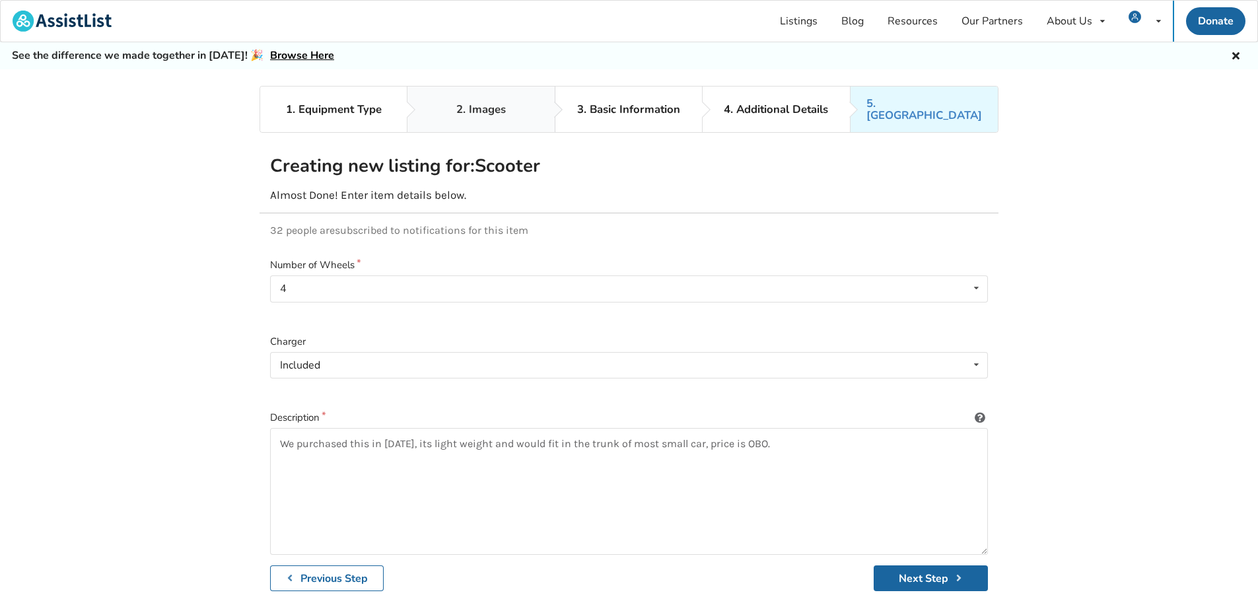
click at [482, 104] on div "2. Images" at bounding box center [481, 110] width 50 height 12
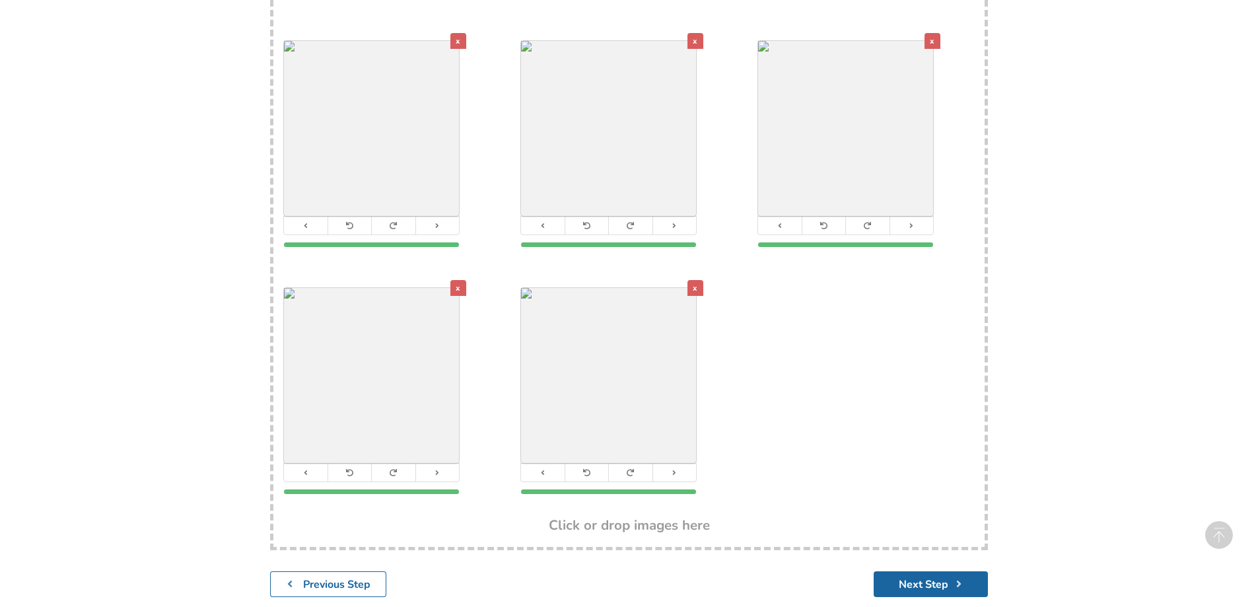
scroll to position [528, 0]
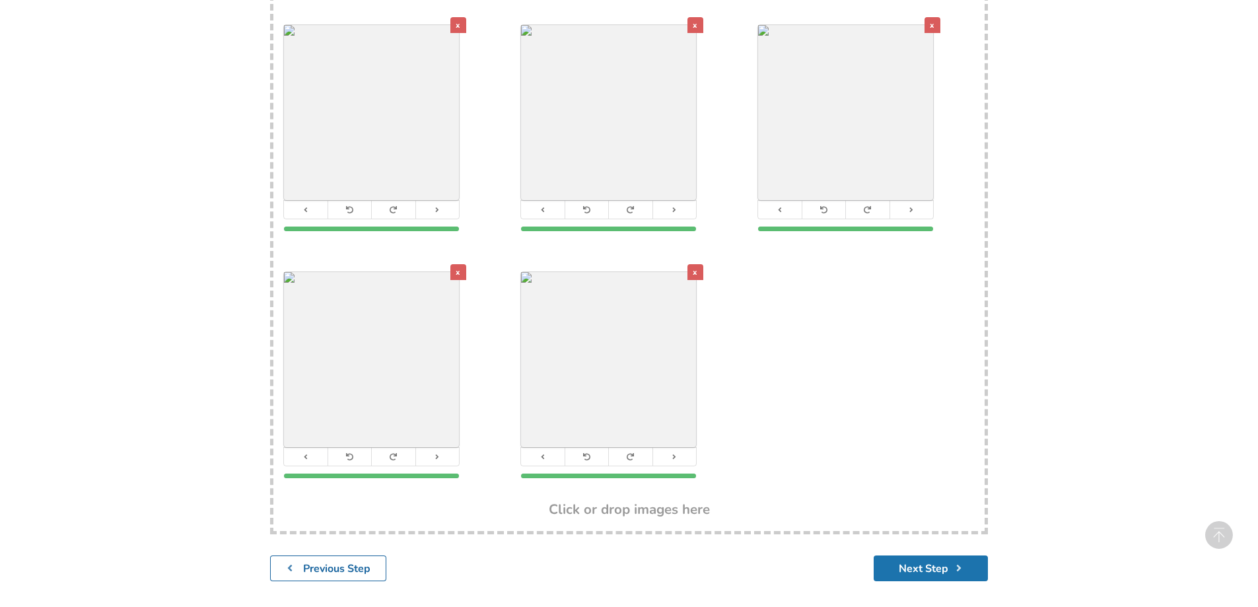
click at [924, 558] on button "Next Step" at bounding box center [931, 569] width 114 height 26
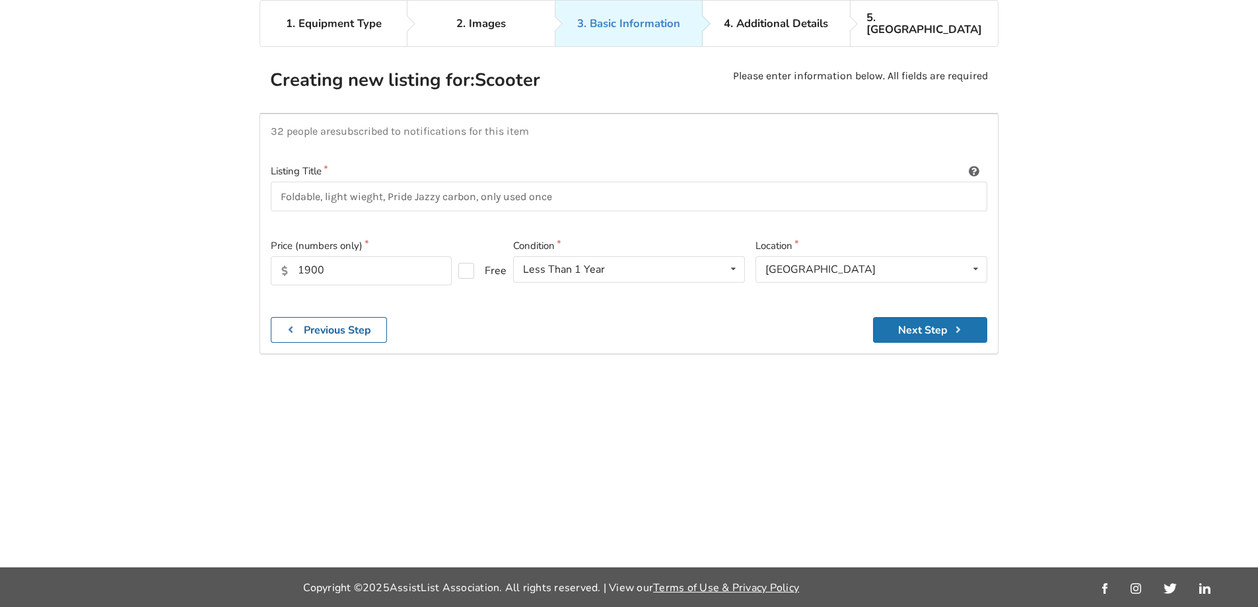
click at [938, 321] on button "Next Step" at bounding box center [930, 330] width 114 height 26
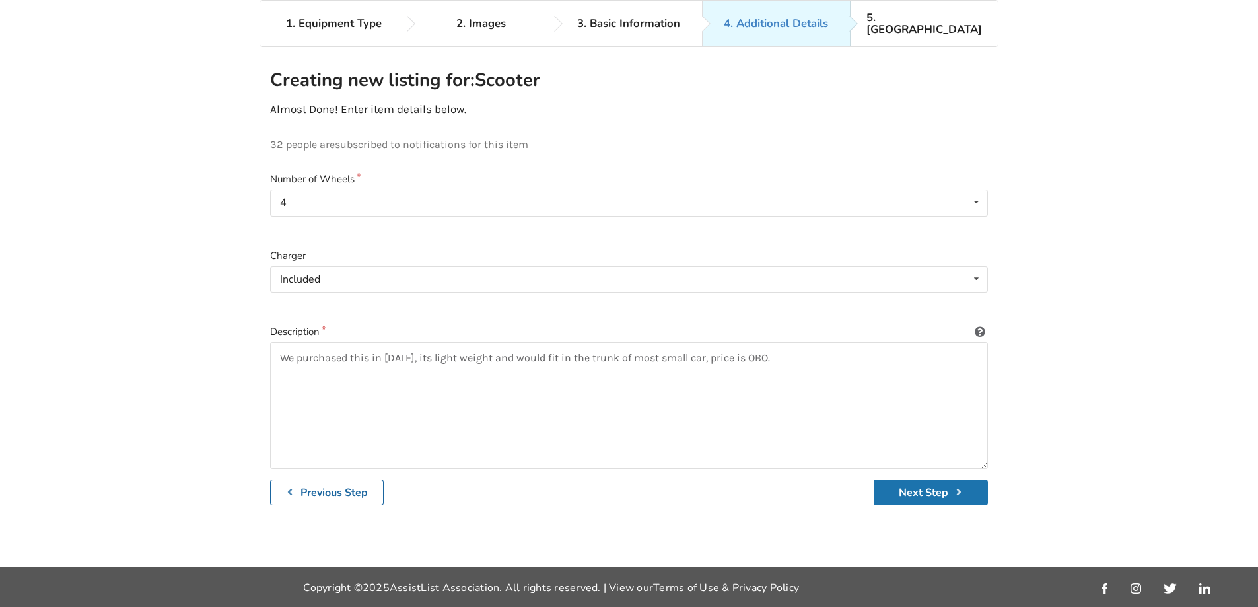
click at [933, 483] on button "Next Step" at bounding box center [931, 493] width 114 height 26
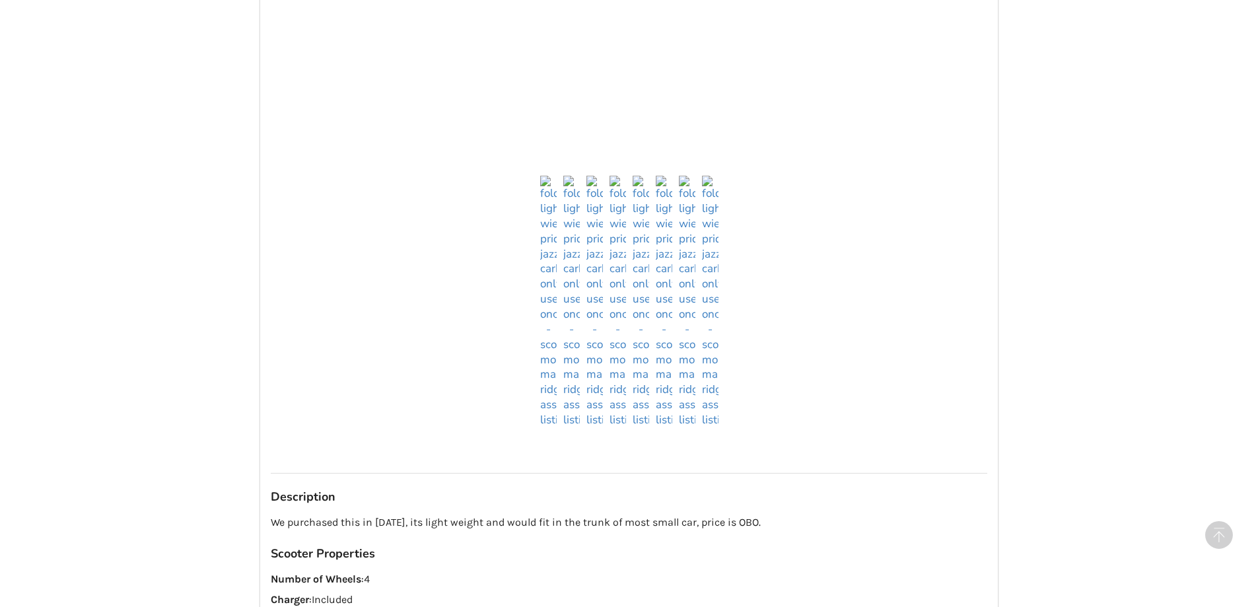
scroll to position [1094, 0]
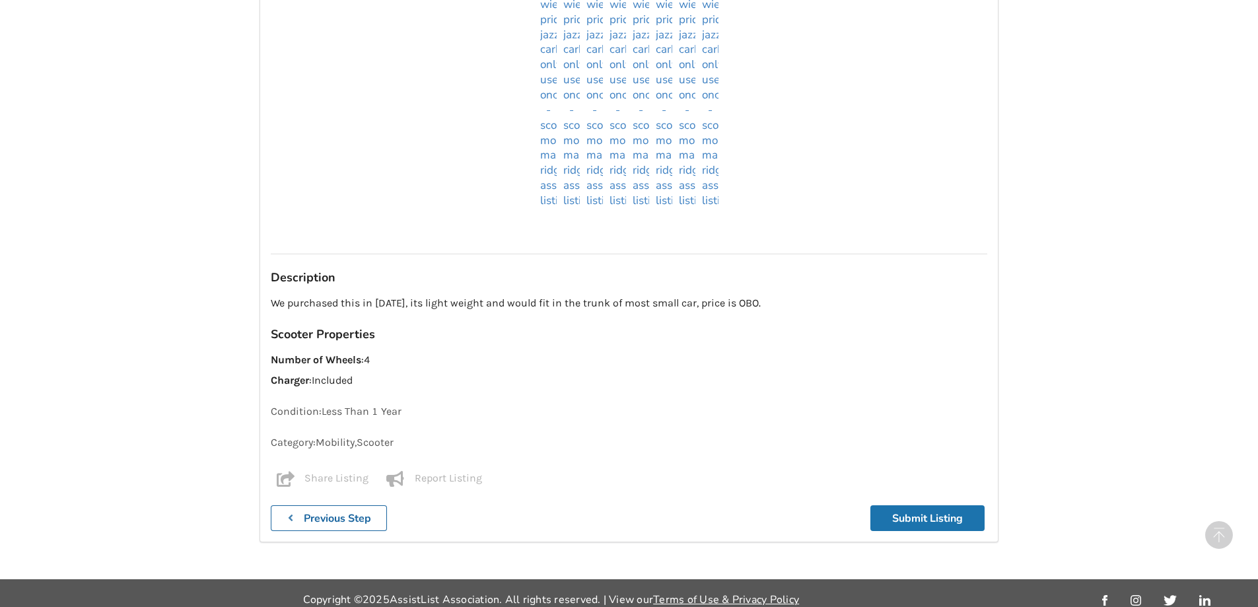
click at [925, 511] on button "Submit Listing" at bounding box center [928, 518] width 114 height 26
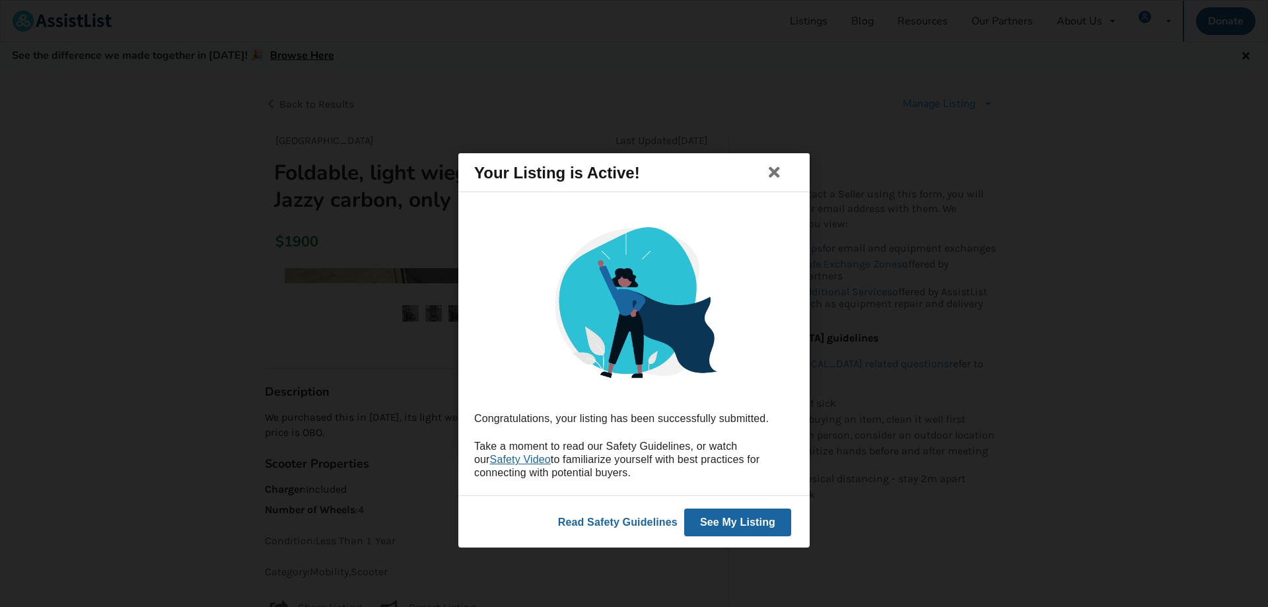
click at [742, 526] on button "See My Listing" at bounding box center [737, 522] width 107 height 28
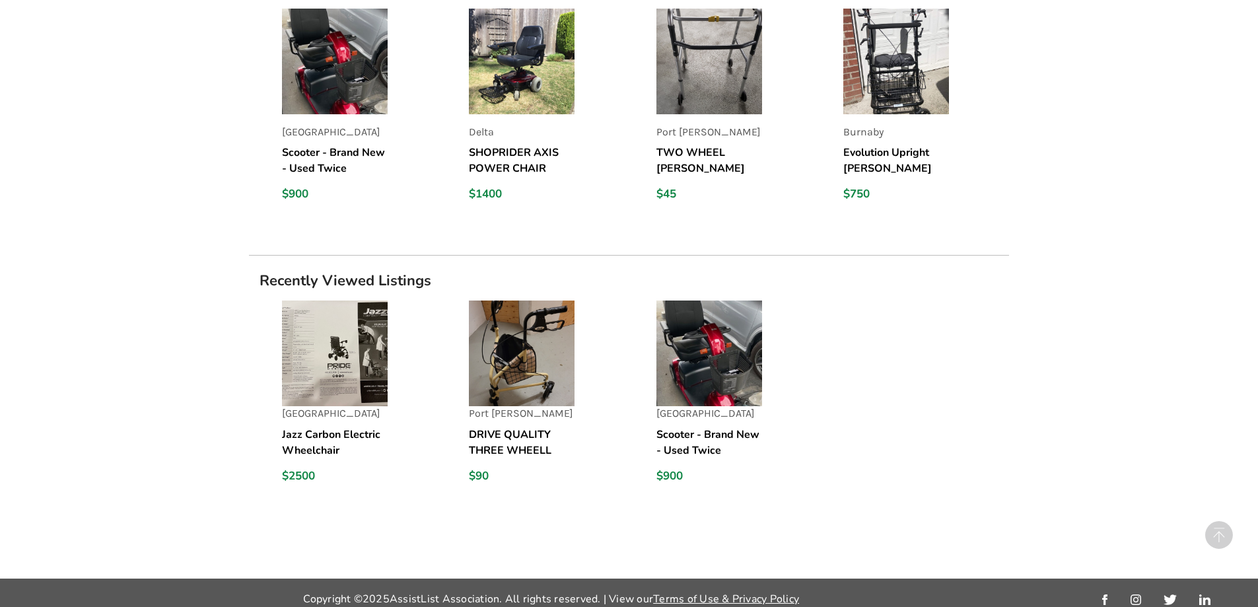
scroll to position [1088, 0]
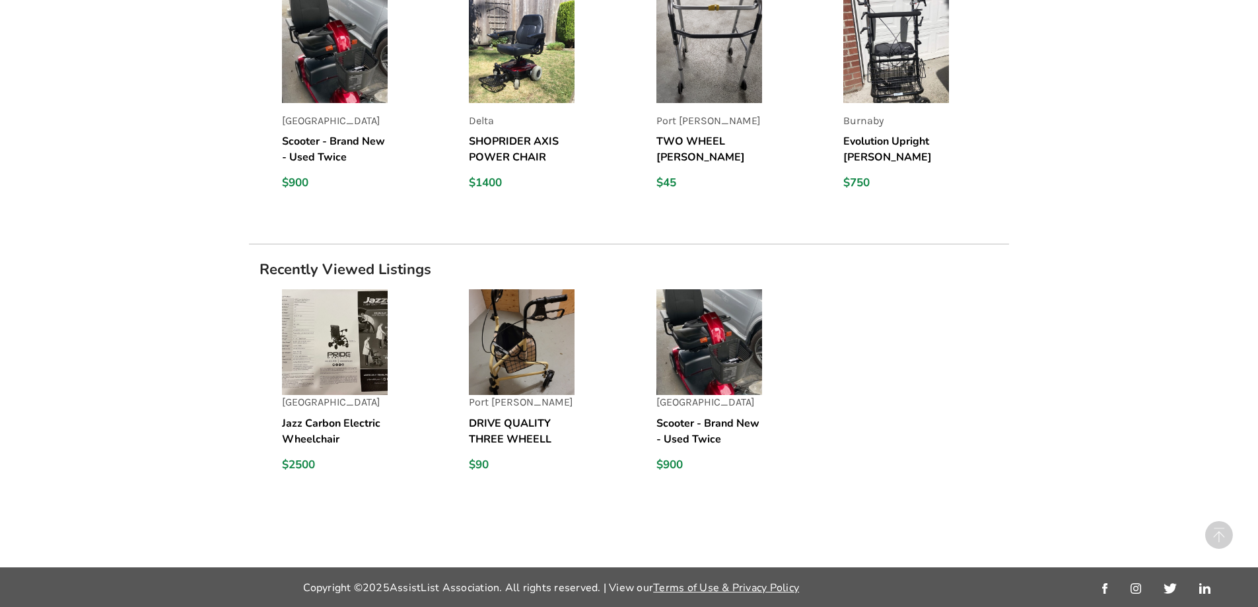
click at [319, 363] on img at bounding box center [335, 342] width 106 height 106
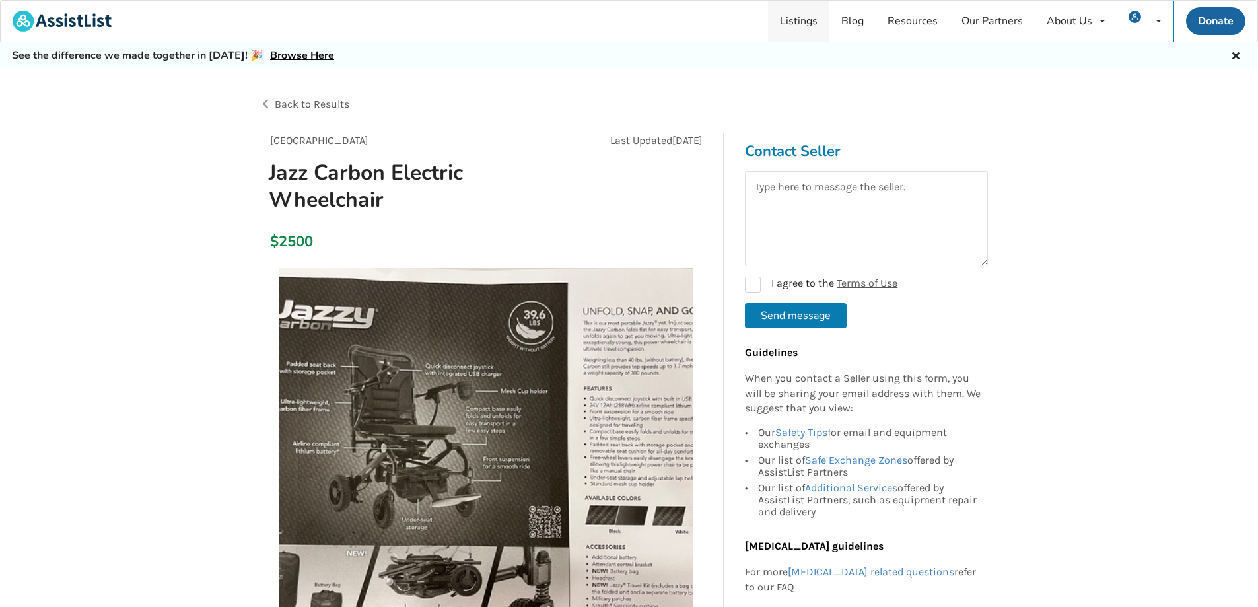
click at [807, 21] on link "Listings" at bounding box center [798, 21] width 61 height 41
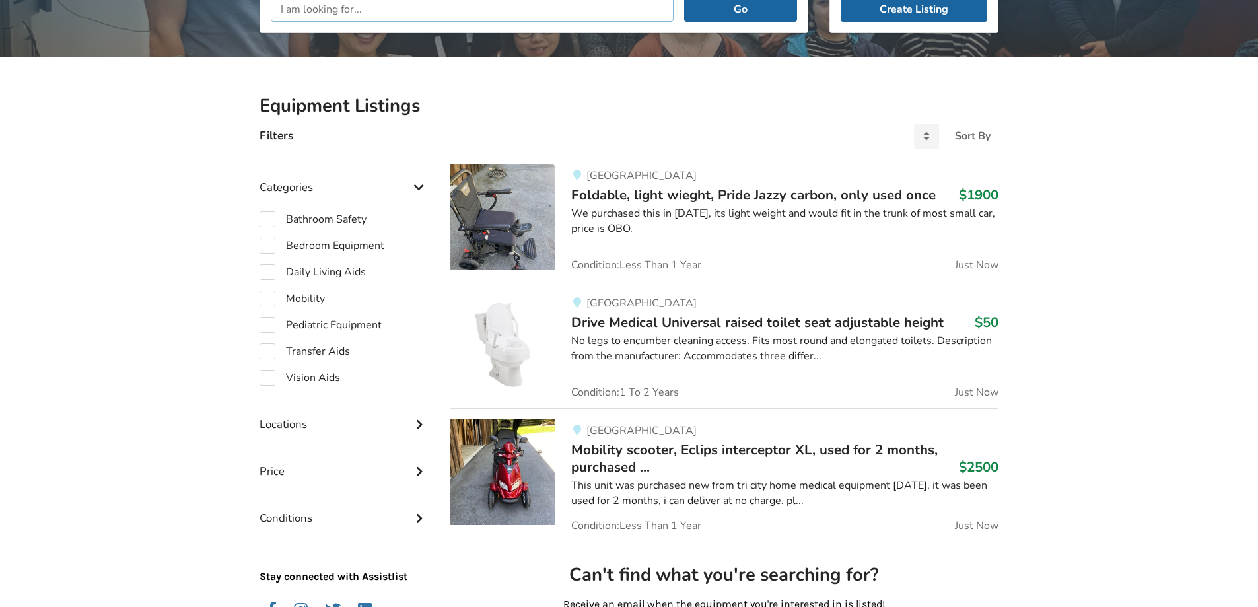
scroll to position [240, 0]
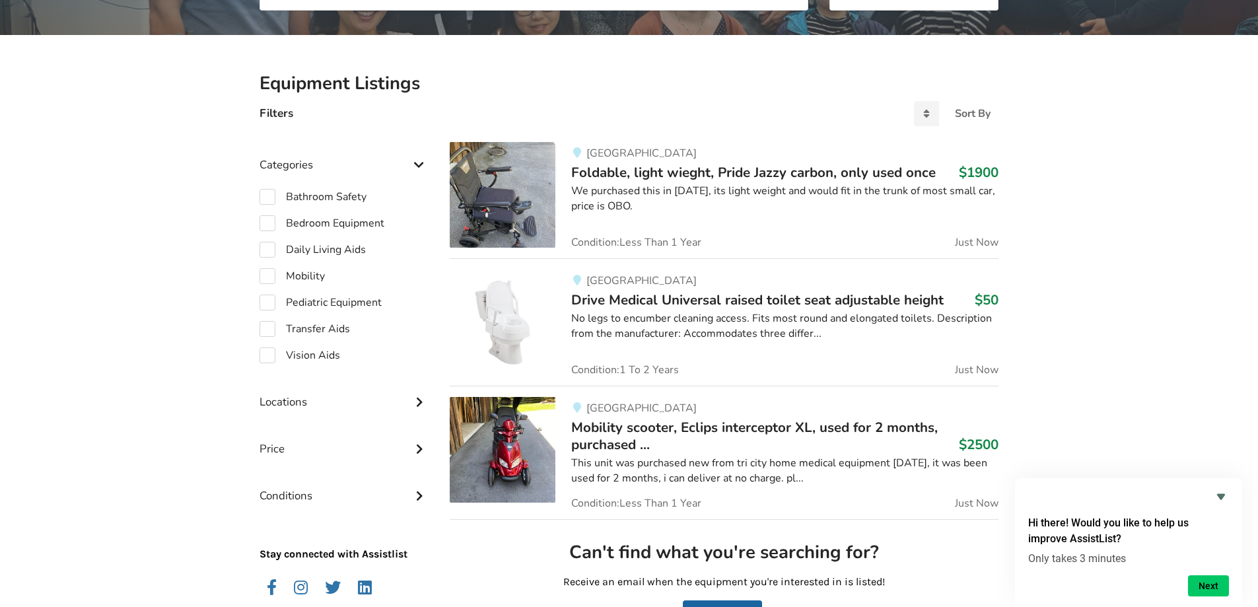
click at [589, 445] on span "Mobility scooter, Eclips interceptor XL, used for 2 months, purchased ..." at bounding box center [754, 436] width 367 height 36
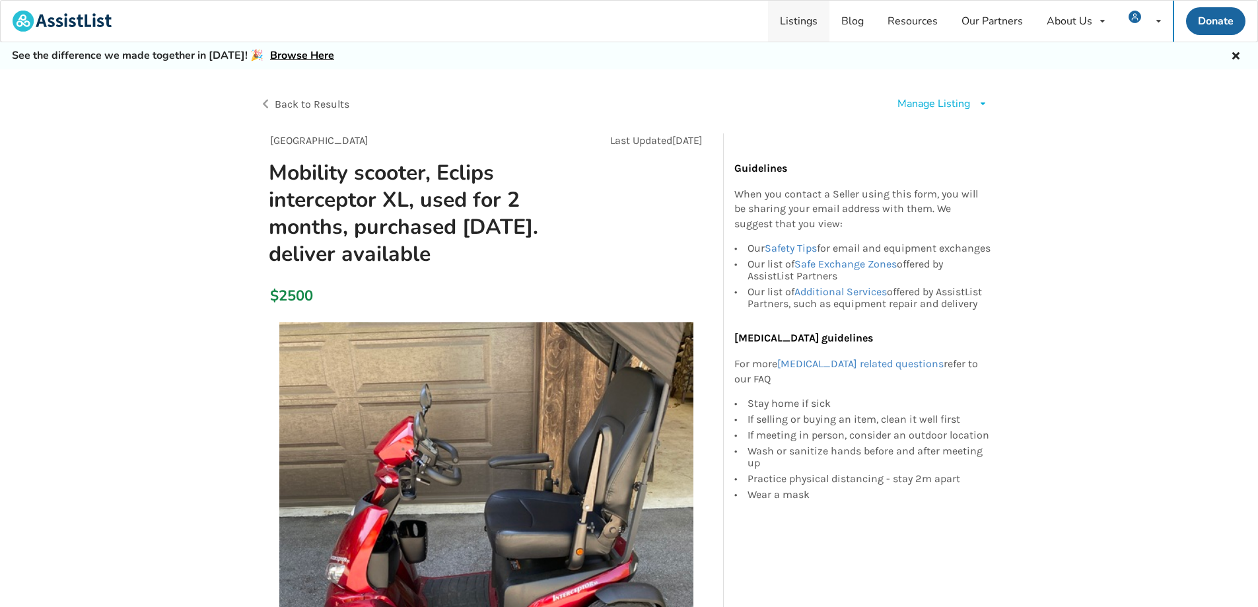
click at [804, 21] on link "Listings" at bounding box center [798, 21] width 61 height 41
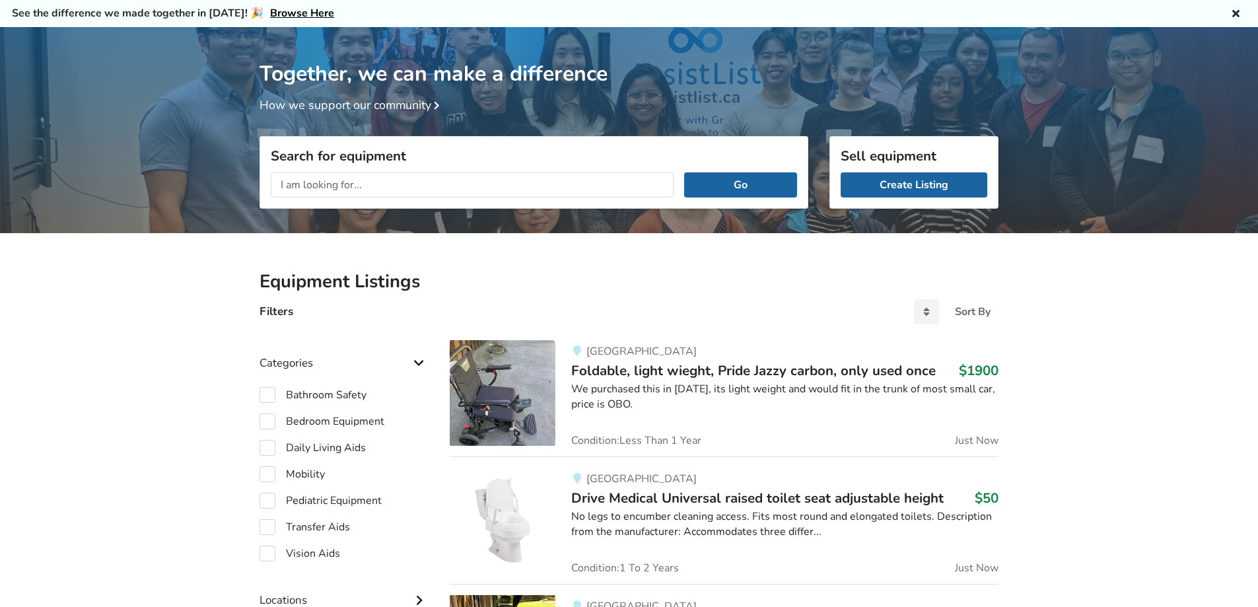
click at [1236, 13] on icon at bounding box center [1236, 12] width 13 height 11
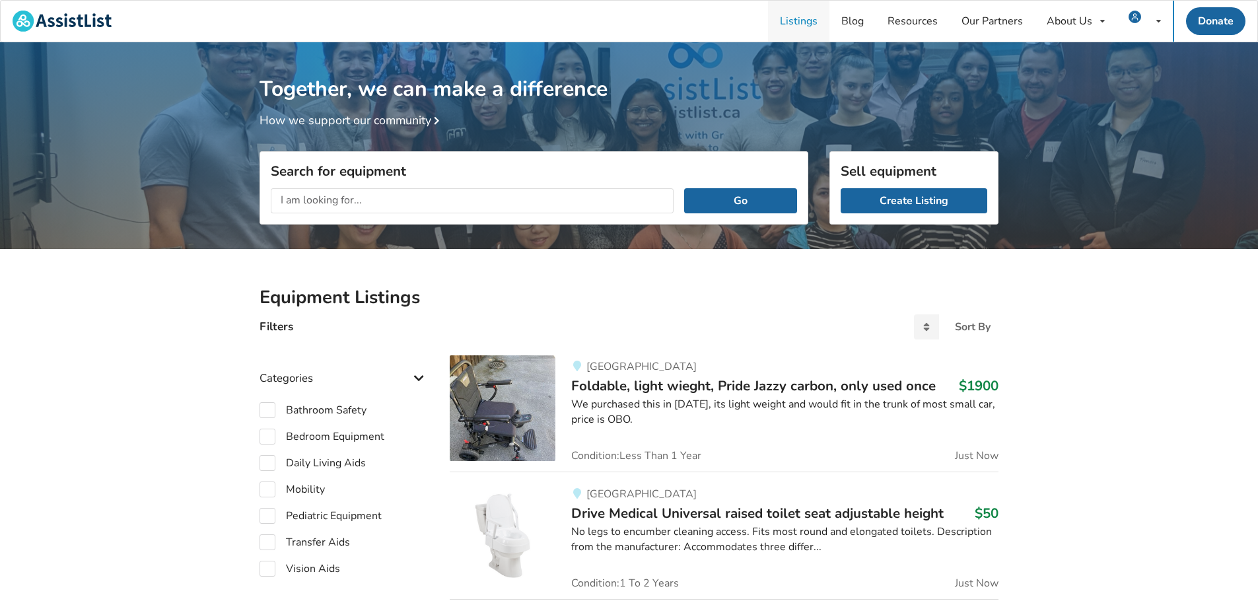
click at [796, 20] on link "Listings" at bounding box center [798, 21] width 61 height 41
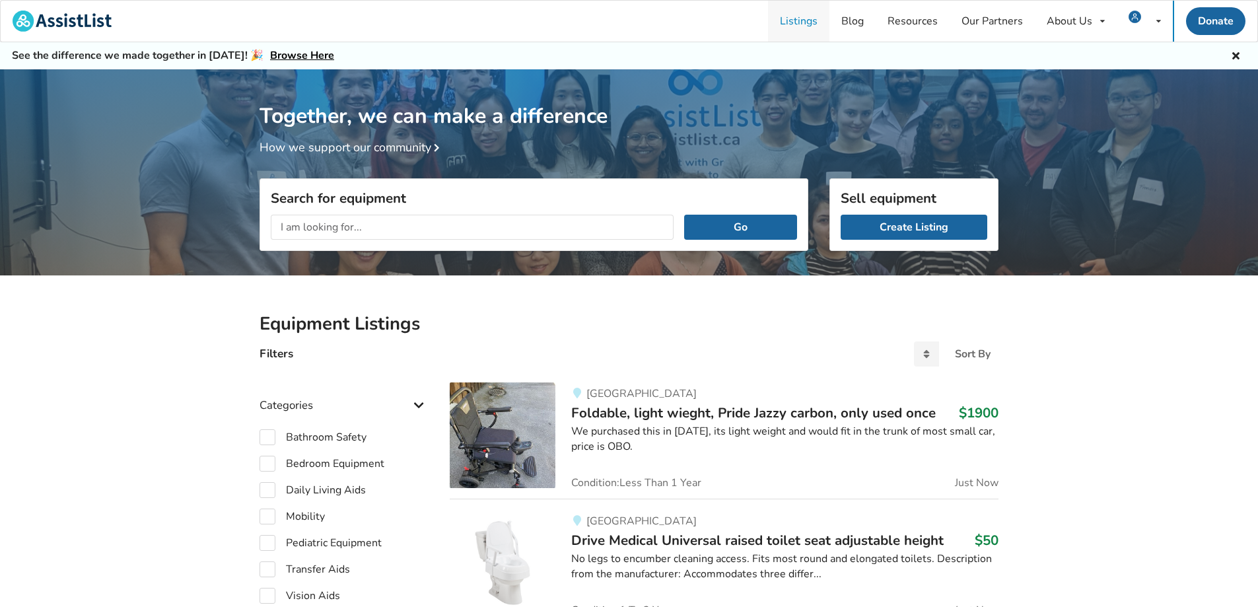
click at [797, 21] on link "Listings" at bounding box center [798, 21] width 61 height 41
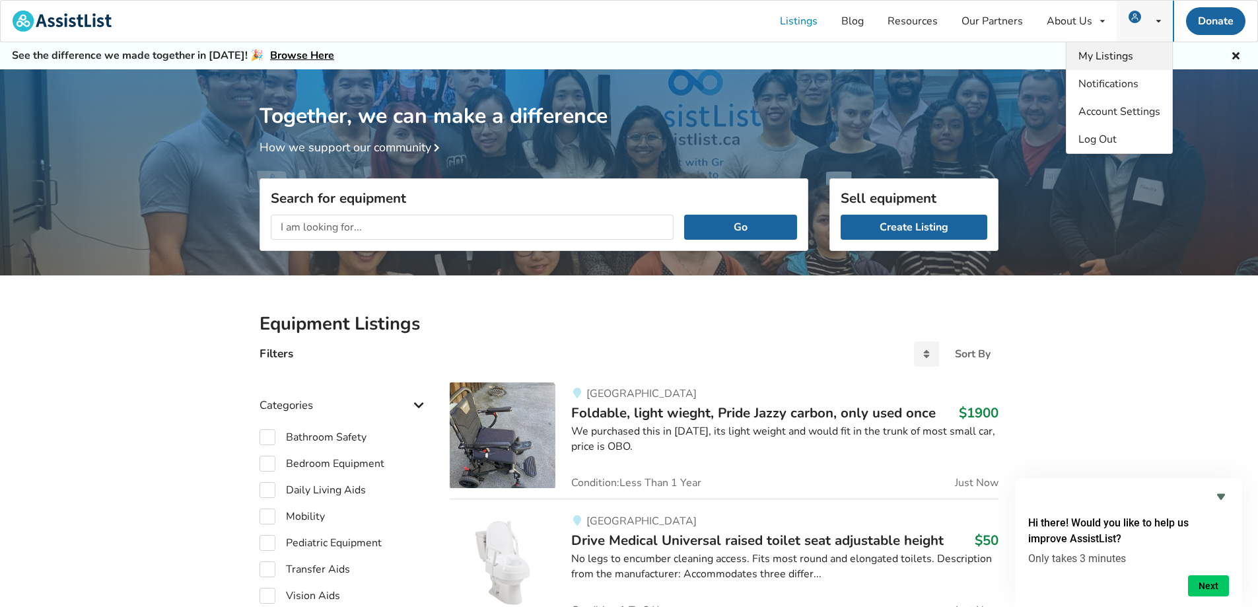
click at [1122, 59] on span "My Listings" at bounding box center [1106, 56] width 55 height 15
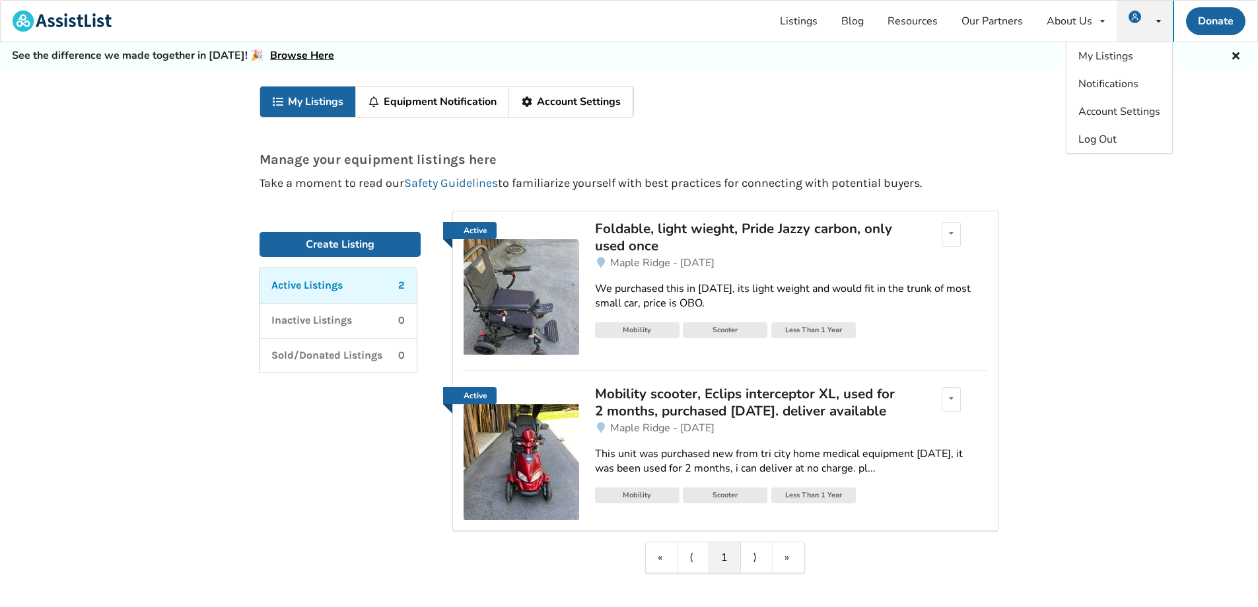
scroll to position [69, 0]
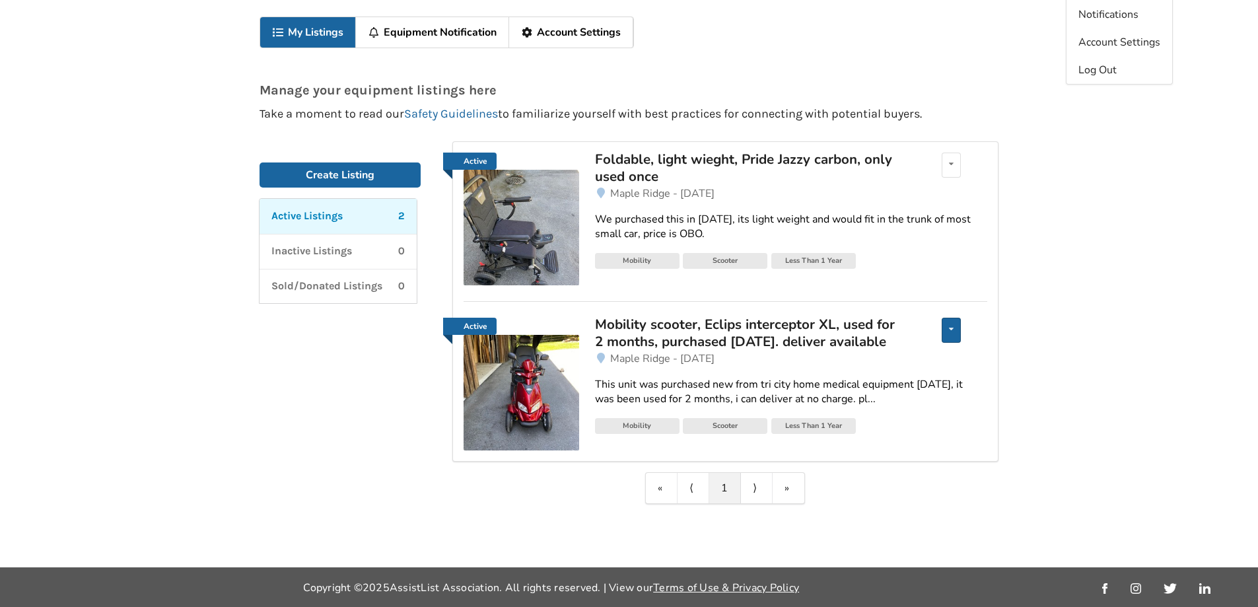
click at [950, 330] on icon at bounding box center [951, 329] width 5 height 8
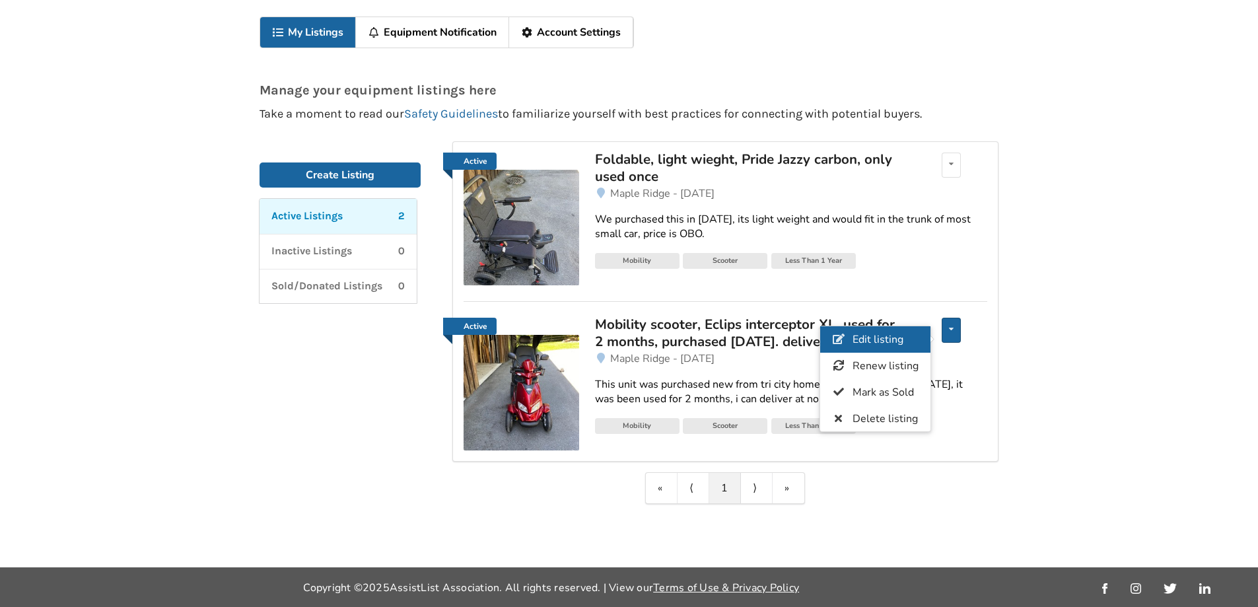
click at [883, 336] on span "Edit listing" at bounding box center [878, 339] width 51 height 15
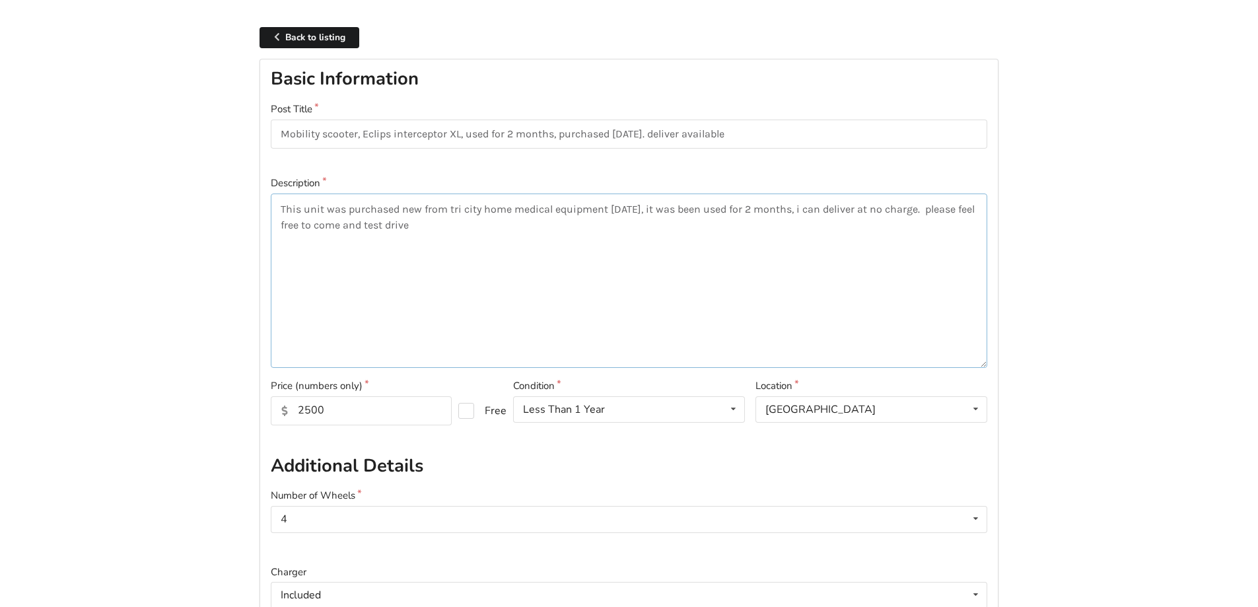
click at [480, 229] on textarea "This unit was purchased new from tri city home medical equipment [DATE], it was…" at bounding box center [629, 281] width 717 height 174
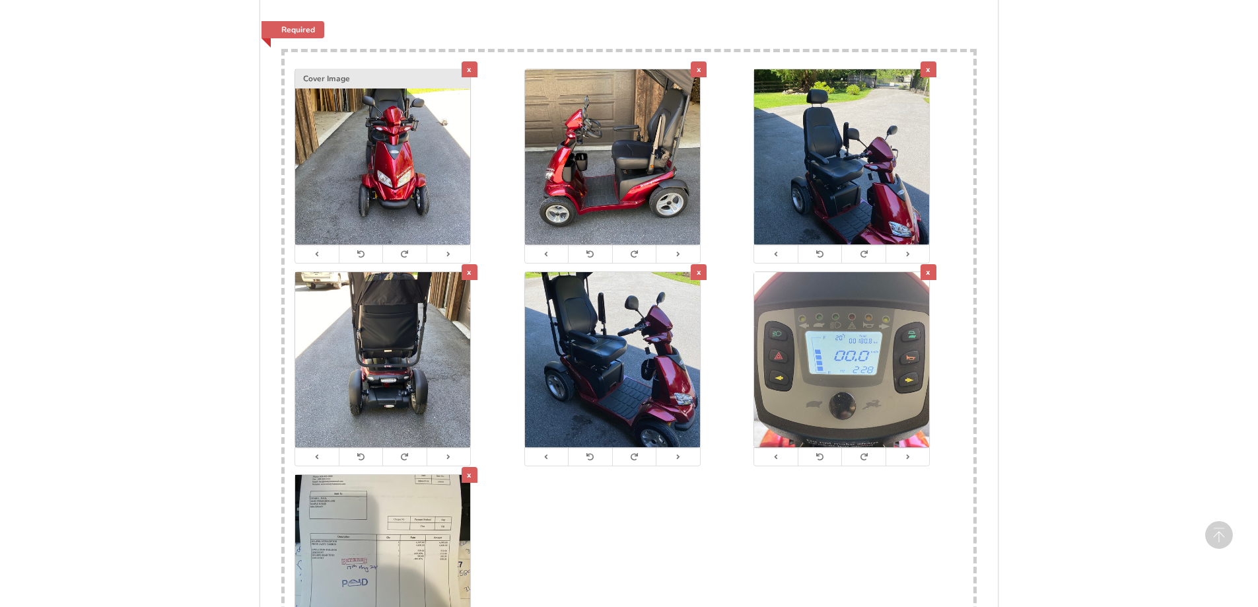
scroll to position [730, 0]
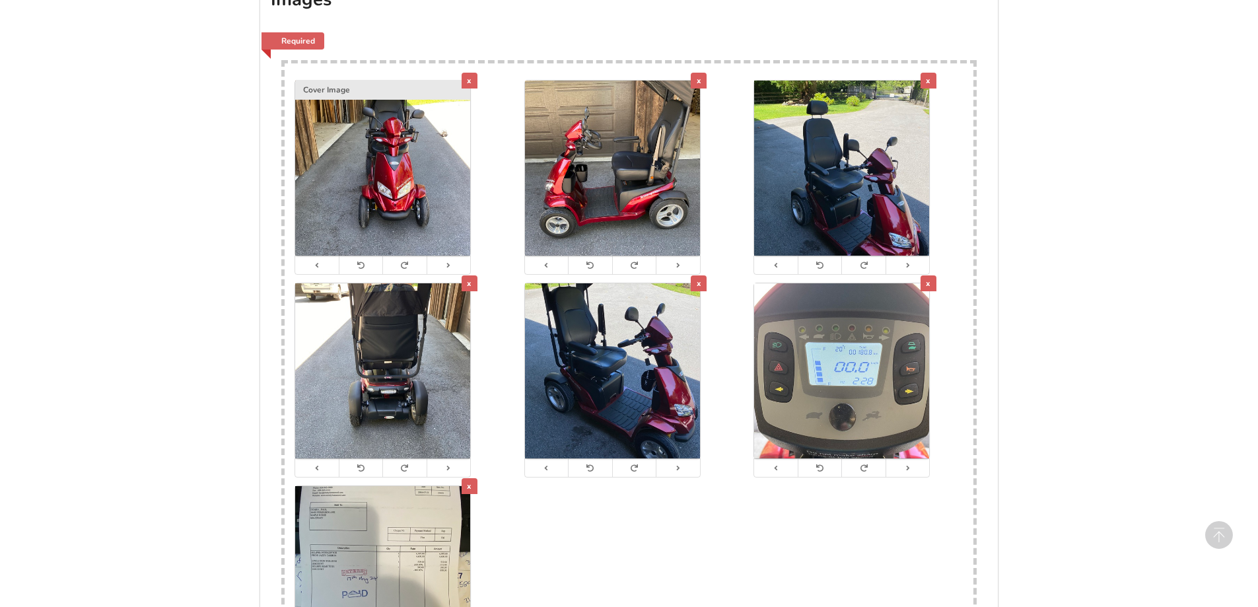
type textarea "This unit was purchased new from tri city home medical equipment [DATE], it was…"
click at [388, 362] on img at bounding box center [382, 370] width 175 height 175
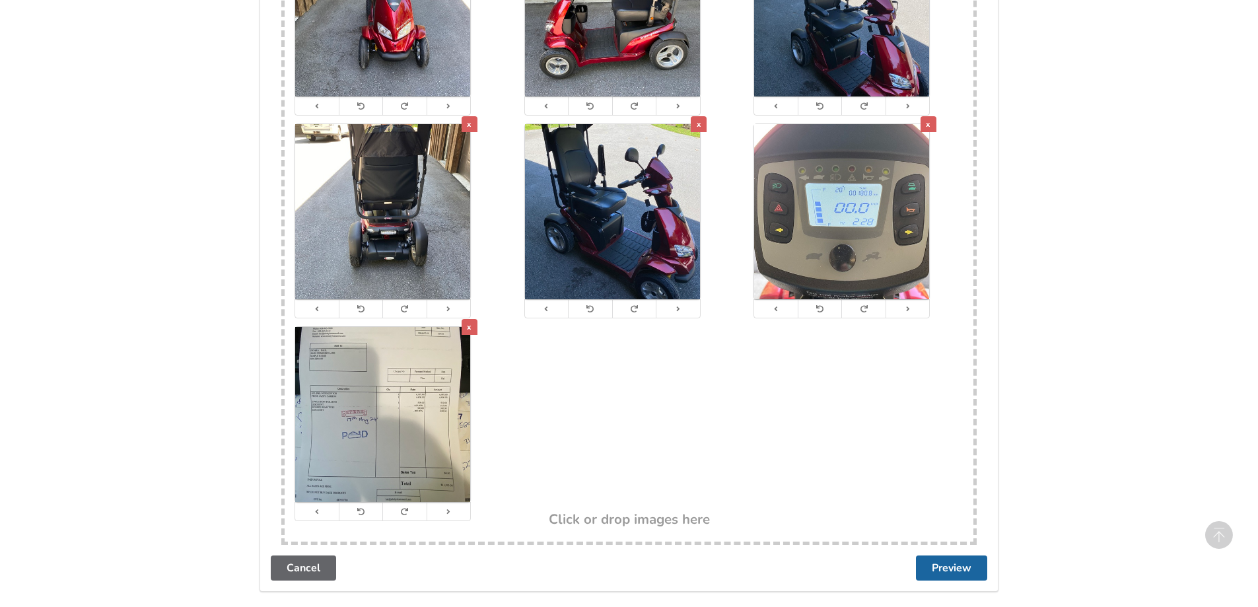
scroll to position [1019, 0]
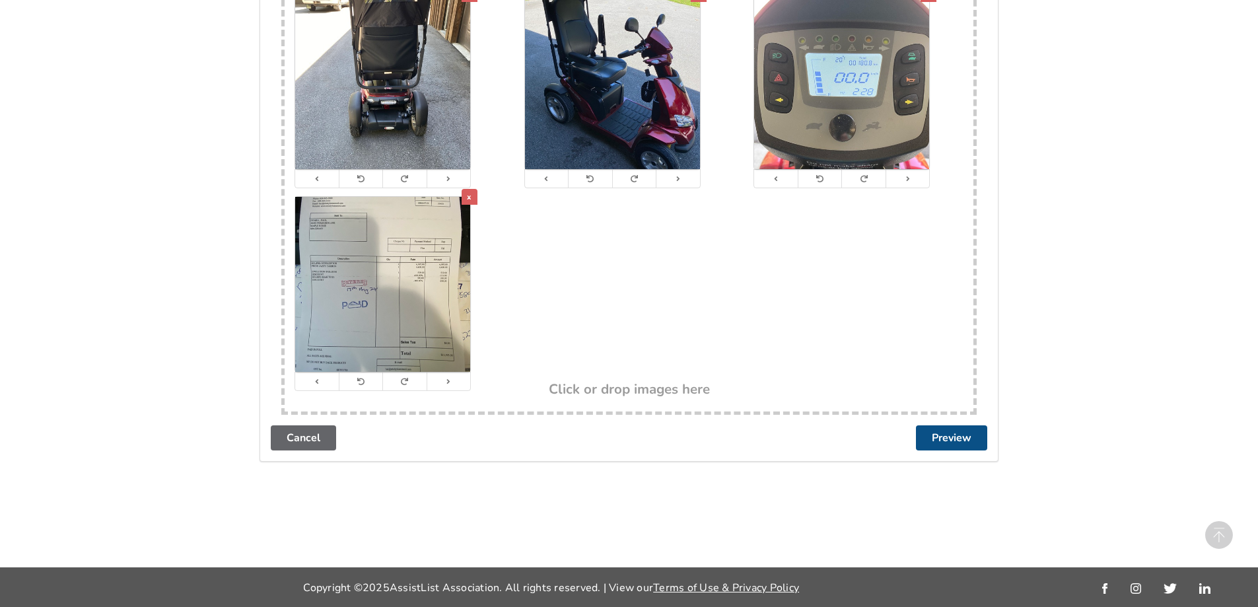
click at [948, 442] on button "Preview" at bounding box center [951, 437] width 71 height 25
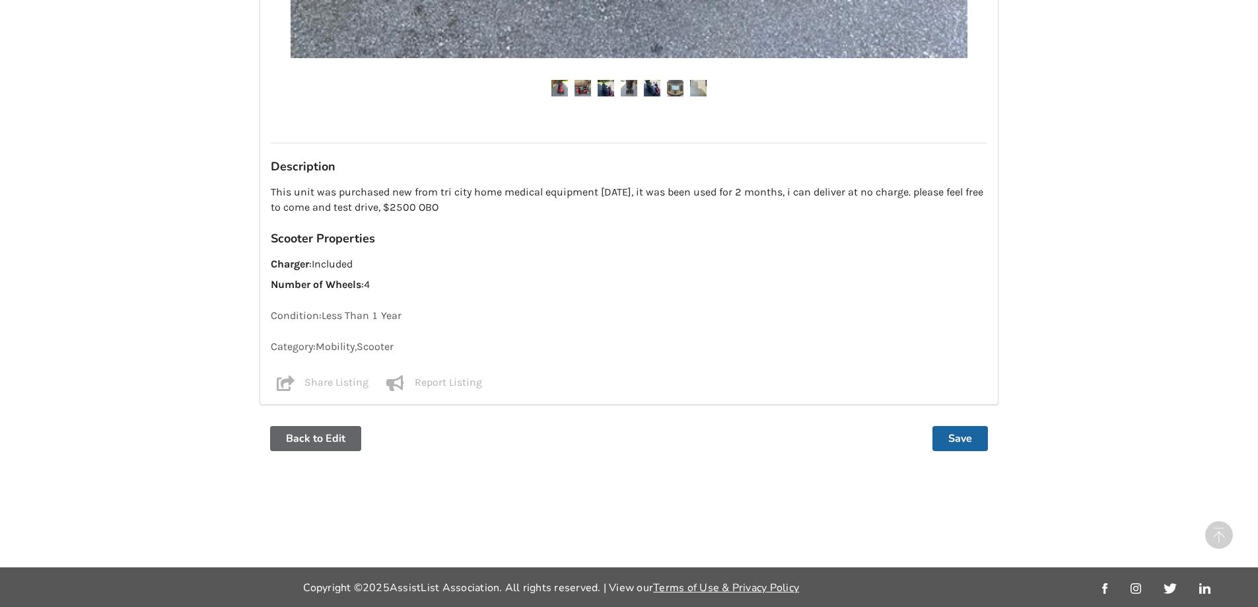
scroll to position [925, 0]
click at [951, 439] on button "Save" at bounding box center [960, 438] width 55 height 25
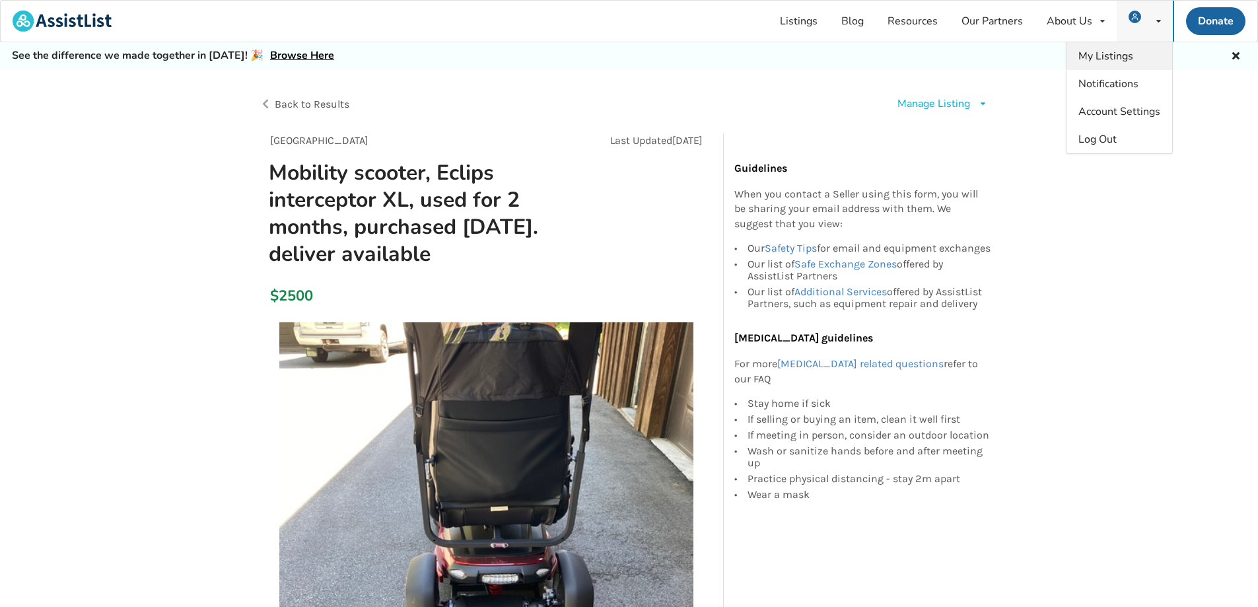
click at [1112, 54] on span "My Listings" at bounding box center [1106, 56] width 55 height 15
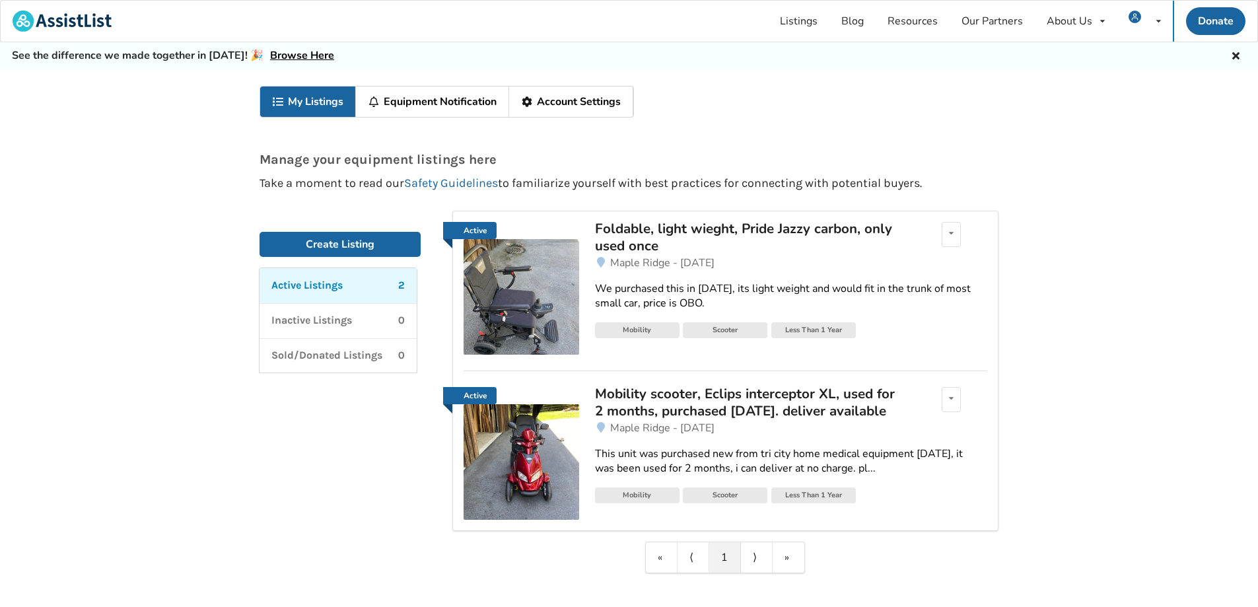
click at [871, 476] on div "This unit was purchased new from tri city home medical equipment [DATE], it was…" at bounding box center [791, 462] width 392 height 30
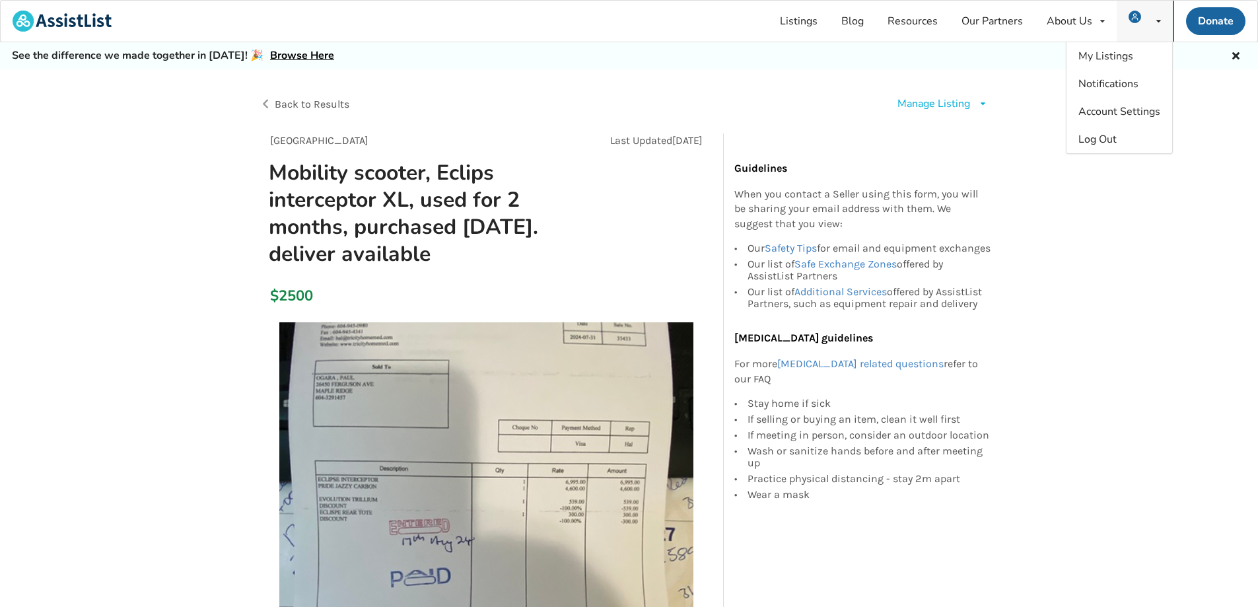
click at [1161, 18] on div "My Listings Notifications Account Settings Log Out" at bounding box center [1145, 21] width 56 height 41
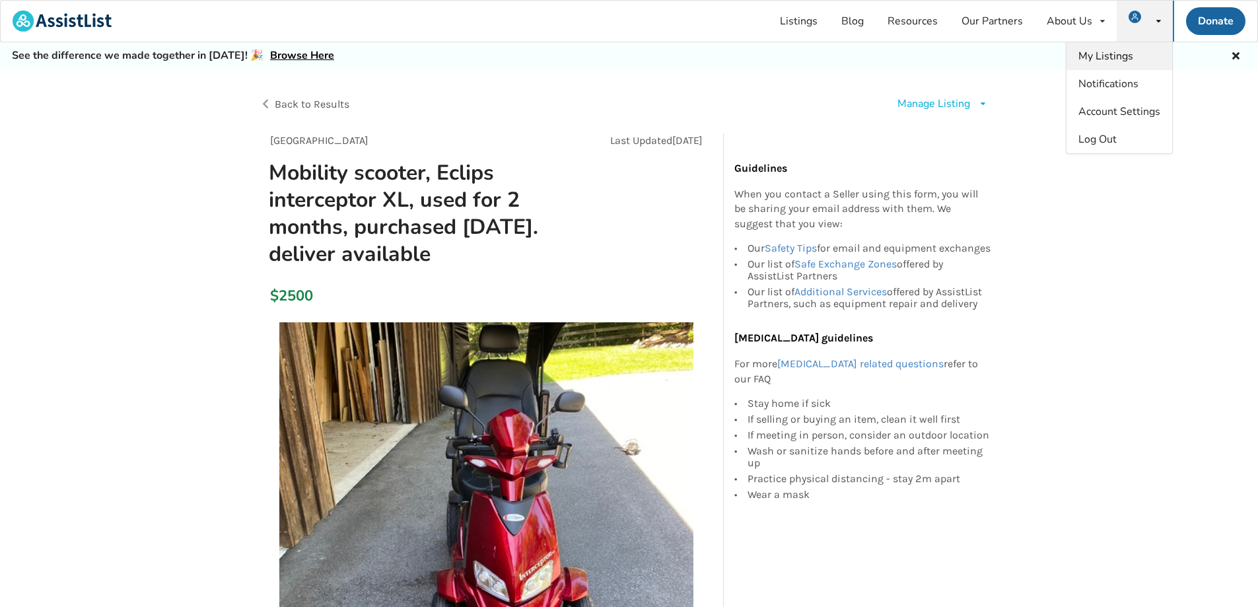
click at [1116, 54] on span "My Listings" at bounding box center [1106, 56] width 55 height 15
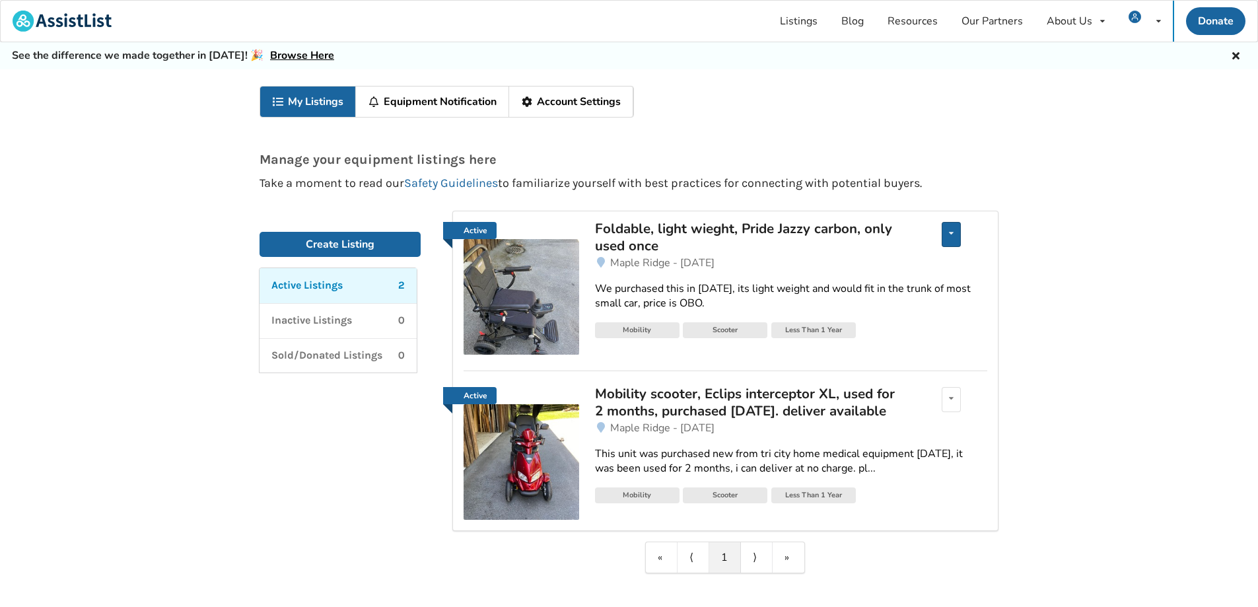
click at [947, 227] on div "Edit listing Renew listing Mark as Sold Delete listing" at bounding box center [951, 234] width 19 height 25
click at [874, 245] on span "Edit listing" at bounding box center [878, 243] width 51 height 15
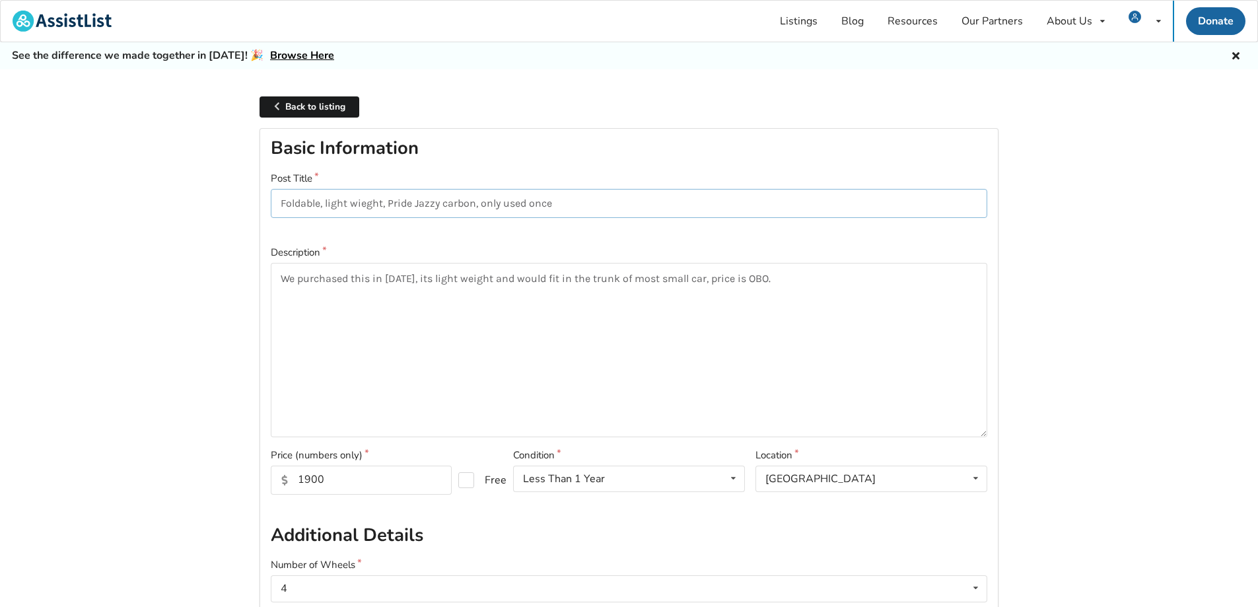
click at [277, 203] on input "Foldable, light wieght, Pride Jazzy carbon, only used once" at bounding box center [629, 204] width 717 height 30
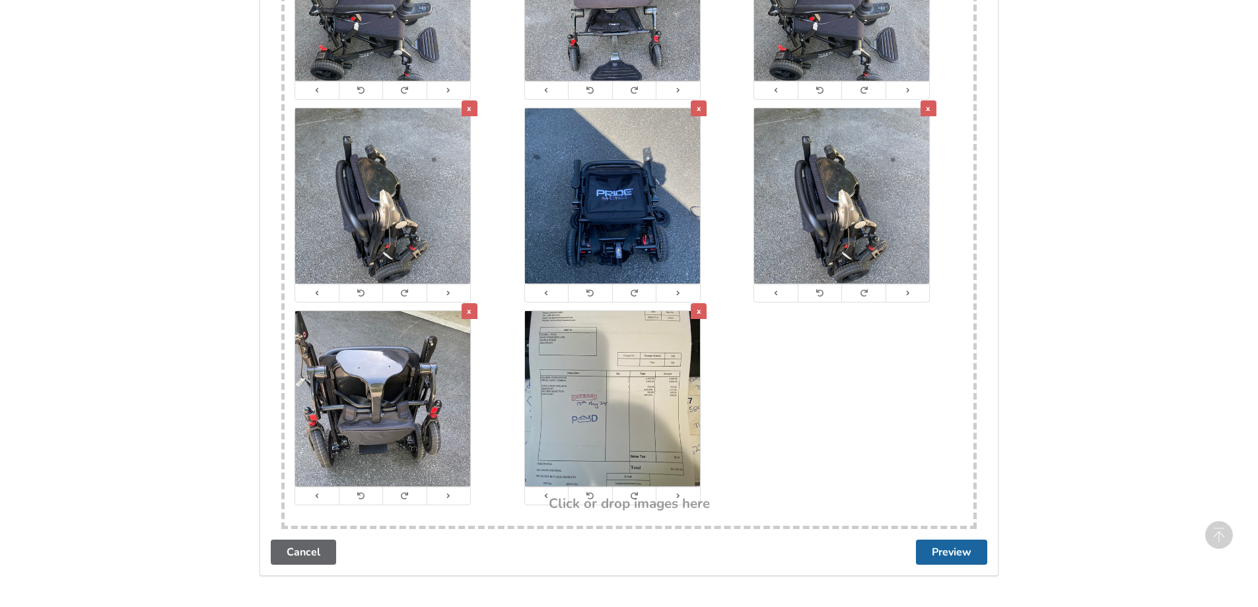
scroll to position [1019, 0]
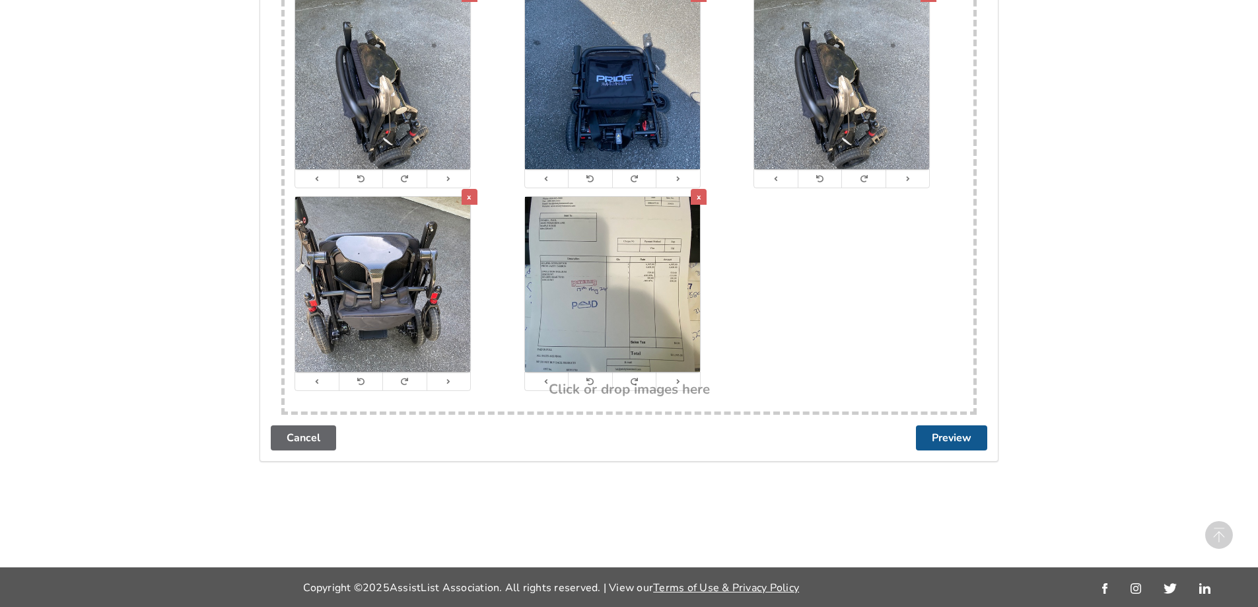
type input "$1900 OBO, Foldable, light wieght, Pride Jazzy carbon, only used once"
click at [955, 435] on button "Preview" at bounding box center [951, 437] width 71 height 25
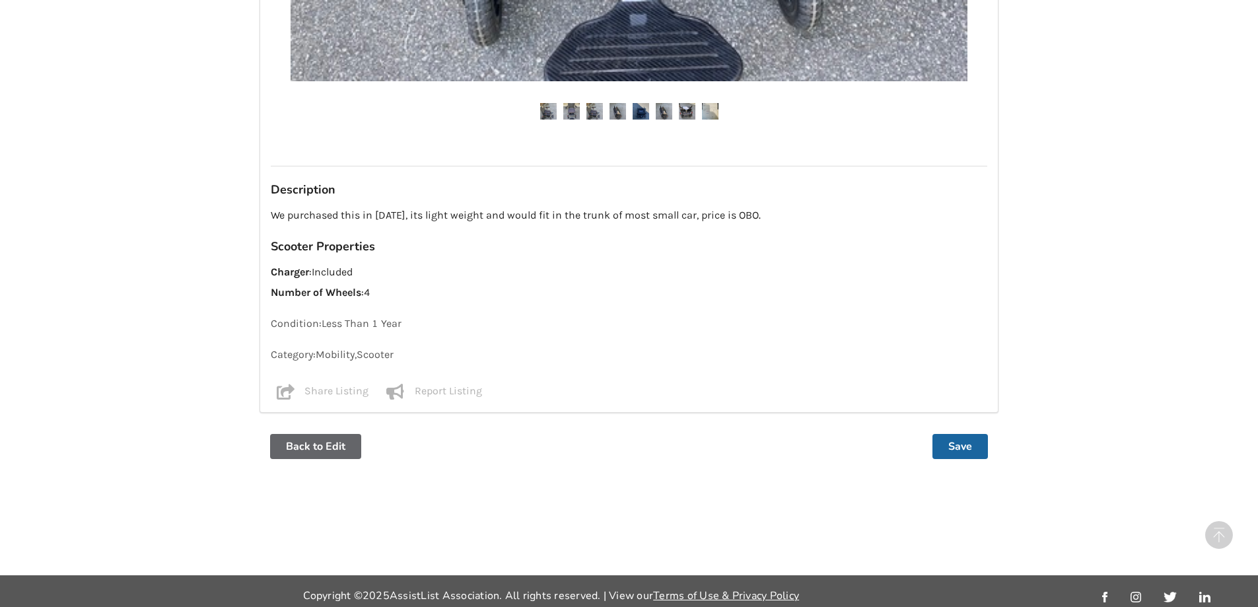
scroll to position [883, 0]
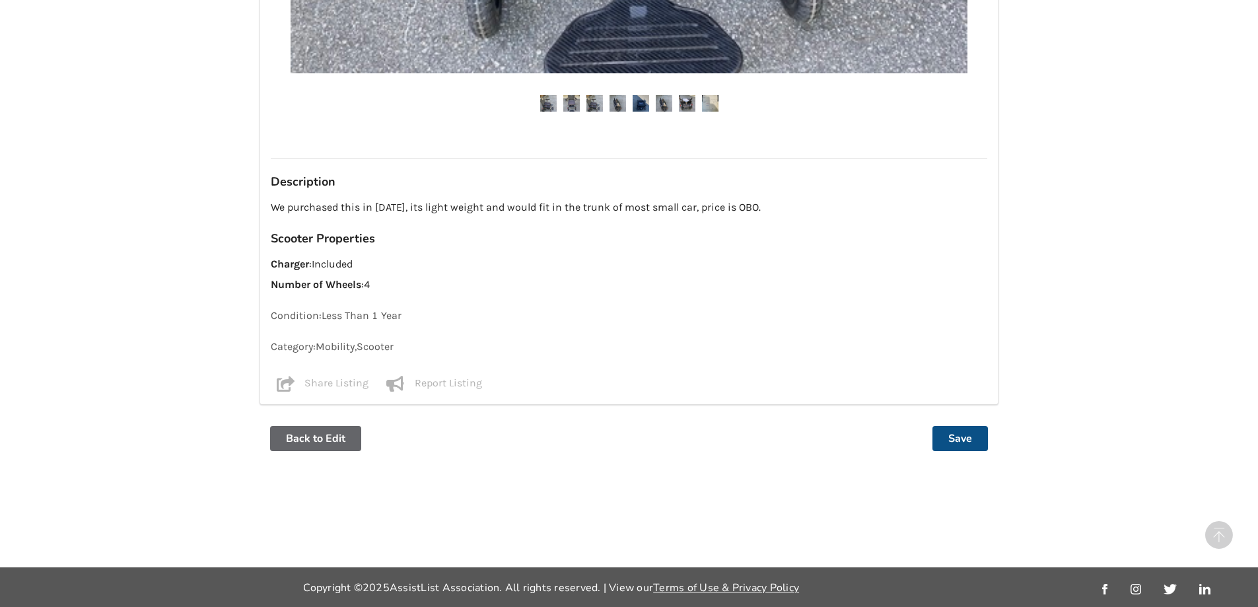
click at [972, 439] on button "Save" at bounding box center [960, 438] width 55 height 25
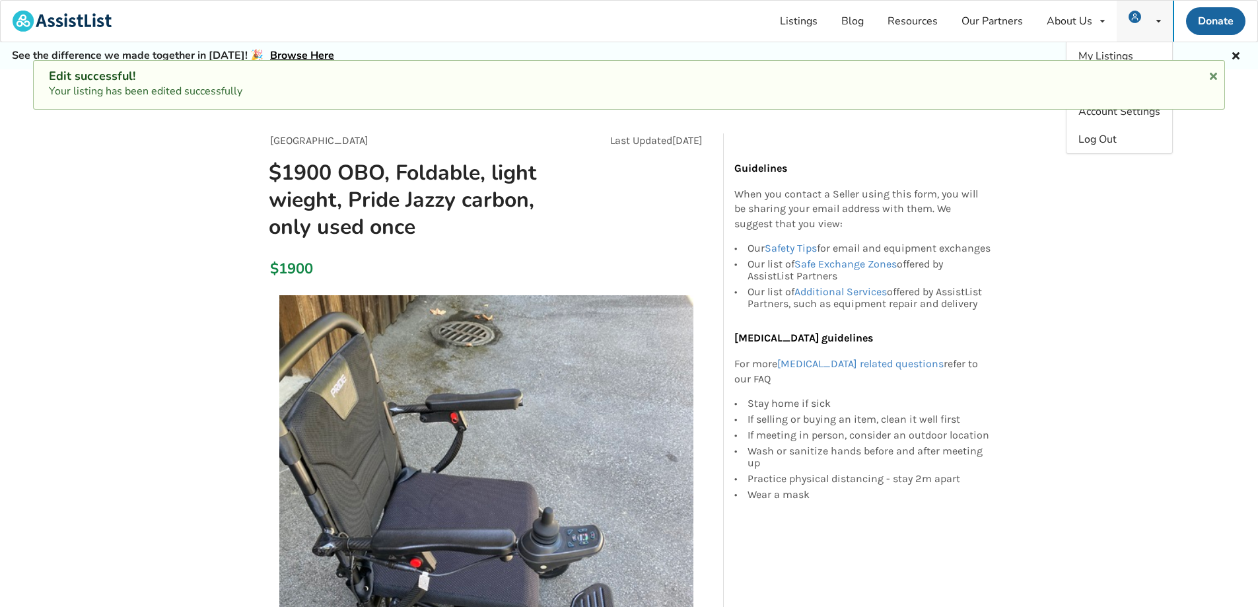
click at [1159, 19] on icon at bounding box center [1159, 21] width 5 height 8
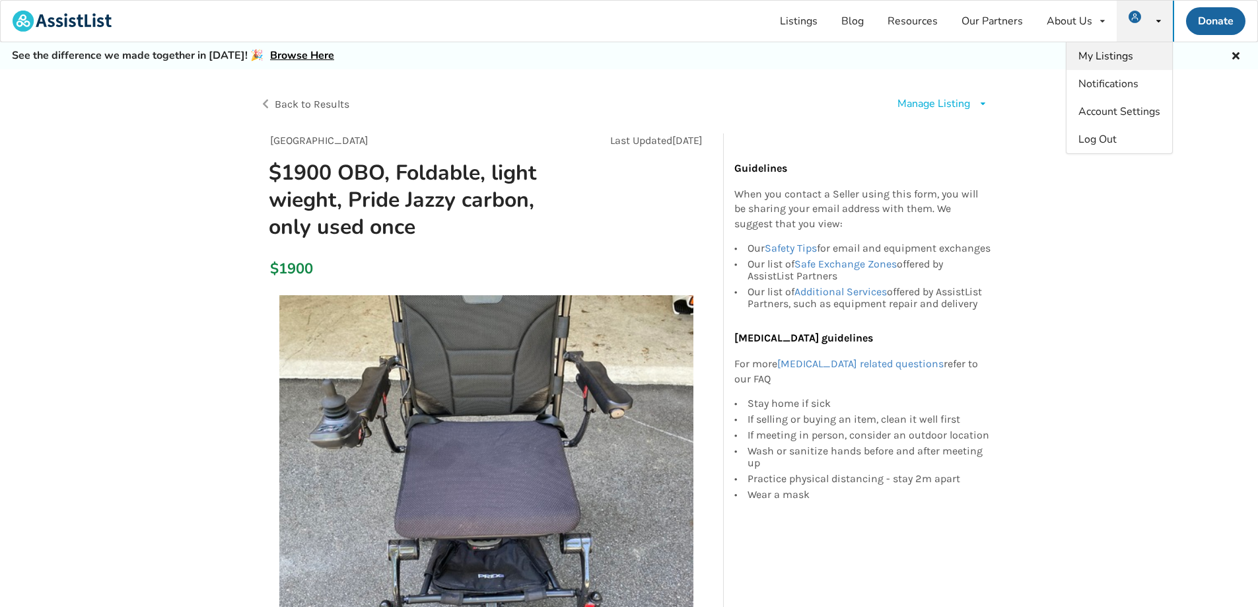
click at [1117, 56] on span "My Listings" at bounding box center [1106, 56] width 55 height 15
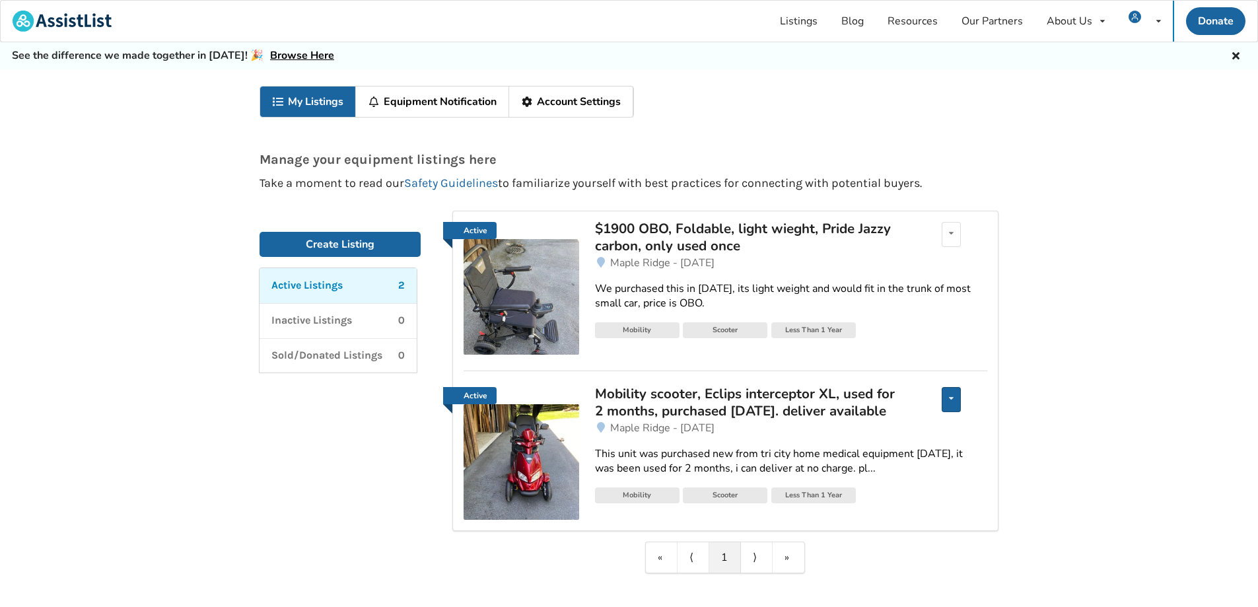
click at [960, 397] on div "Edit listing Renew listing Mark as Sold Delete listing" at bounding box center [951, 399] width 19 height 25
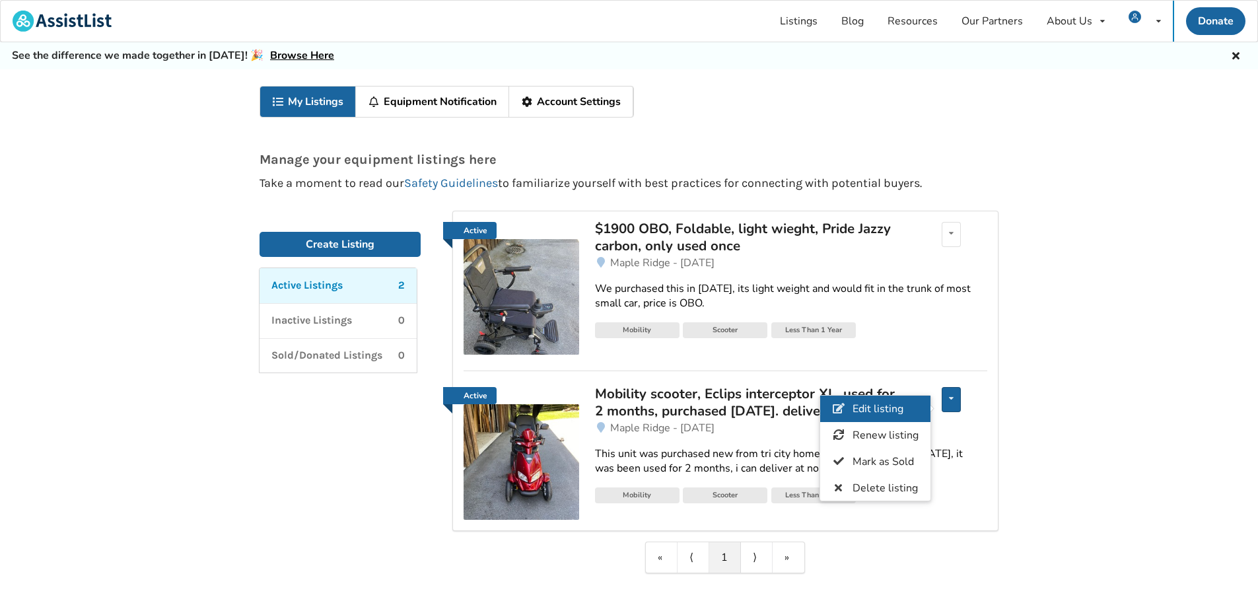
click at [886, 410] on span "Edit listing" at bounding box center [878, 409] width 51 height 15
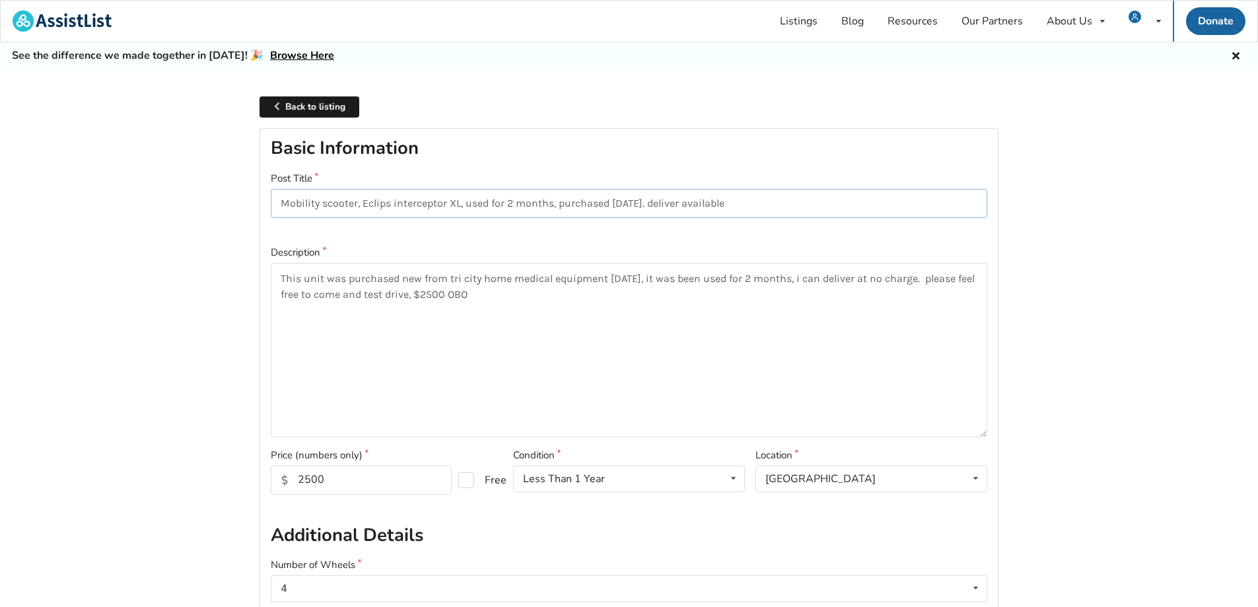
click at [278, 200] on input "Mobility scooter, Eclips interceptor XL, used for 2 months, purchased [DATE]. d…" at bounding box center [629, 204] width 717 height 30
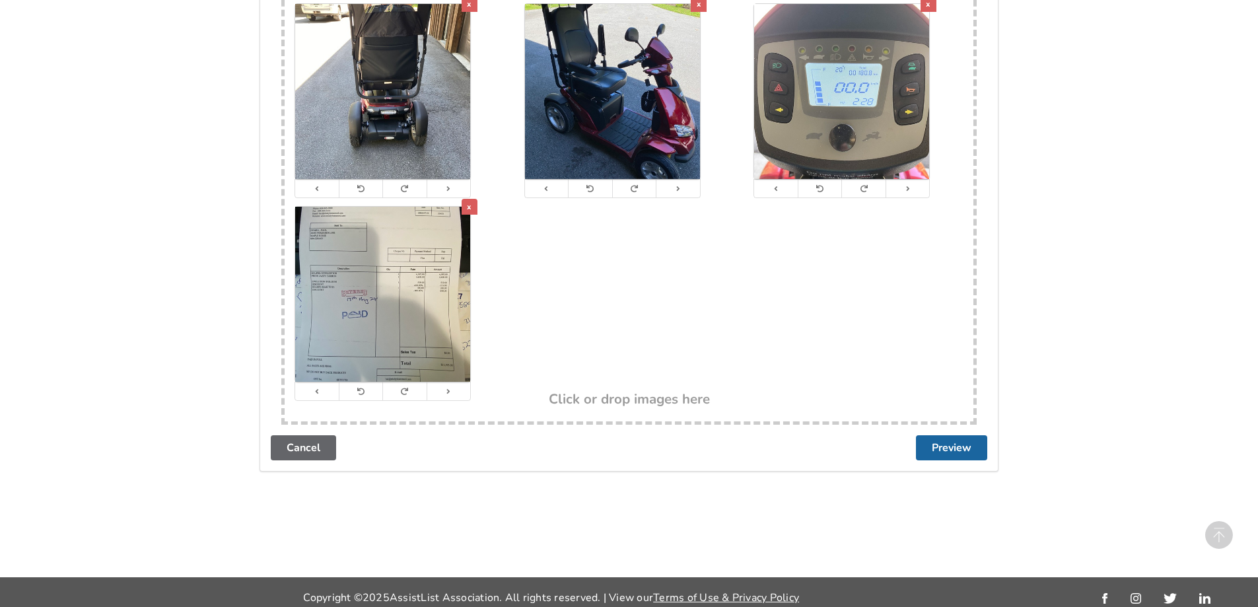
scroll to position [1019, 0]
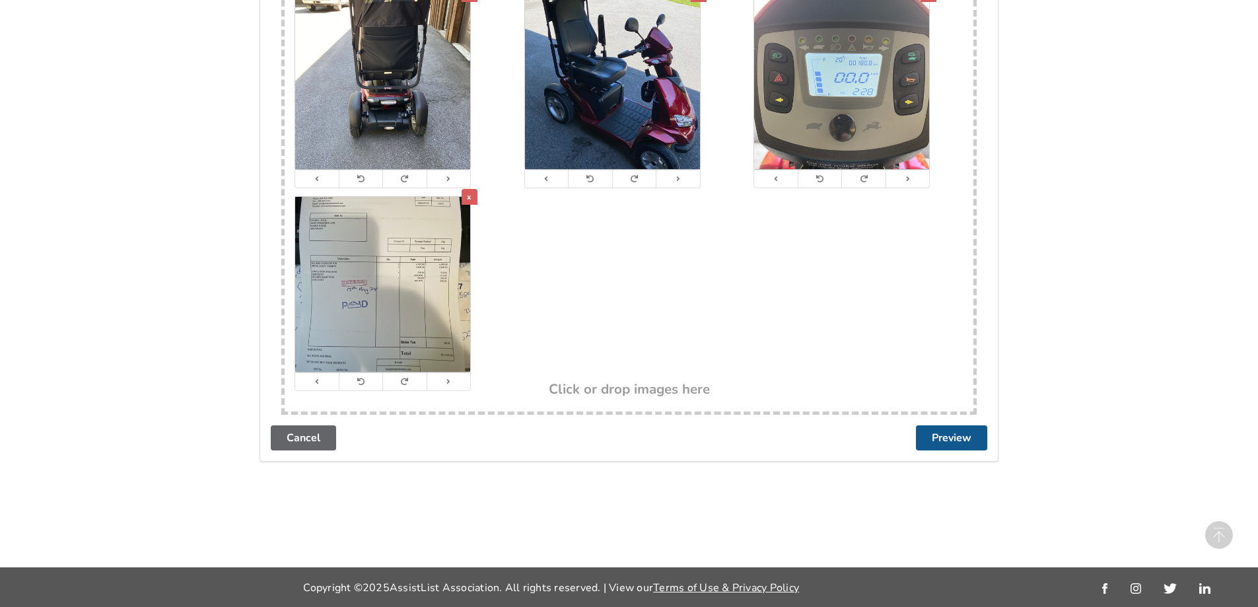
type input "$2500 OBO, Mobility scooter, Eclips interceptor XL, used for 2 months, purchase…"
click at [950, 430] on button "Preview" at bounding box center [951, 437] width 71 height 25
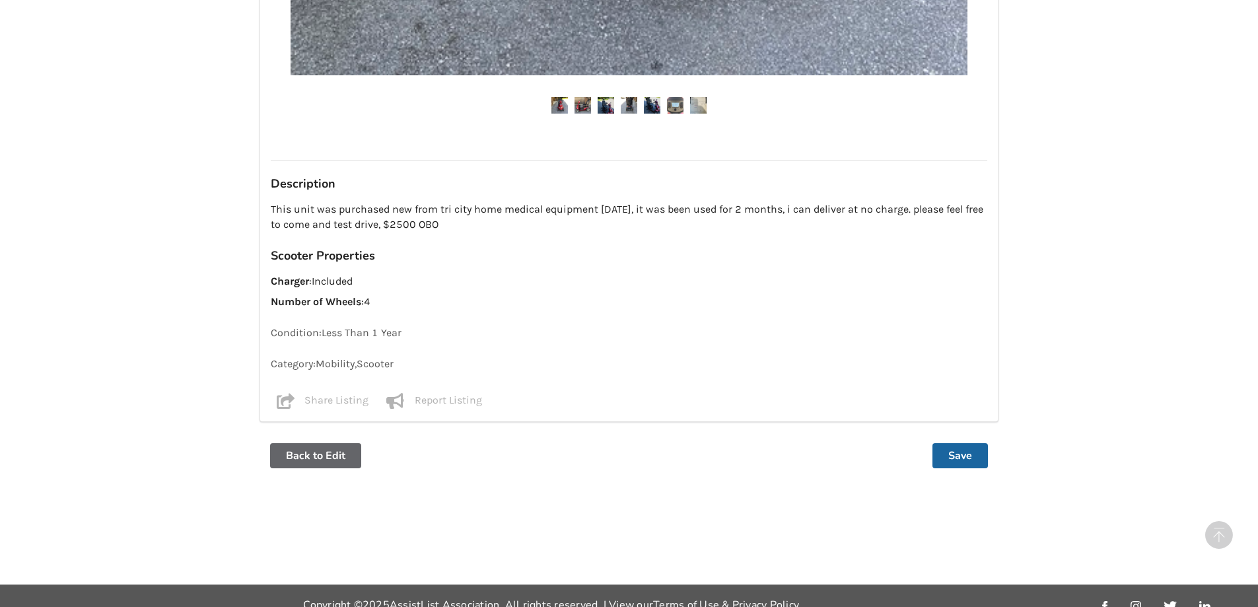
scroll to position [925, 0]
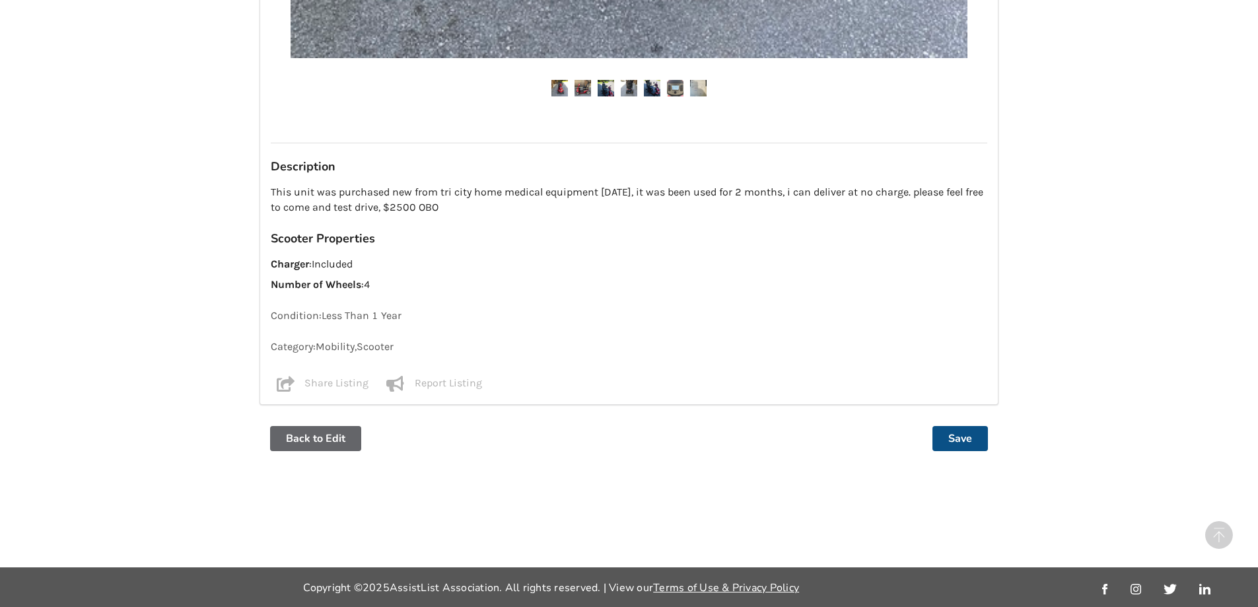
click at [957, 433] on button "Save" at bounding box center [960, 438] width 55 height 25
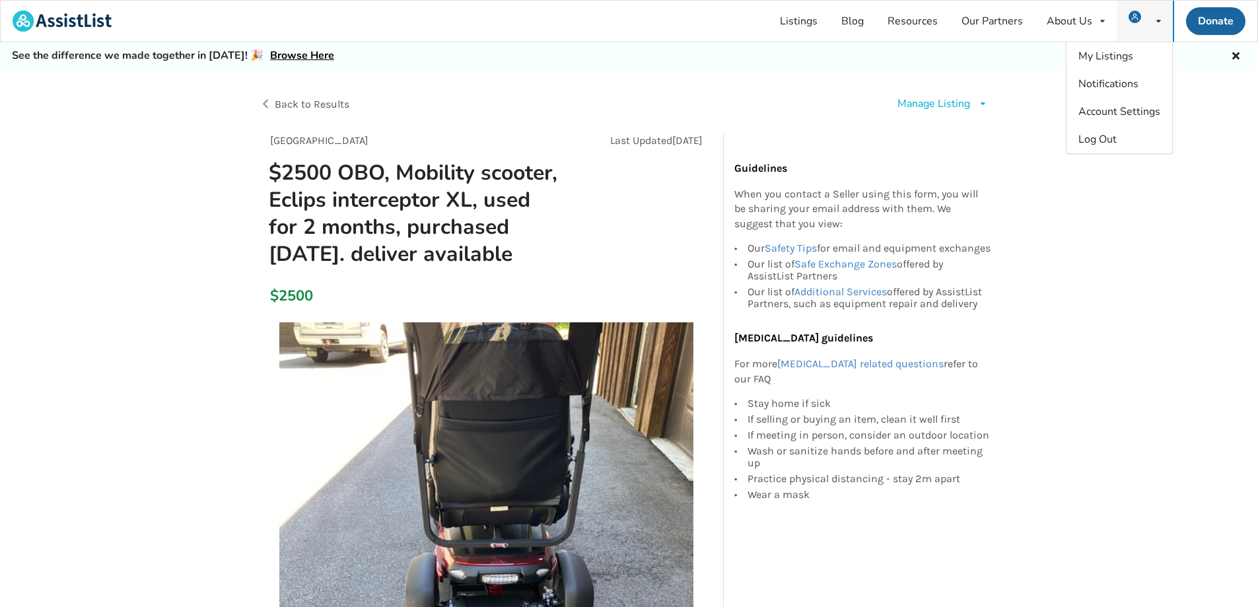
click at [1159, 19] on icon at bounding box center [1159, 21] width 5 height 8
click at [1134, 53] on link "My Listings" at bounding box center [1120, 56] width 106 height 28
